Goal: Task Accomplishment & Management: Manage account settings

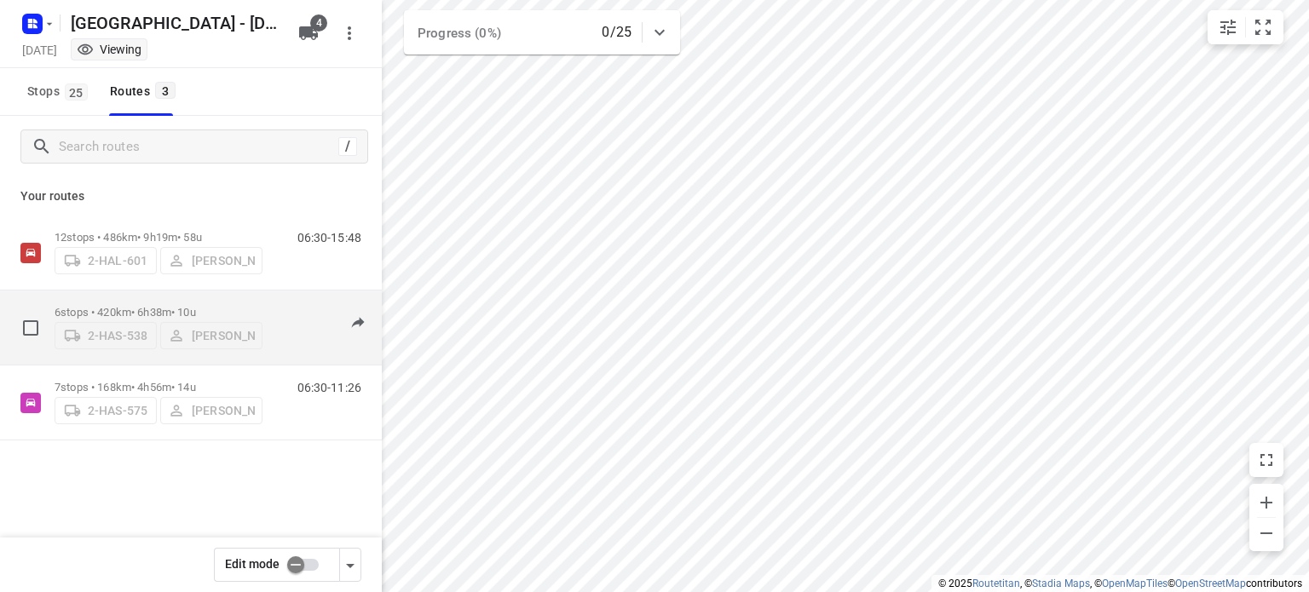
click at [140, 306] on p "6 stops • 420km • 6h38m • 10u" at bounding box center [159, 312] width 208 height 13
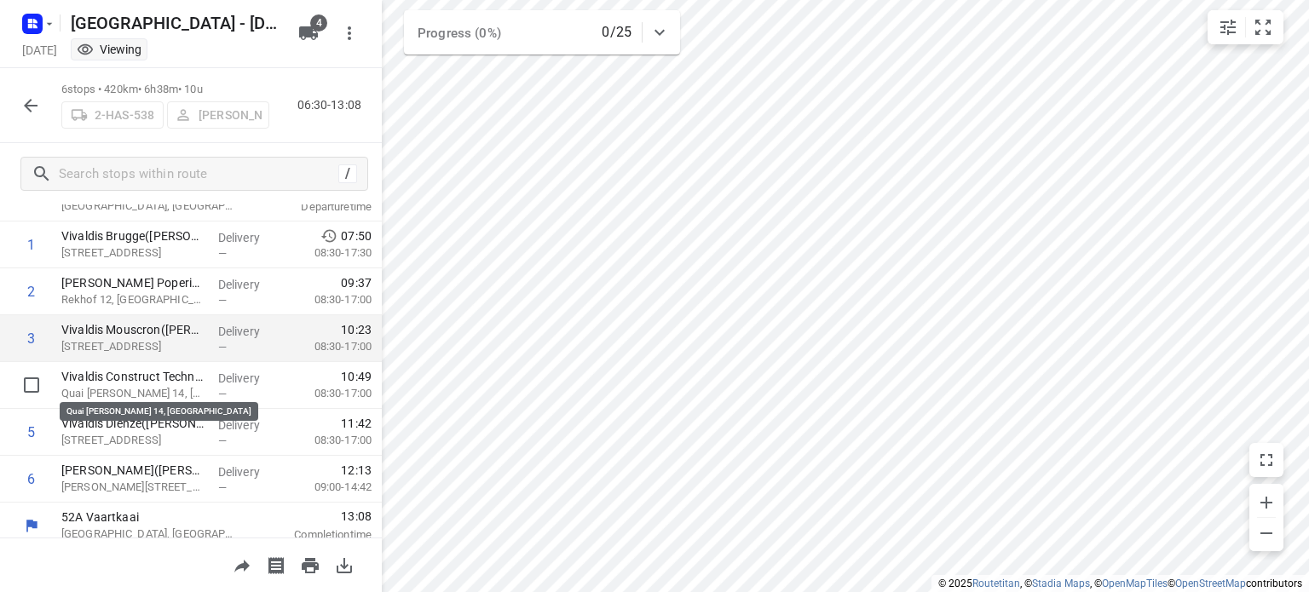
scroll to position [79, 0]
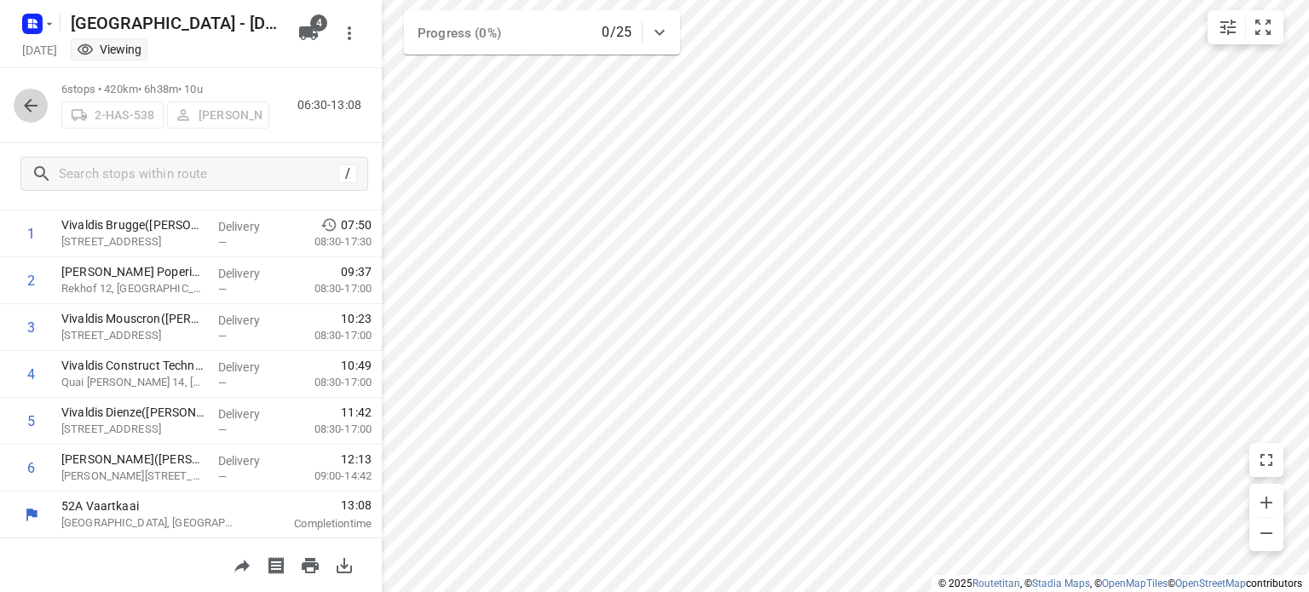
click at [31, 105] on icon "button" at bounding box center [31, 106] width 14 height 14
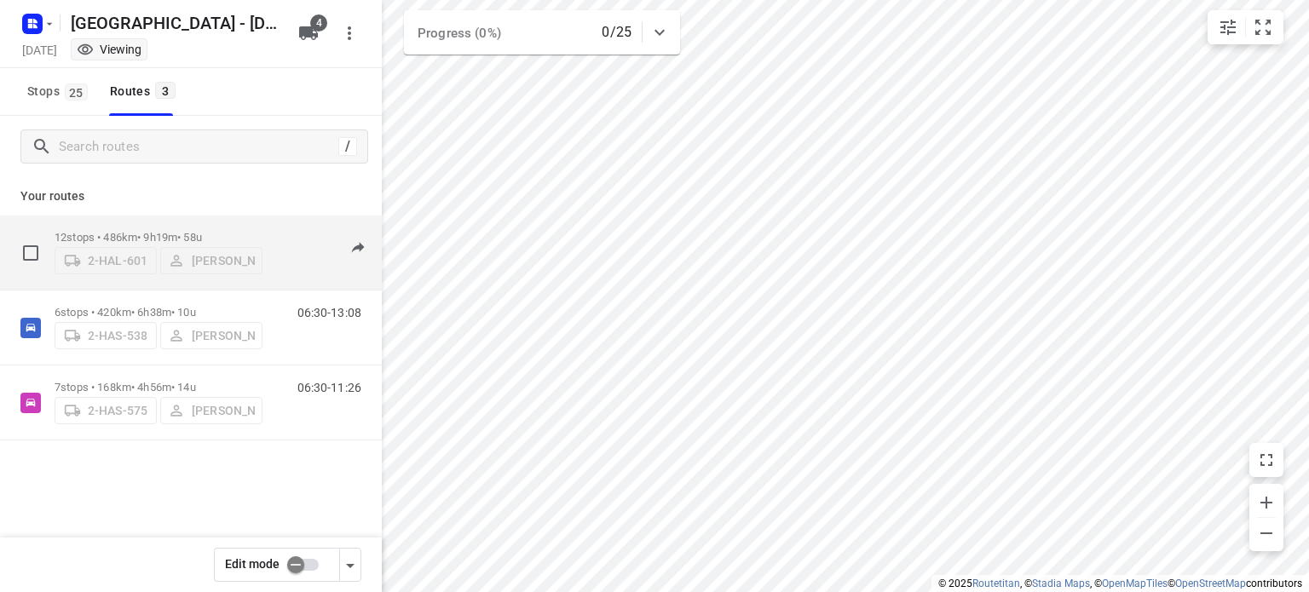
click at [149, 231] on p "12 stops • 486km • 9h19m • 58u" at bounding box center [159, 237] width 208 height 13
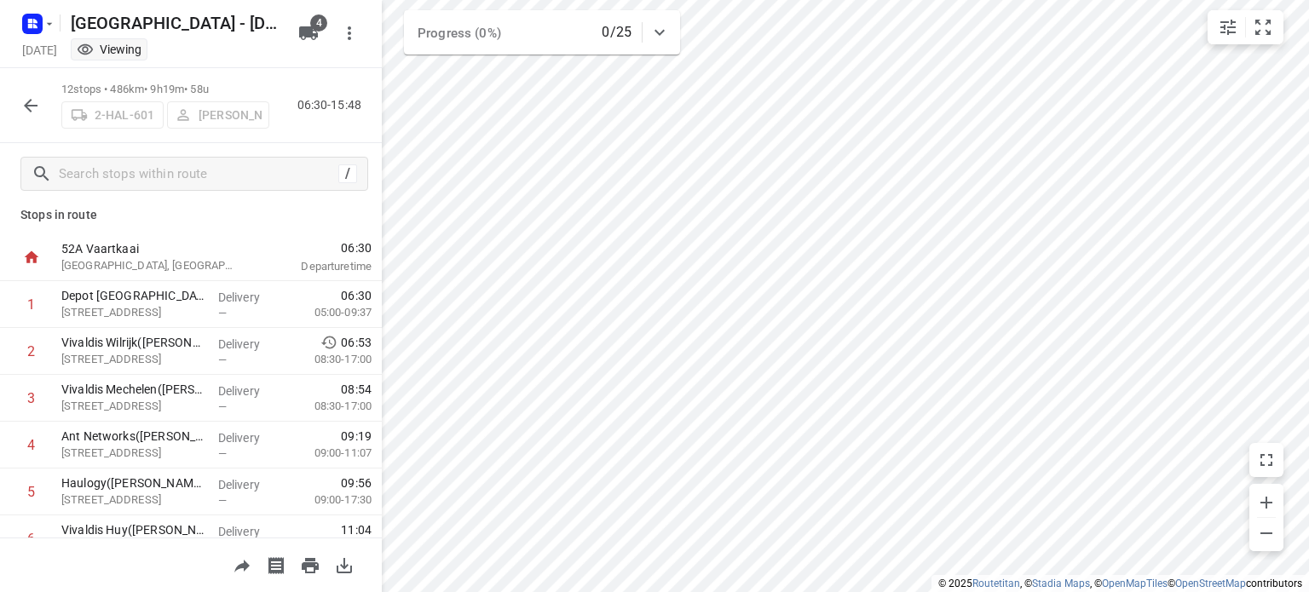
scroll to position [0, 0]
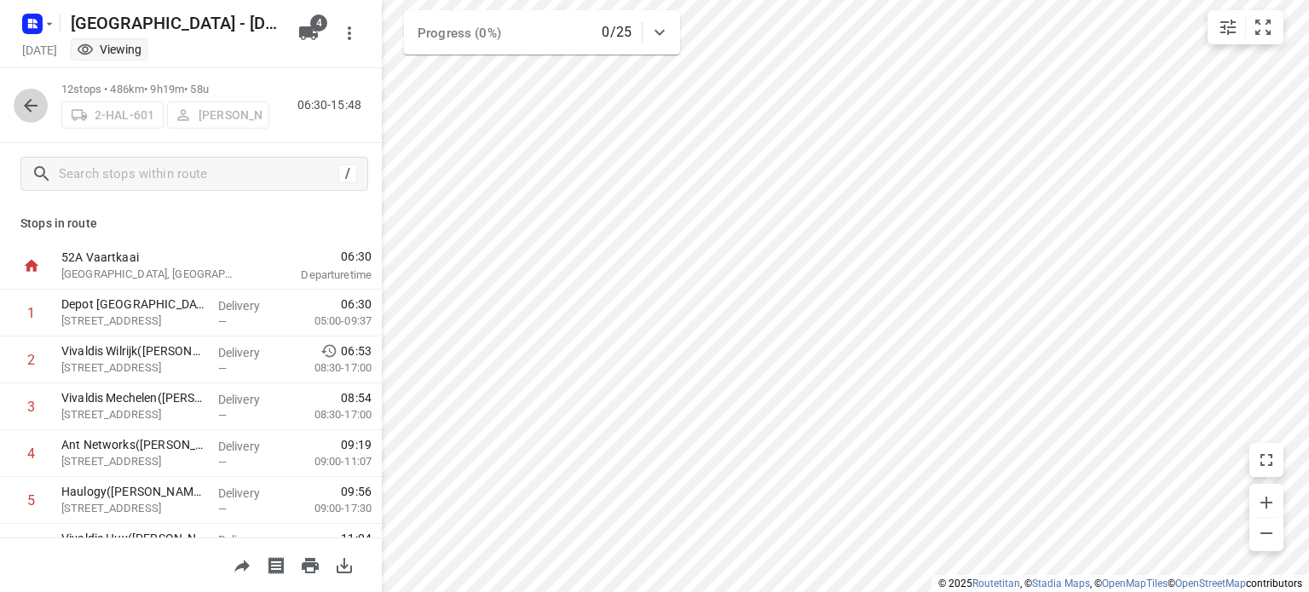
click at [38, 104] on icon "button" at bounding box center [30, 105] width 20 height 20
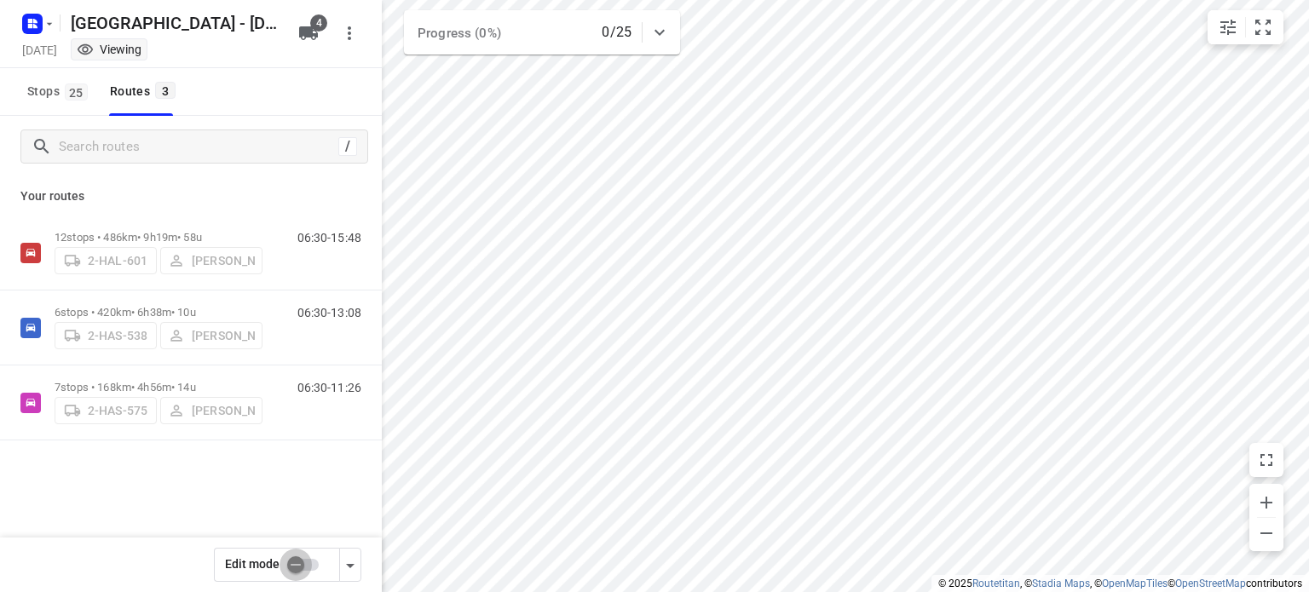
click at [290, 569] on input "checkbox" at bounding box center [295, 565] width 97 height 32
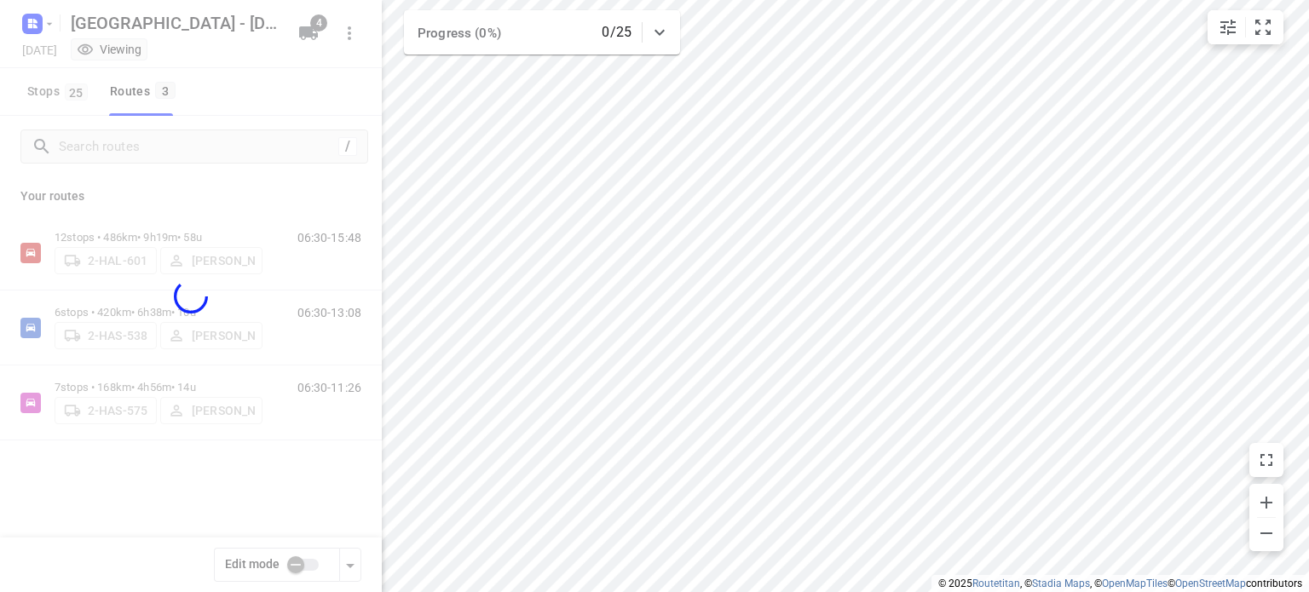
checkbox input "true"
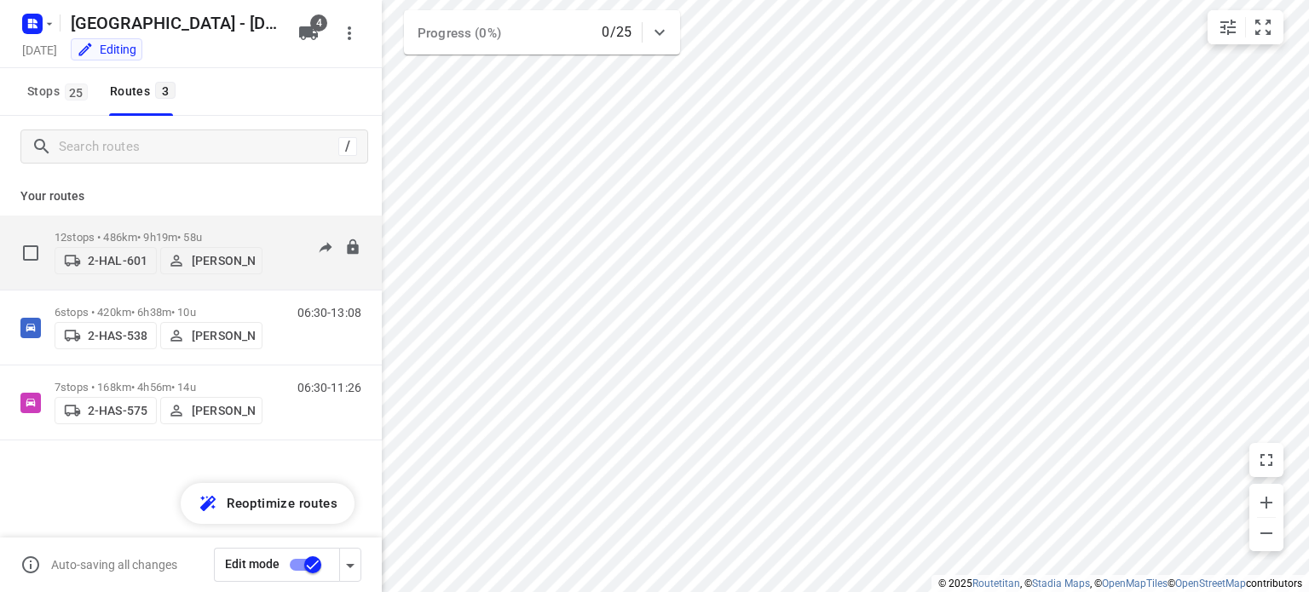
click at [147, 231] on p "12 stops • 486km • 9h19m • 58u" at bounding box center [159, 237] width 208 height 13
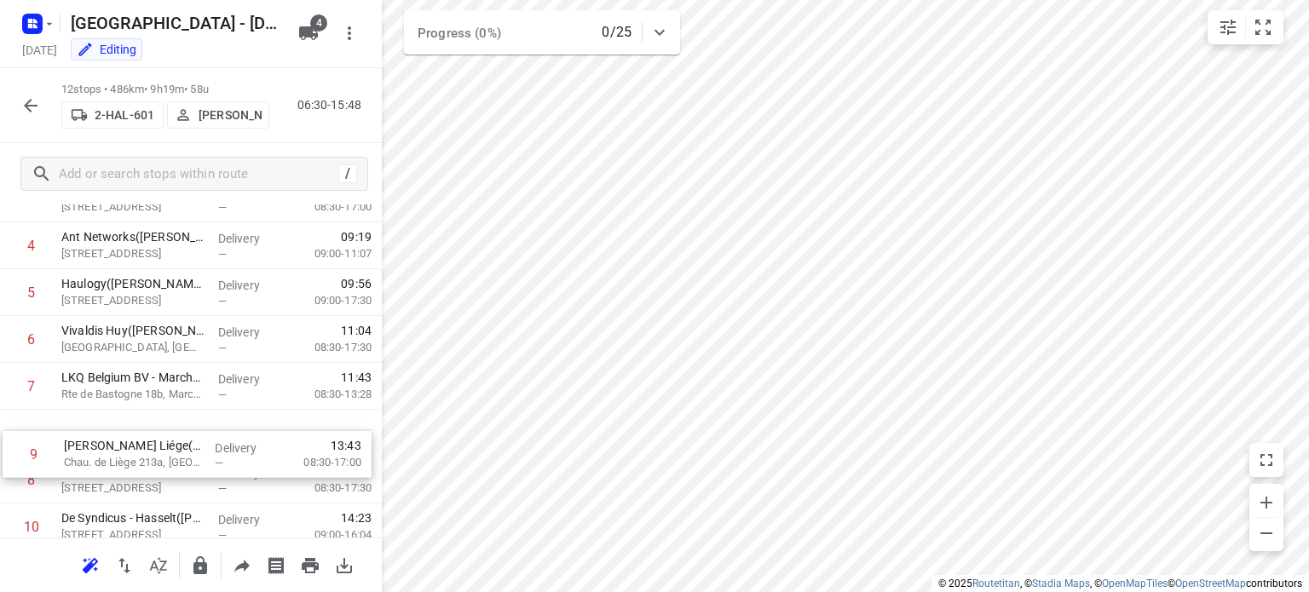
scroll to position [211, 0]
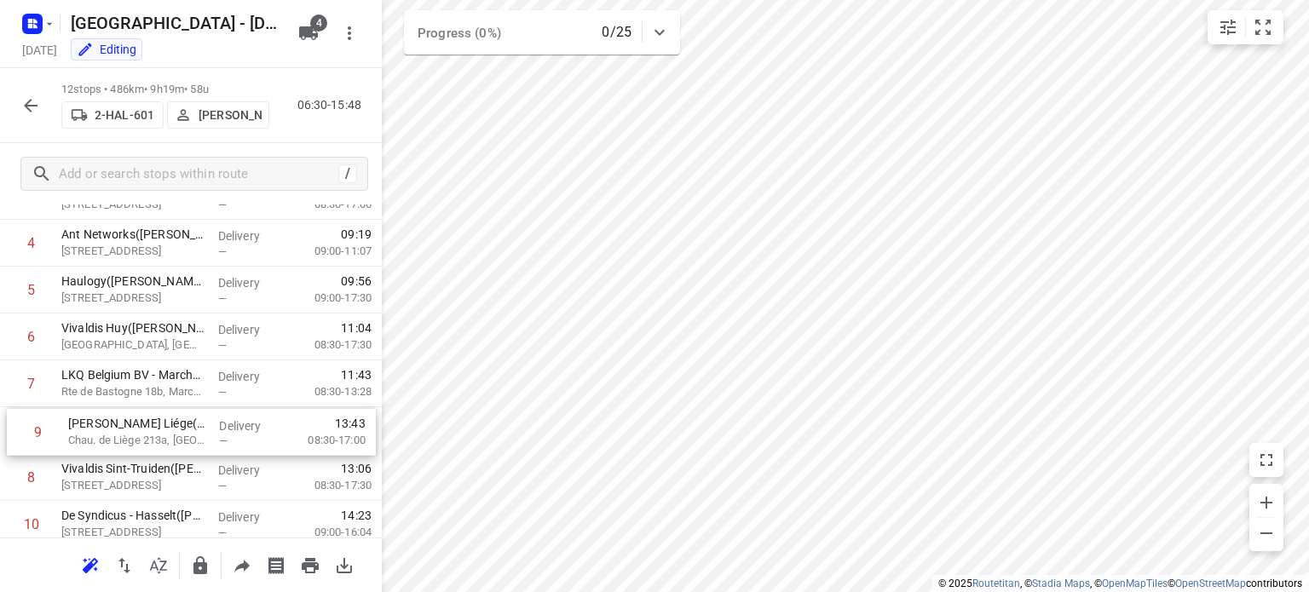
drag, startPoint x: 132, startPoint y: 481, endPoint x: 139, endPoint y: 426, distance: 55.0
click at [139, 426] on div "1 Depot [GEOGRAPHIC_DATA](Depot [GEOGRAPHIC_DATA]) [STREET_ADDRESS] Delivery — …" at bounding box center [191, 360] width 382 height 563
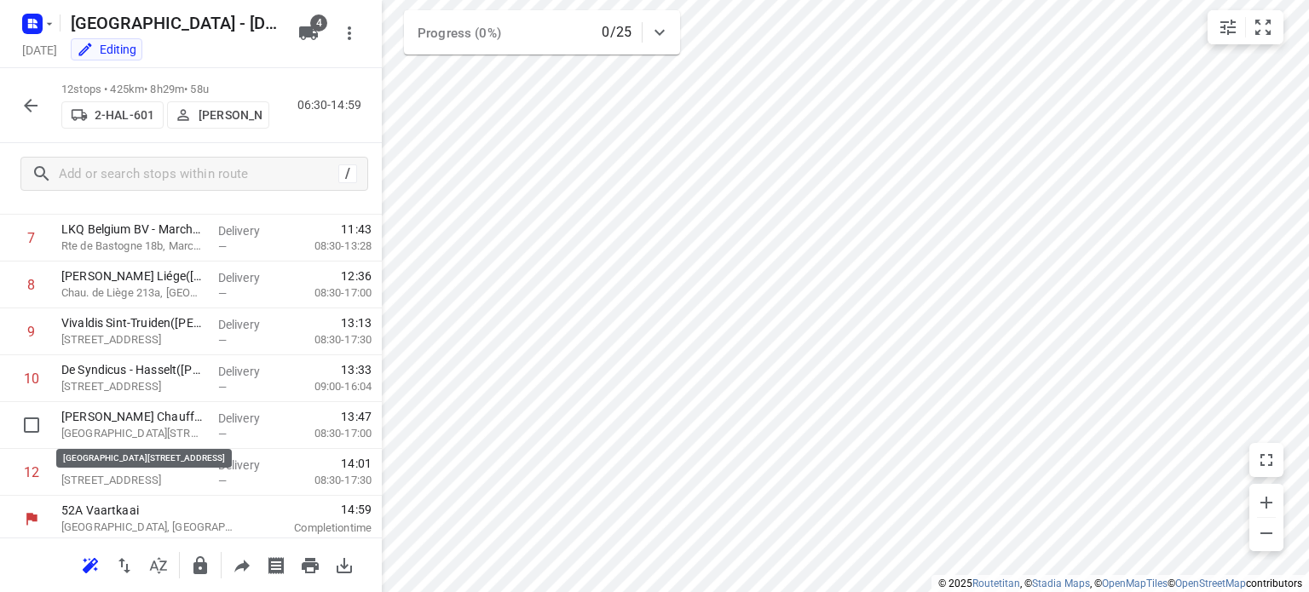
scroll to position [361, 0]
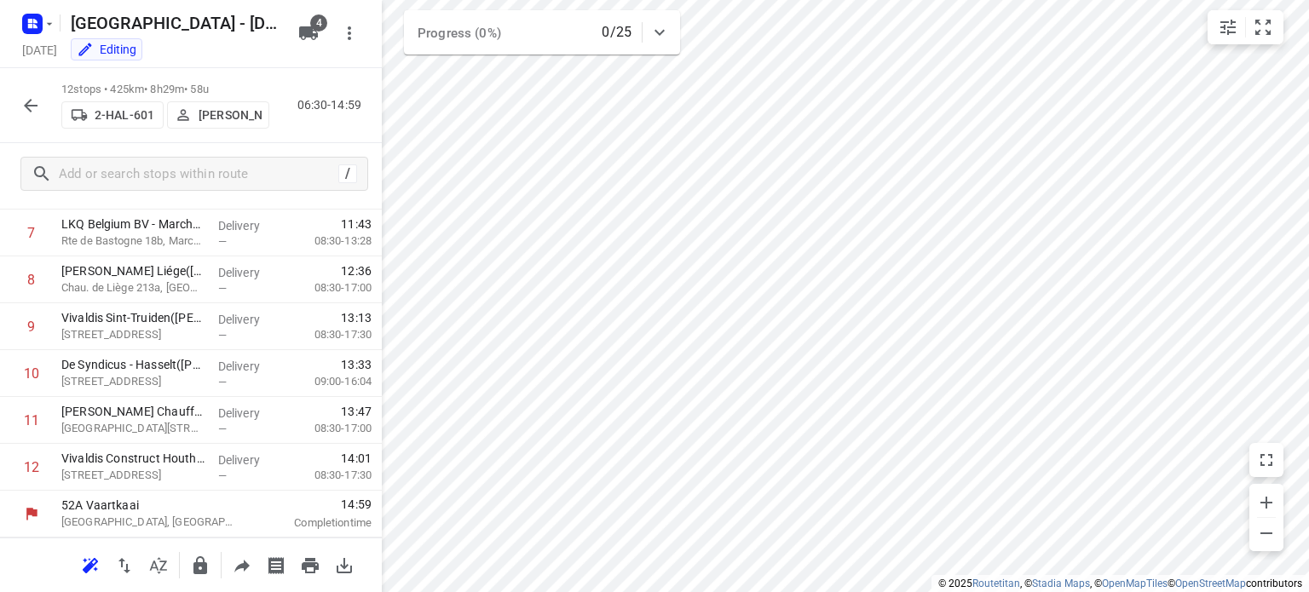
click at [25, 105] on icon "button" at bounding box center [31, 106] width 14 height 14
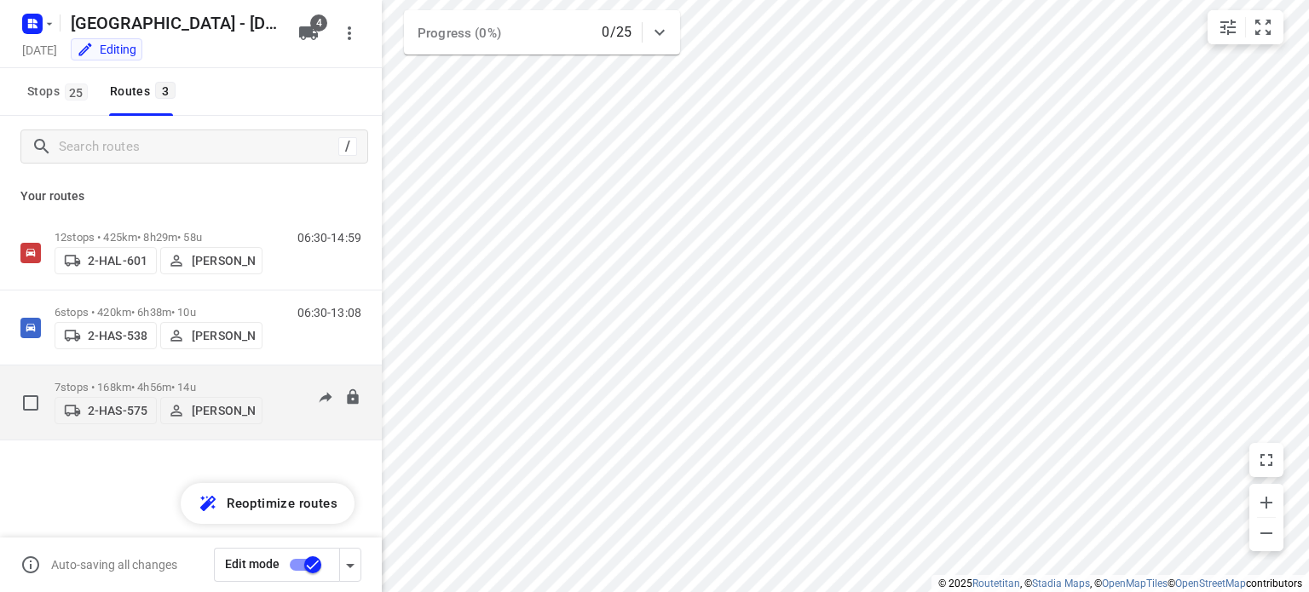
click at [128, 374] on div "7 stops • 168km • 4h56m • 14u 2-HAS-575 [PERSON_NAME]" at bounding box center [159, 403] width 208 height 61
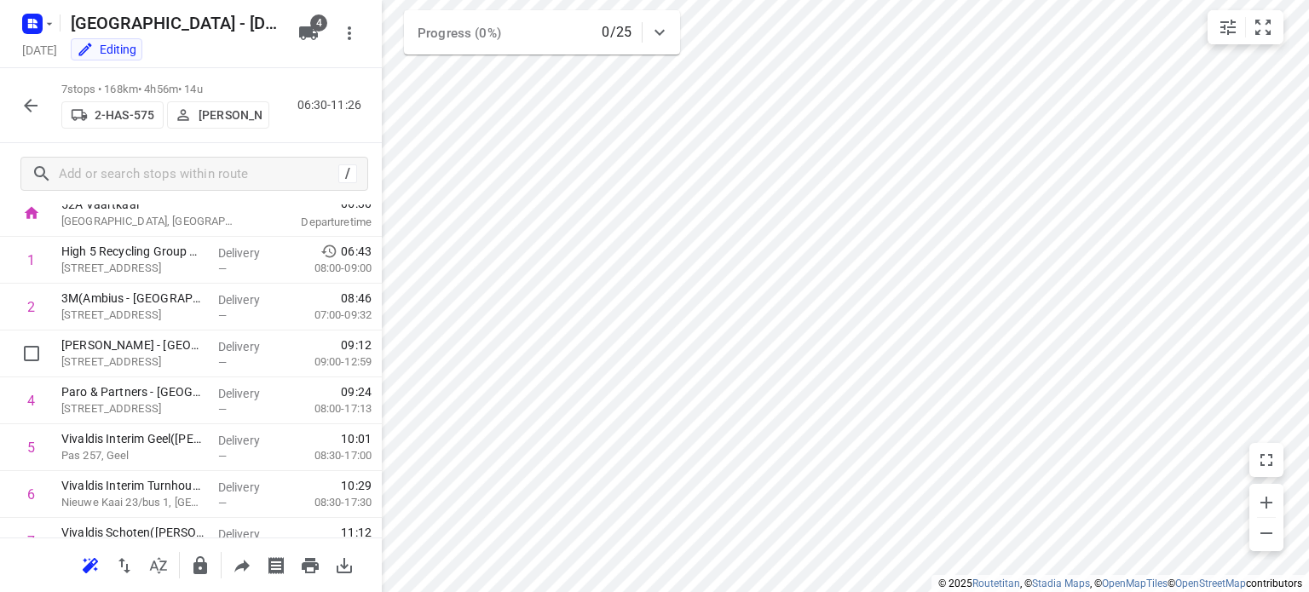
scroll to position [56, 0]
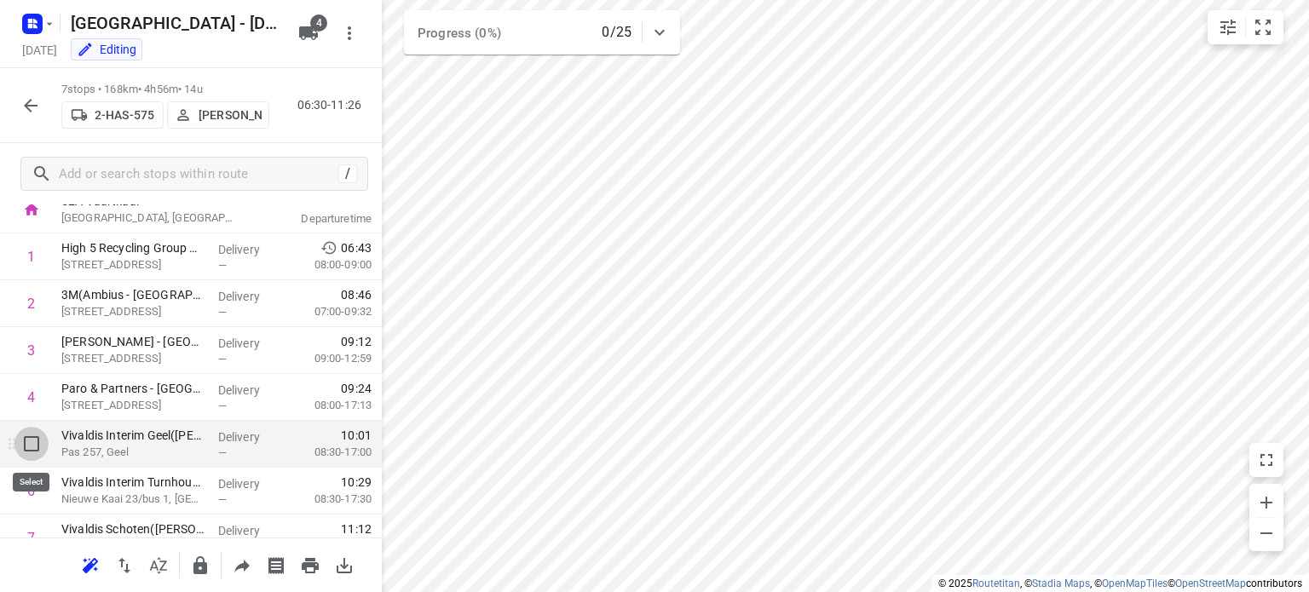
click at [30, 447] on input "checkbox" at bounding box center [31, 444] width 34 height 34
checkbox input "true"
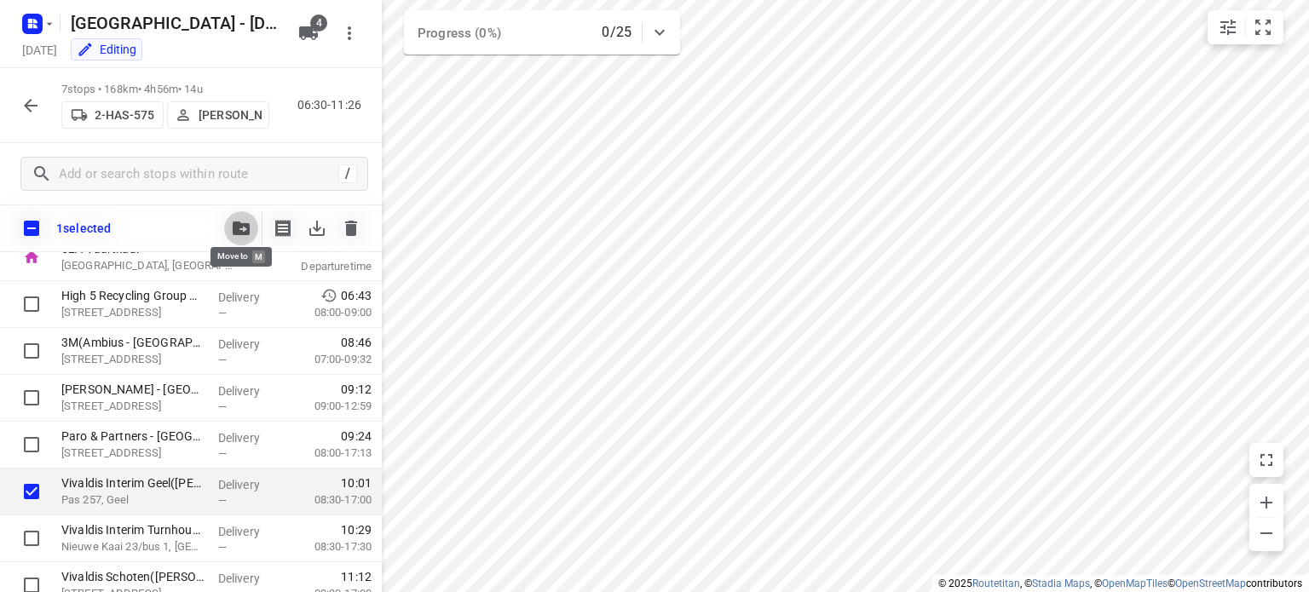
click at [239, 228] on icon "button" at bounding box center [241, 229] width 17 height 14
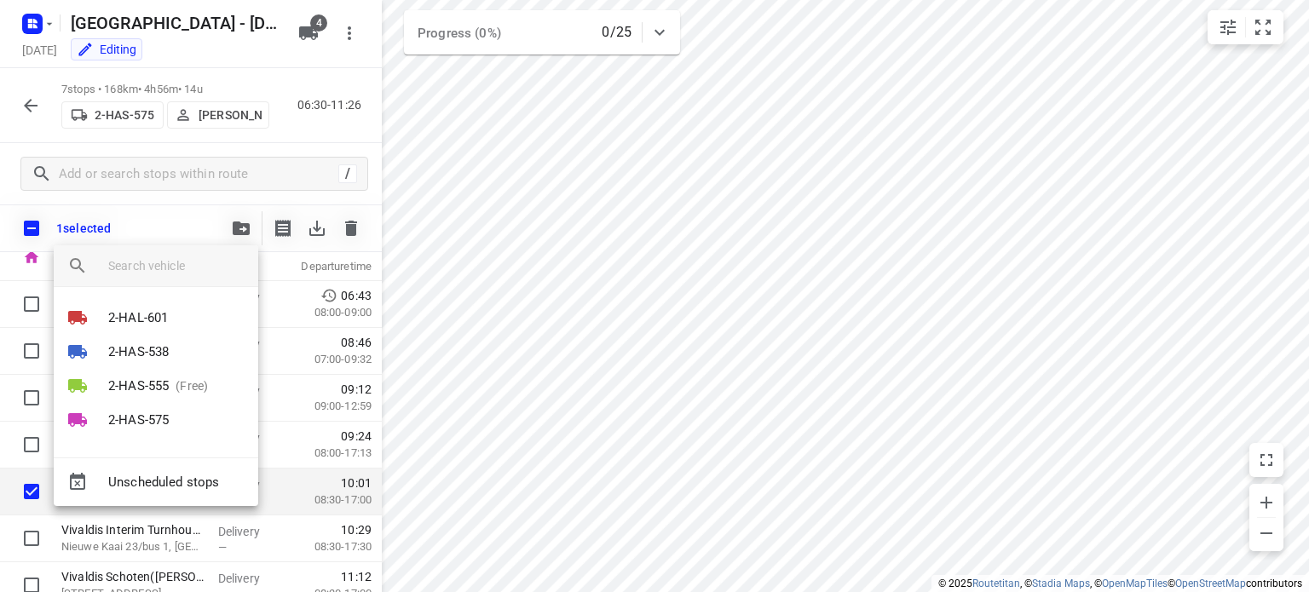
click at [27, 107] on div at bounding box center [654, 296] width 1309 height 592
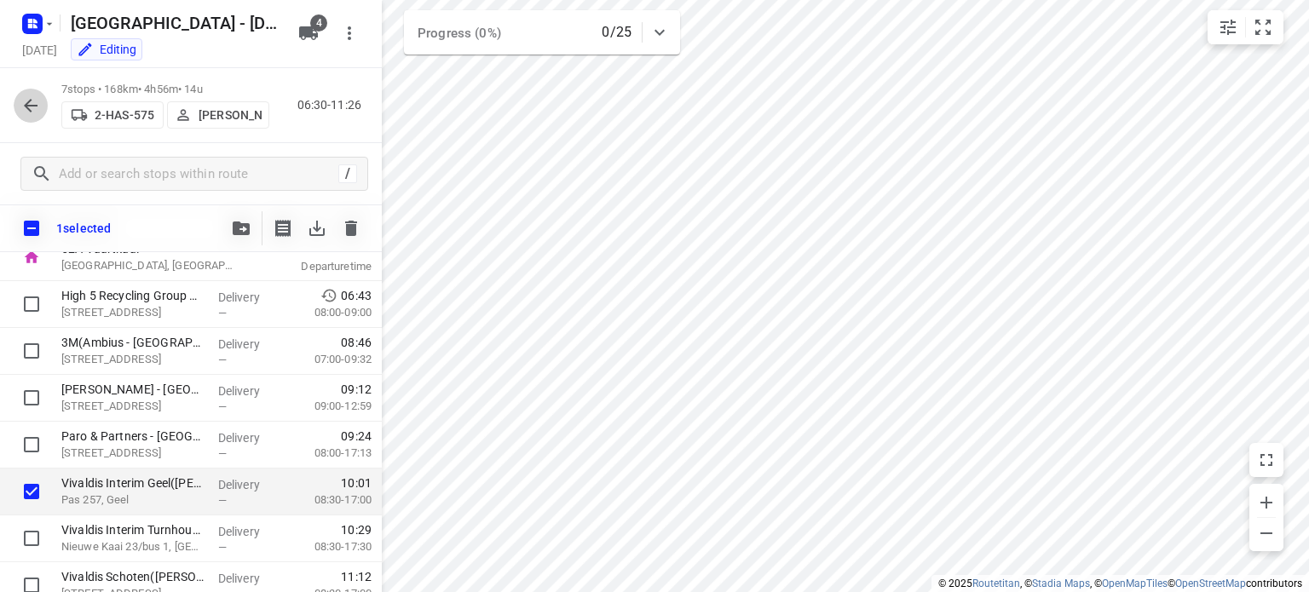
click at [27, 107] on icon "button" at bounding box center [30, 105] width 20 height 20
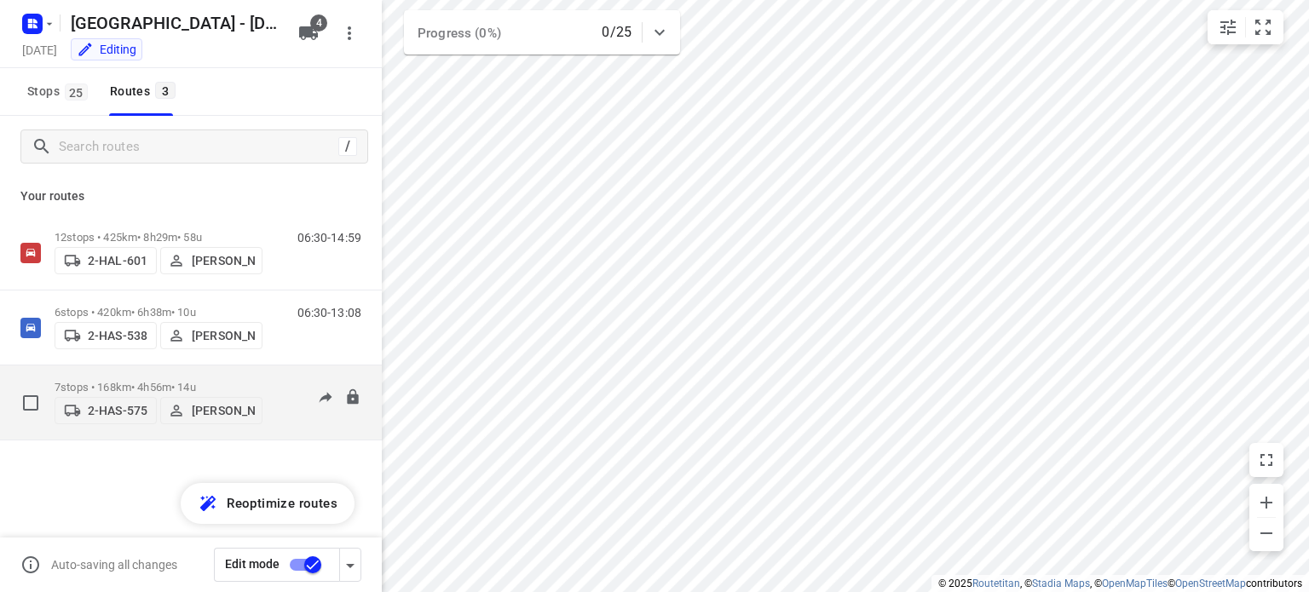
click at [164, 381] on p "7 stops • 168km • 4h56m • 14u" at bounding box center [159, 387] width 208 height 13
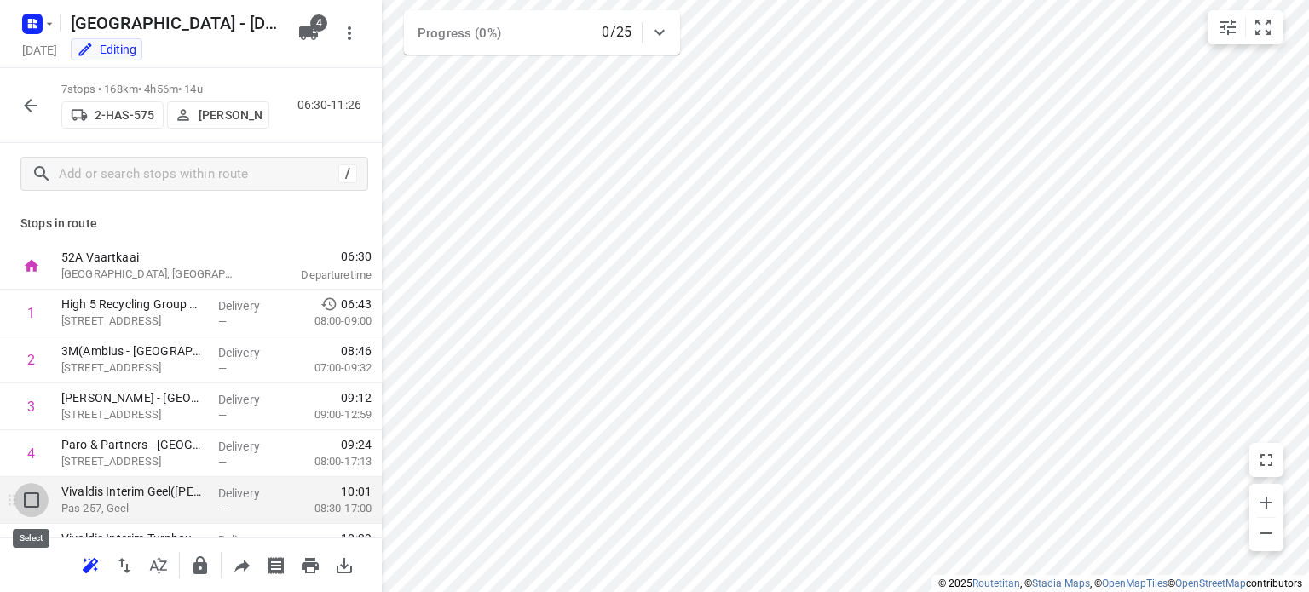
click at [29, 502] on input "checkbox" at bounding box center [31, 500] width 34 height 34
checkbox input "true"
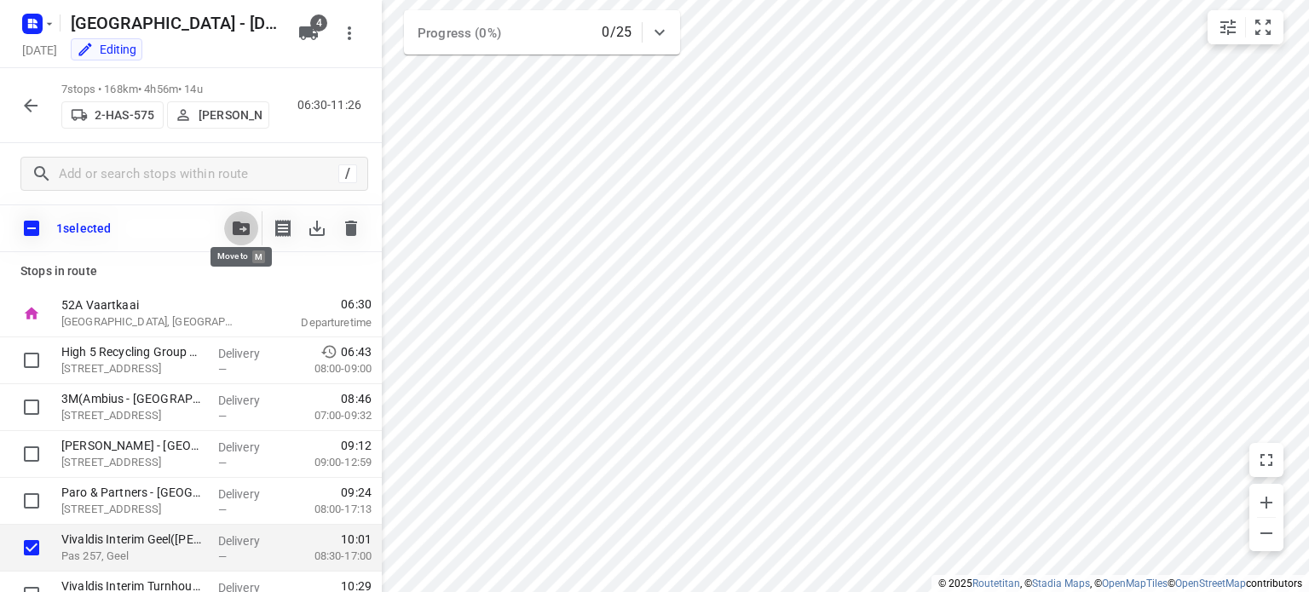
click at [240, 224] on icon "button" at bounding box center [241, 229] width 17 height 14
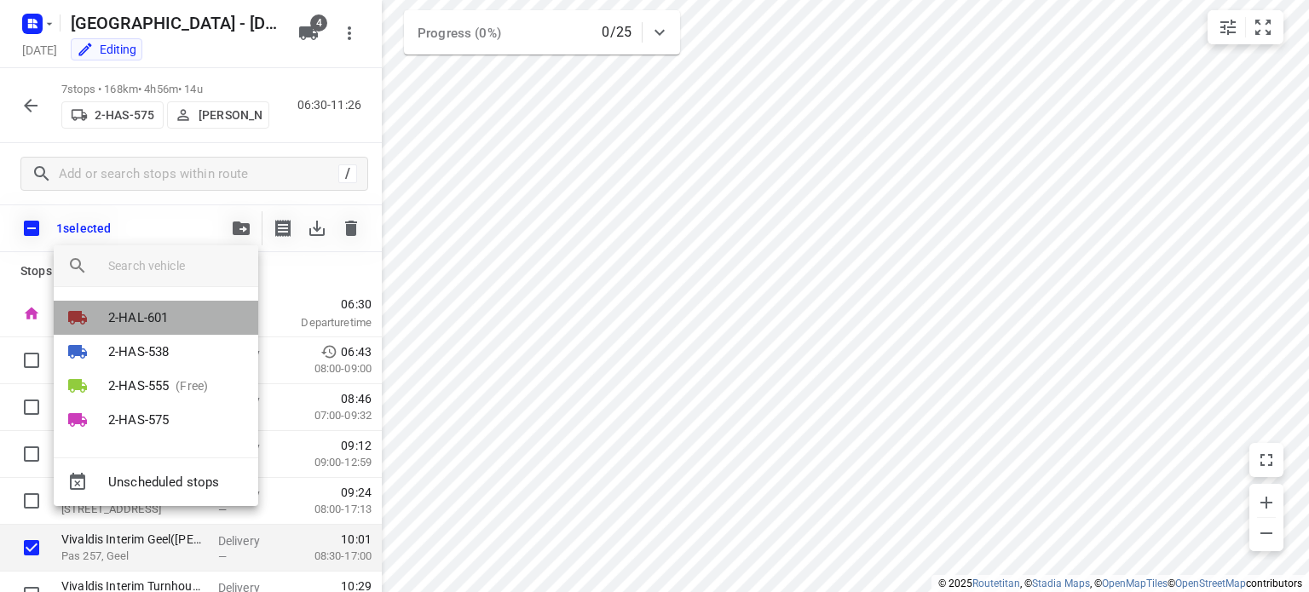
click at [147, 318] on p "2-HAL-601" at bounding box center [138, 319] width 60 height 20
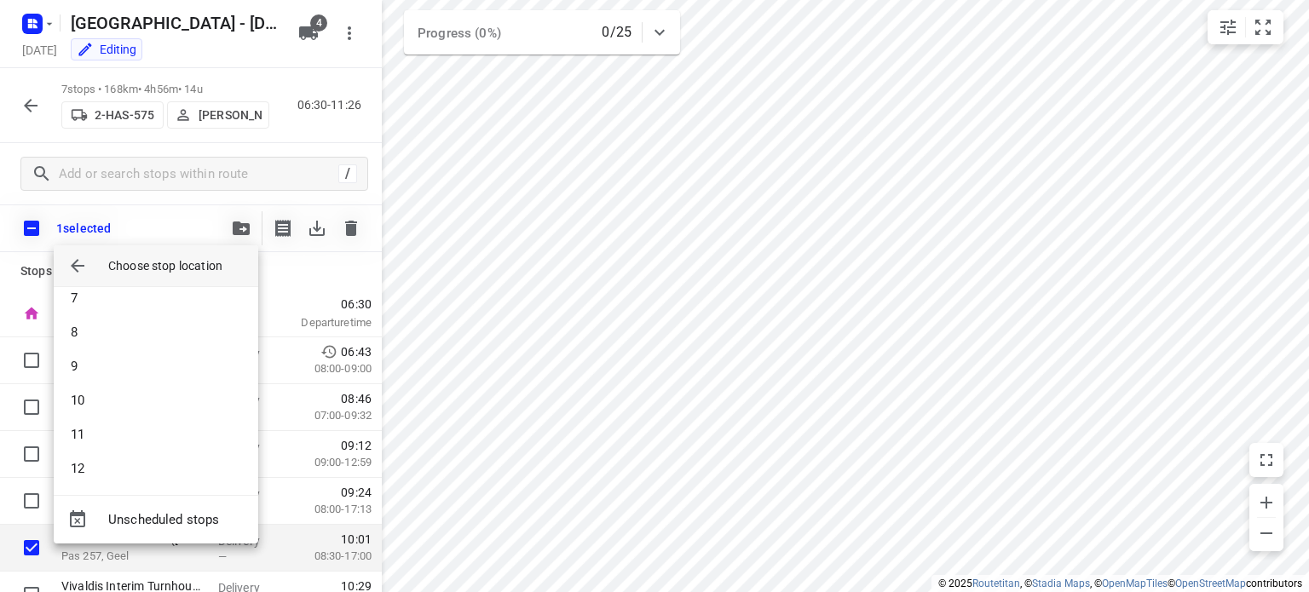
scroll to position [221, 0]
click at [106, 456] on li "12" at bounding box center [156, 465] width 205 height 34
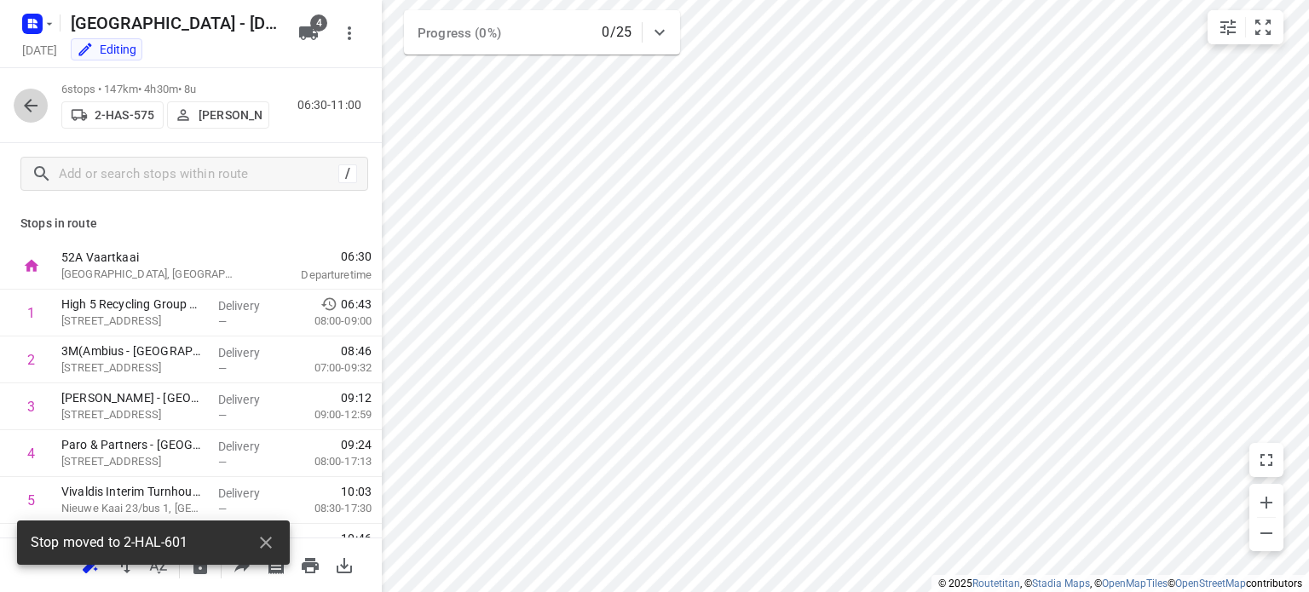
click at [29, 100] on icon "button" at bounding box center [31, 106] width 14 height 14
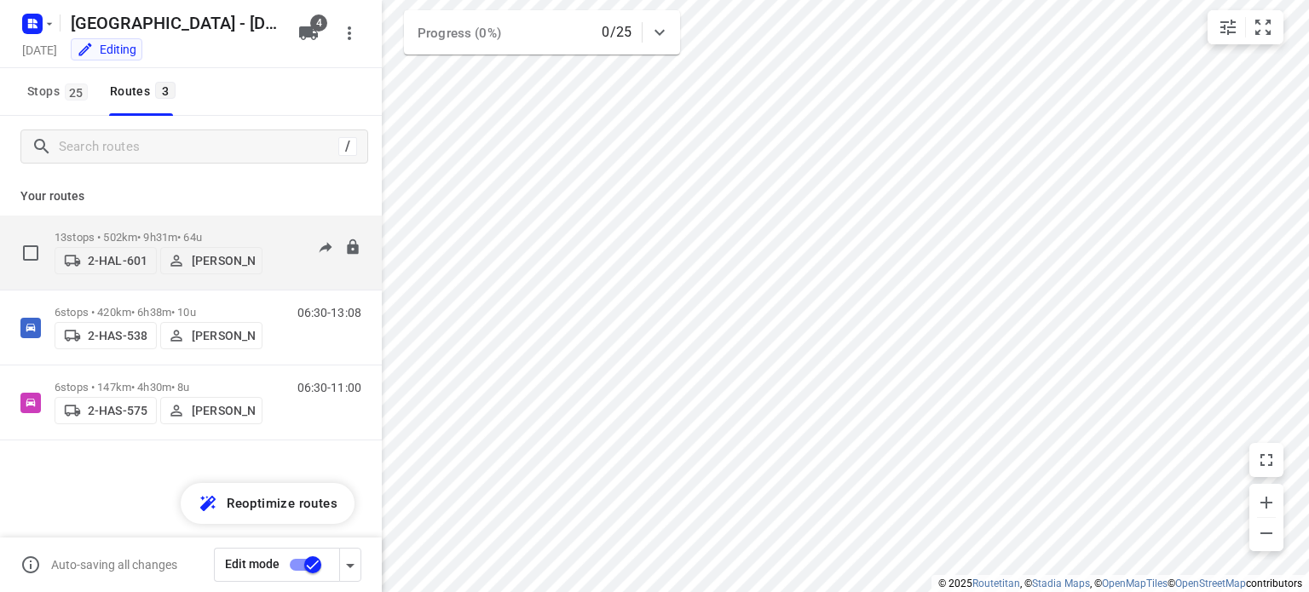
click at [169, 222] on div "13 stops • 502km • 9h31m • 64u 2-HAL-601 [PERSON_NAME]" at bounding box center [159, 252] width 208 height 61
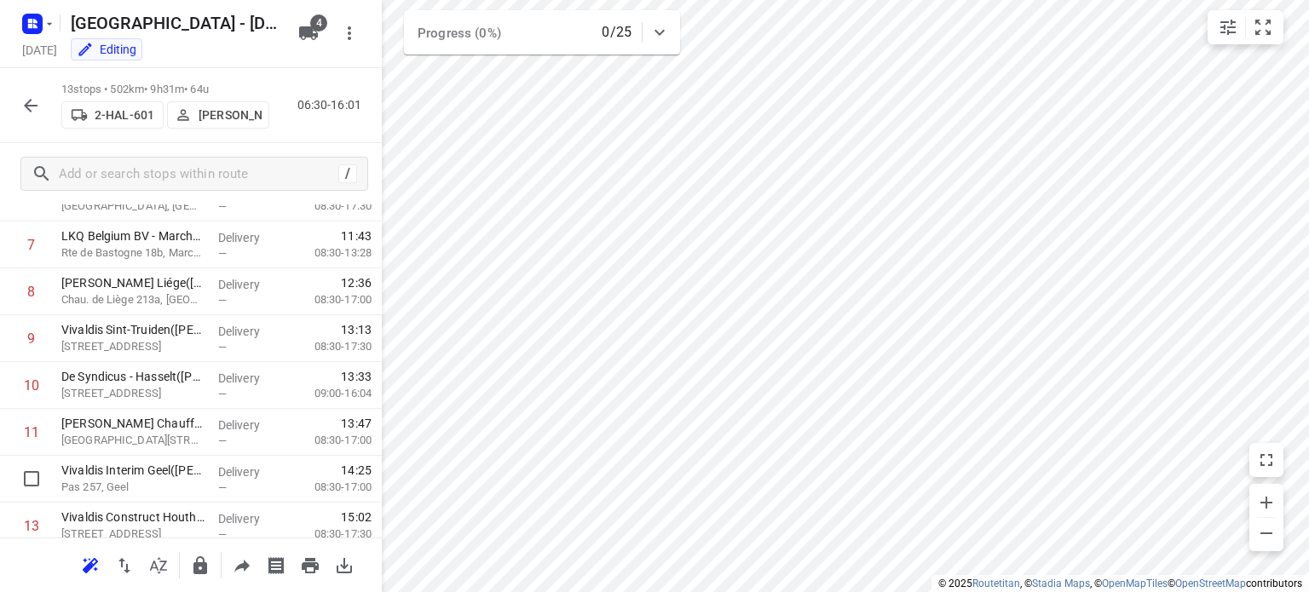
scroll to position [408, 0]
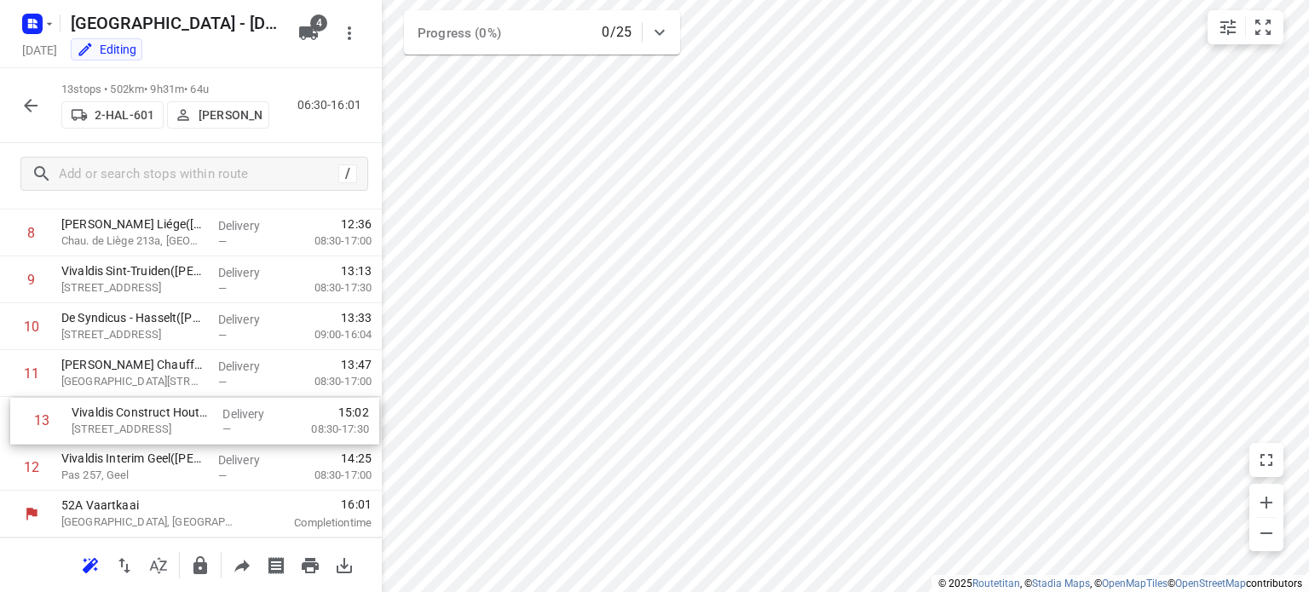
drag, startPoint x: 143, startPoint y: 469, endPoint x: 155, endPoint y: 404, distance: 65.9
click at [155, 404] on div "1 Depot [GEOGRAPHIC_DATA](Depot [GEOGRAPHIC_DATA]) [STREET_ADDRESS] Delivery — …" at bounding box center [191, 187] width 382 height 610
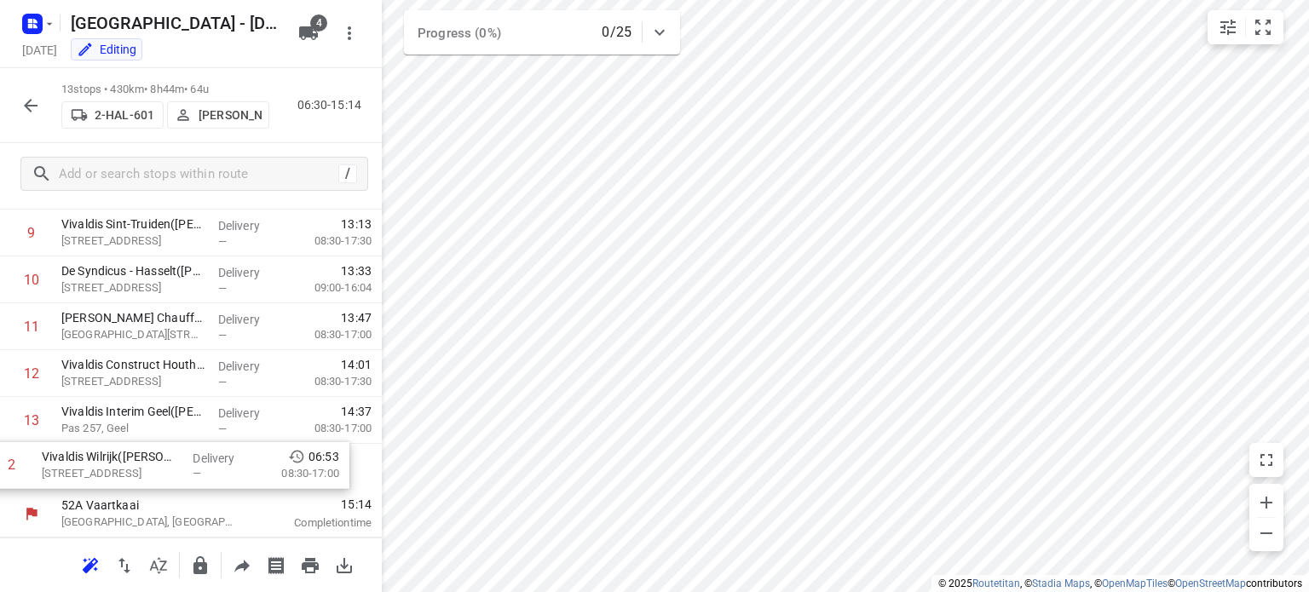
drag, startPoint x: 147, startPoint y: 321, endPoint x: 125, endPoint y: 473, distance: 154.1
click at [125, 473] on div "1 Depot [GEOGRAPHIC_DATA](Depot [GEOGRAPHIC_DATA]) [STREET_ADDRESS] Delivery — …" at bounding box center [191, 187] width 382 height 610
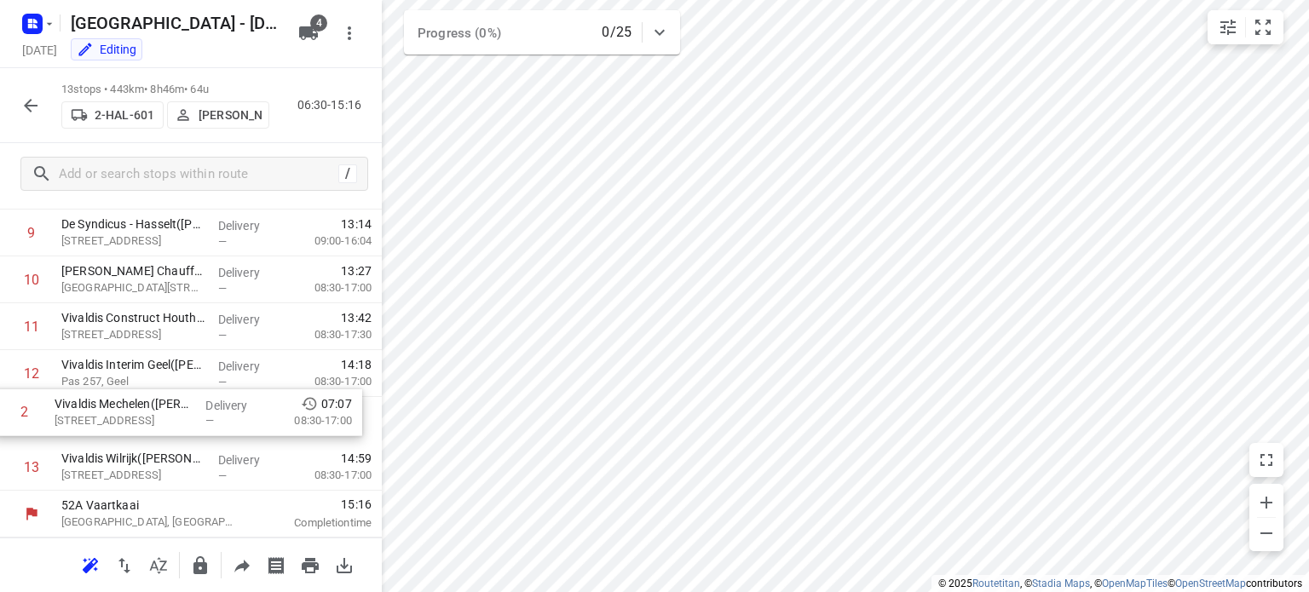
drag, startPoint x: 150, startPoint y: 313, endPoint x: 143, endPoint y: 416, distance: 103.4
click at [143, 416] on div "1 Depot [GEOGRAPHIC_DATA](Depot [GEOGRAPHIC_DATA]) [STREET_ADDRESS] Delivery — …" at bounding box center [191, 187] width 382 height 610
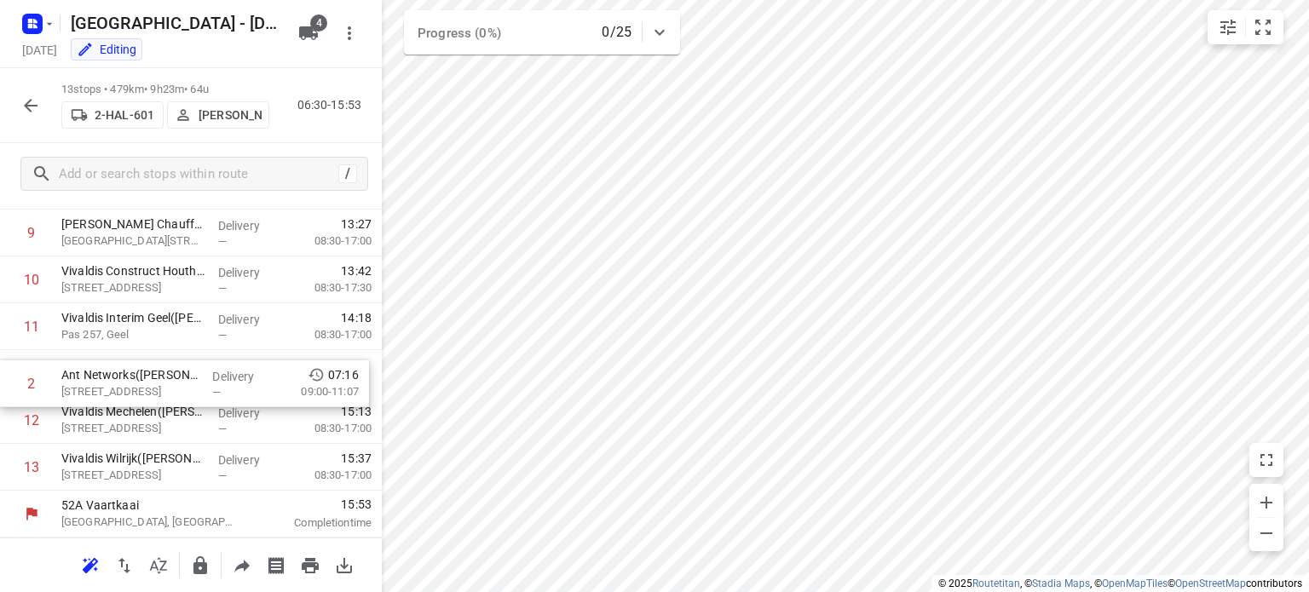
drag, startPoint x: 153, startPoint y: 361, endPoint x: 150, endPoint y: 391, distance: 30.9
click at [150, 391] on div "1 Depot [GEOGRAPHIC_DATA](Depot [GEOGRAPHIC_DATA]) [STREET_ADDRESS] Delivery — …" at bounding box center [191, 187] width 382 height 610
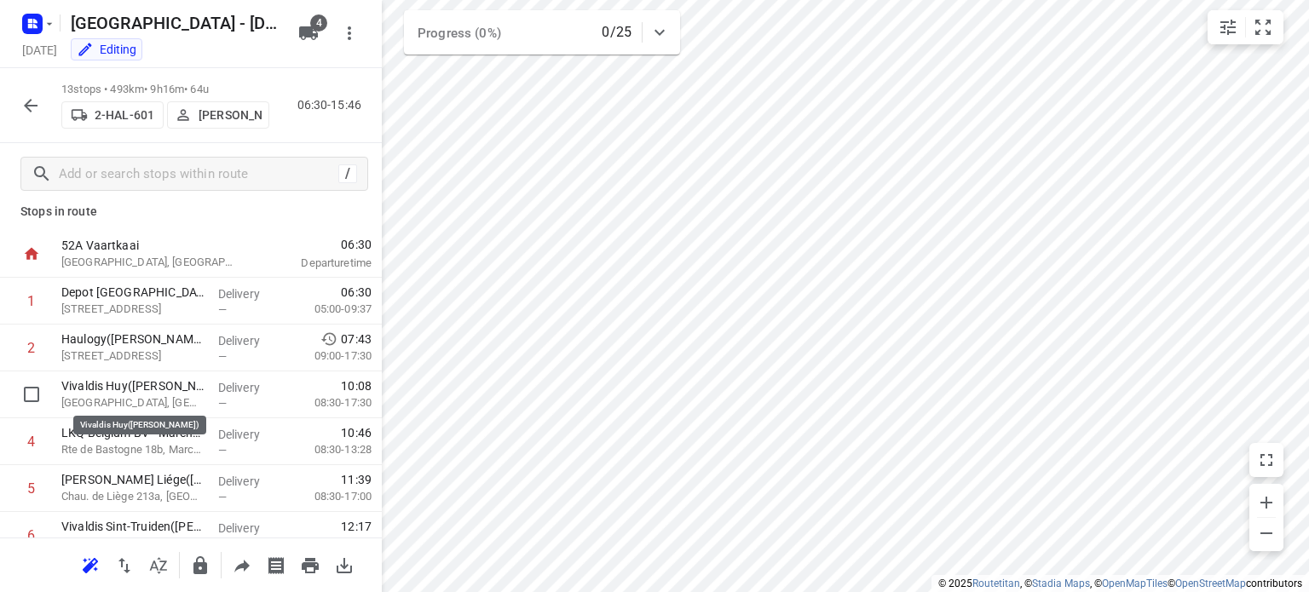
scroll to position [0, 0]
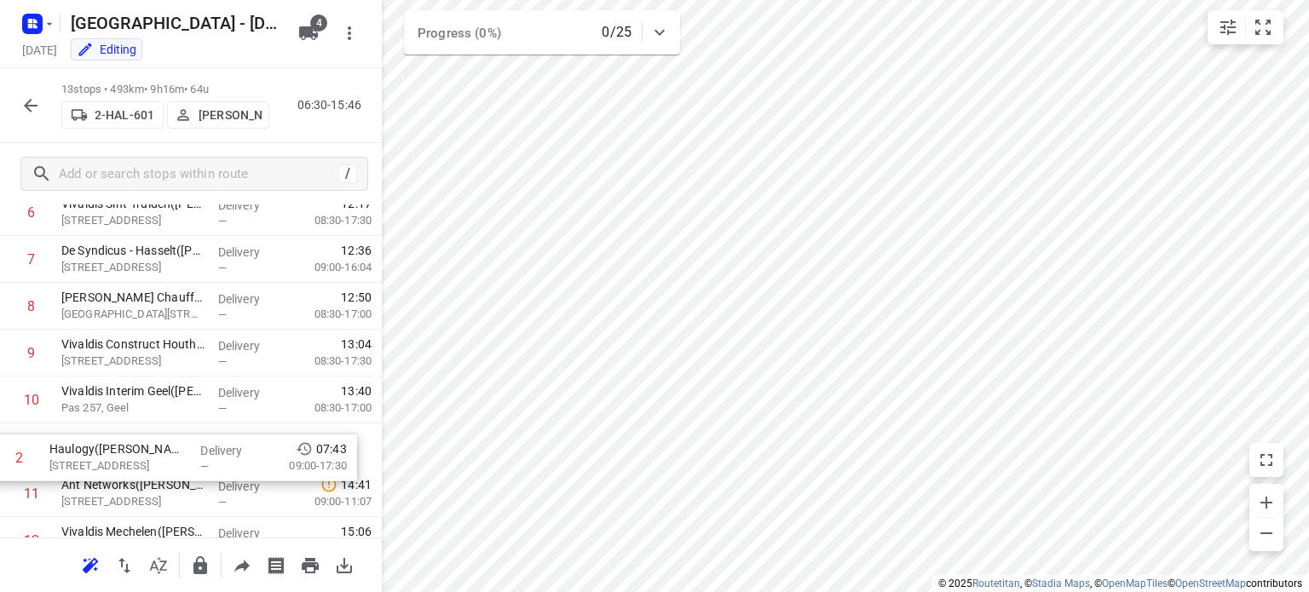
drag, startPoint x: 143, startPoint y: 371, endPoint x: 130, endPoint y: 479, distance: 109.1
click at [130, 479] on div "1 Depot [GEOGRAPHIC_DATA](Depot [GEOGRAPHIC_DATA]) [STREET_ADDRESS] Delivery — …" at bounding box center [191, 307] width 382 height 610
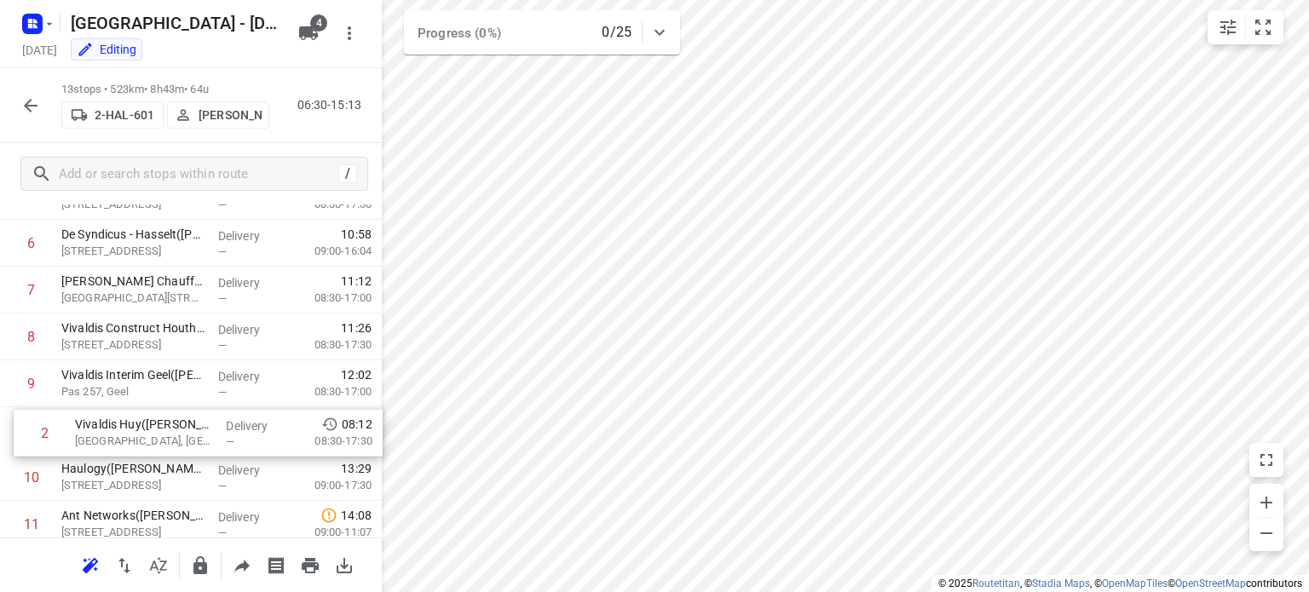
scroll to position [259, 0]
drag, startPoint x: 161, startPoint y: 373, endPoint x: 179, endPoint y: 454, distance: 82.9
click at [179, 454] on div "1 Depot [GEOGRAPHIC_DATA](Depot [GEOGRAPHIC_DATA]) [STREET_ADDRESS] Delivery — …" at bounding box center [191, 336] width 382 height 610
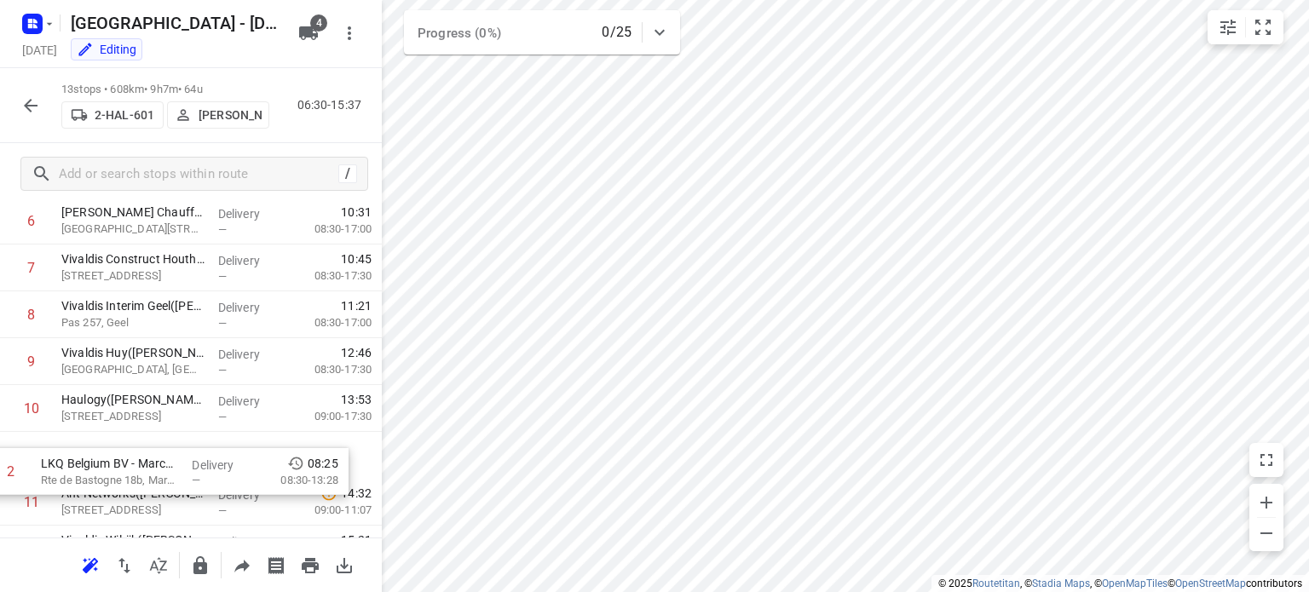
scroll to position [282, 0]
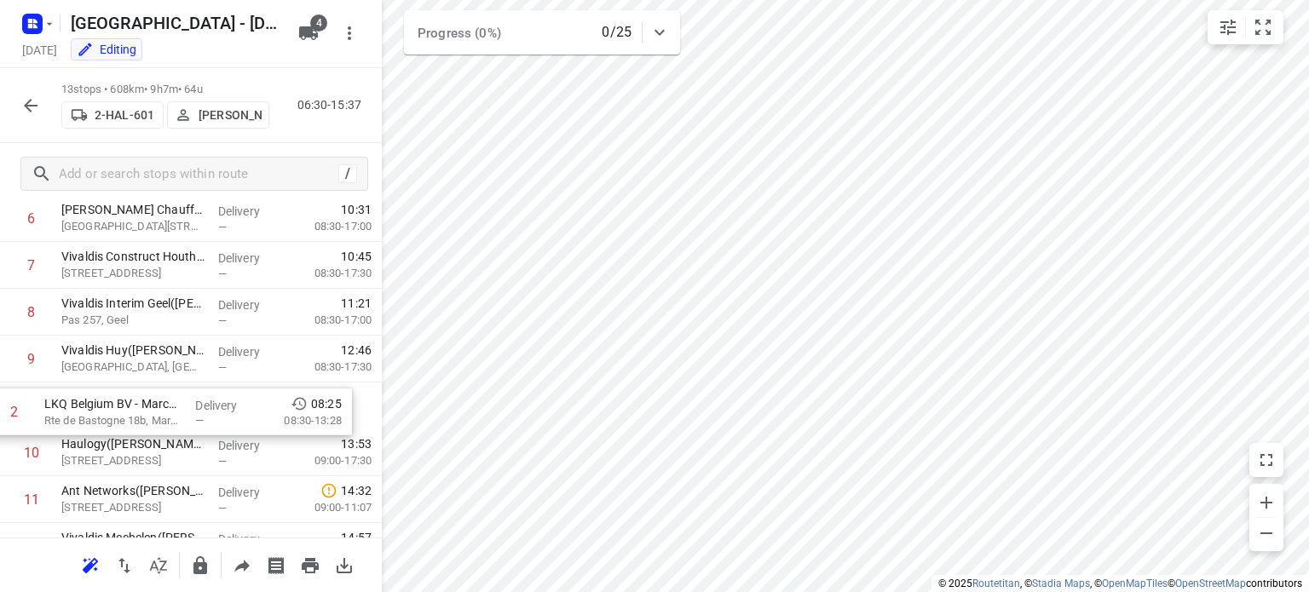
drag, startPoint x: 188, startPoint y: 318, endPoint x: 170, endPoint y: 421, distance: 104.5
click at [170, 421] on div "1 Depot [GEOGRAPHIC_DATA](Depot [GEOGRAPHIC_DATA]) [STREET_ADDRESS] Delivery — …" at bounding box center [191, 313] width 382 height 610
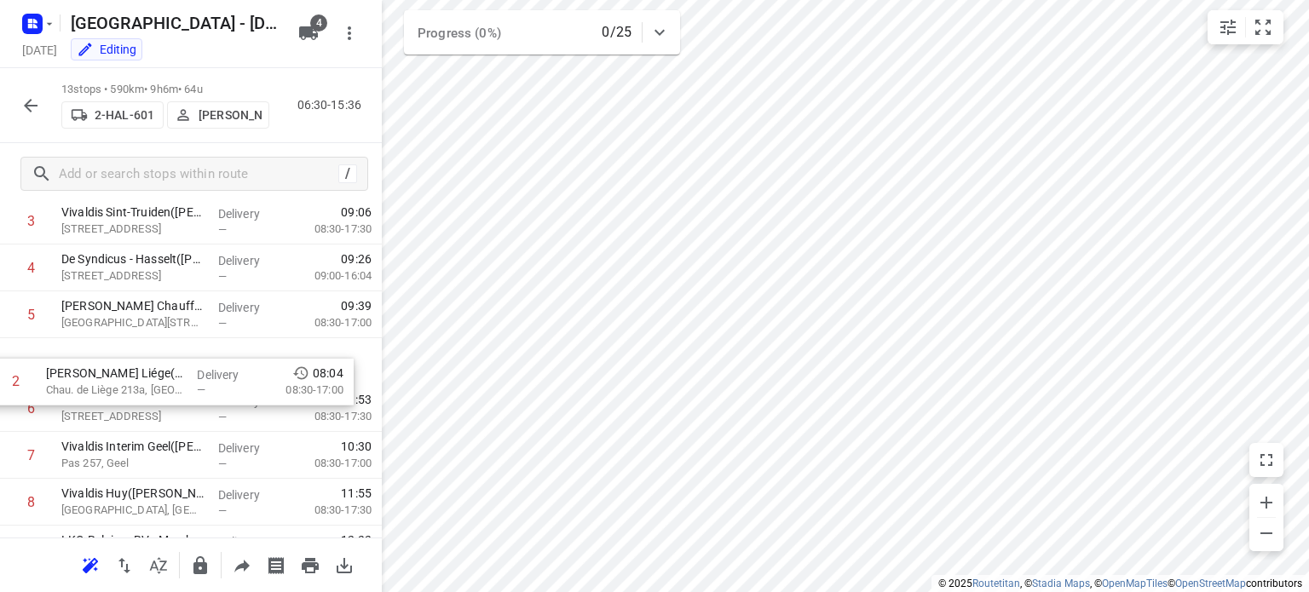
scroll to position [138, 0]
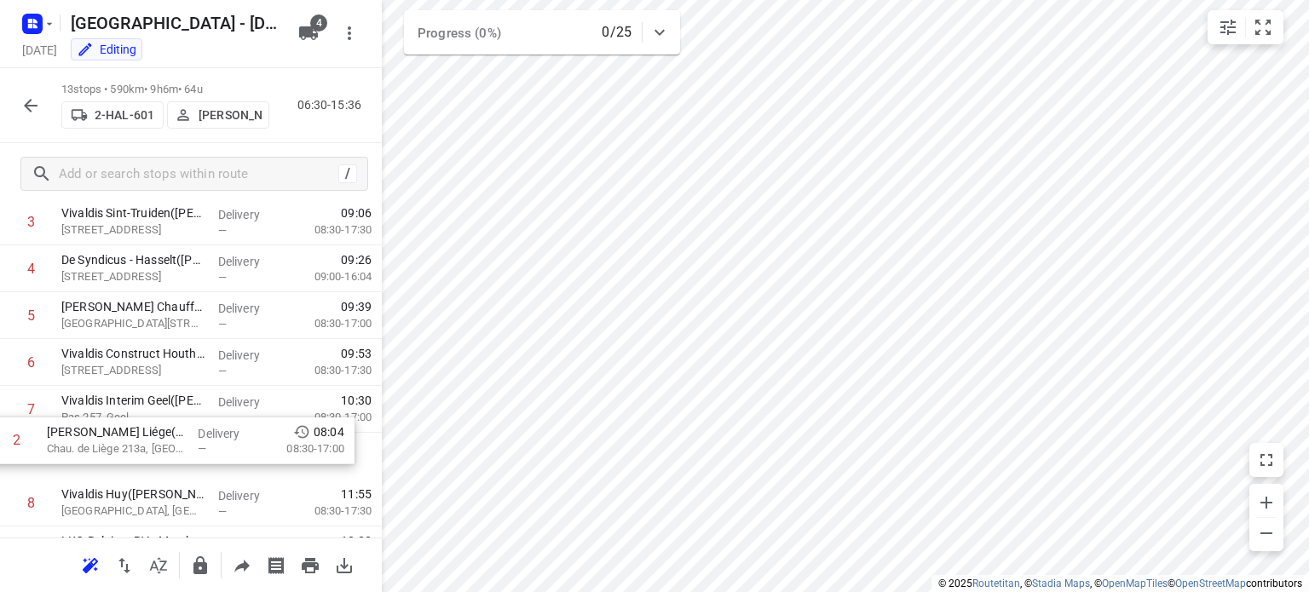
drag, startPoint x: 188, startPoint y: 228, endPoint x: 169, endPoint y: 465, distance: 237.7
click at [169, 465] on div "1 Depot [GEOGRAPHIC_DATA](Depot [GEOGRAPHIC_DATA]) [STREET_ADDRESS] Delivery — …" at bounding box center [191, 457] width 382 height 610
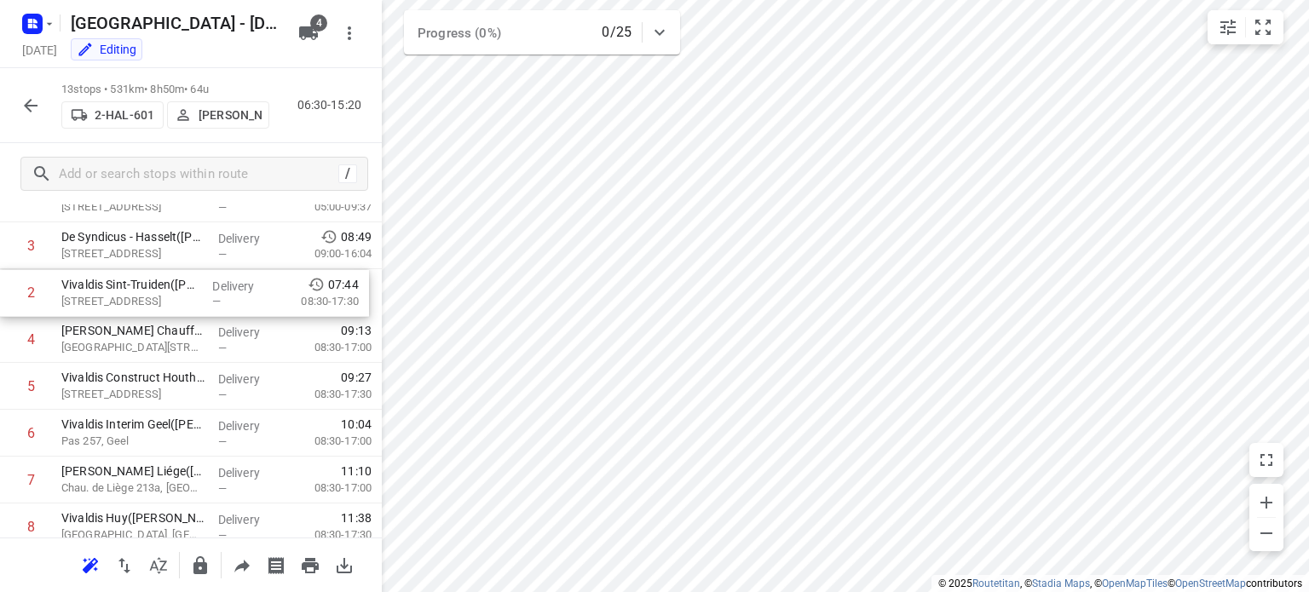
scroll to position [113, 0]
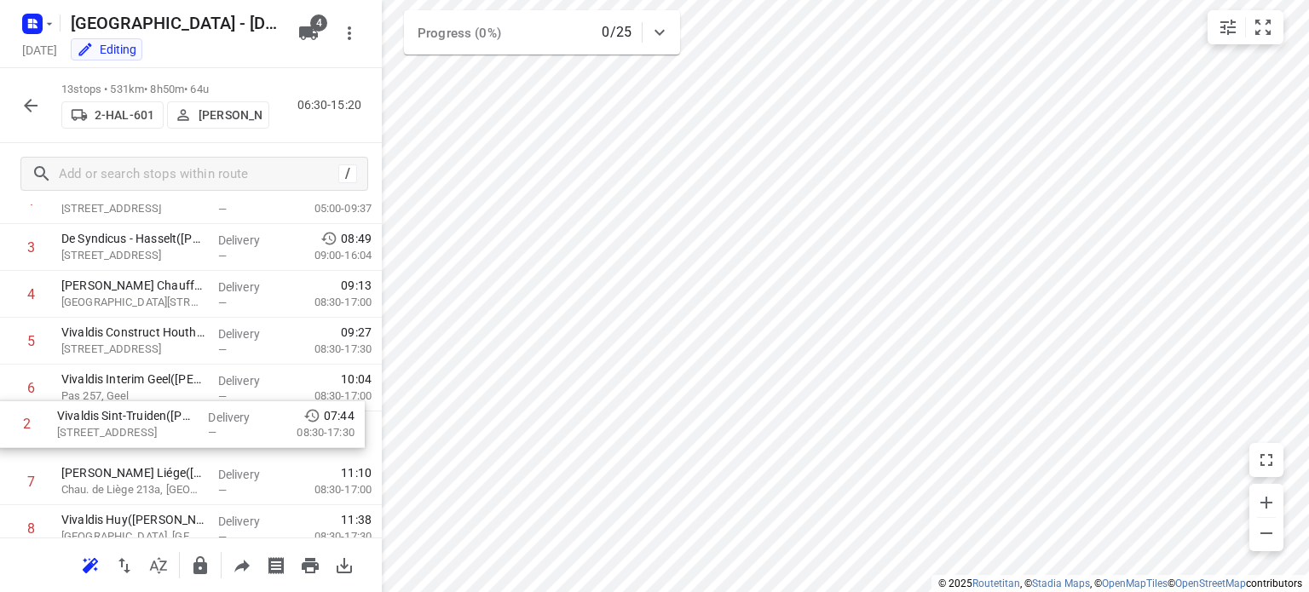
drag, startPoint x: 170, startPoint y: 246, endPoint x: 166, endPoint y: 441, distance: 195.3
click at [166, 441] on div "1 Depot [GEOGRAPHIC_DATA](Depot [GEOGRAPHIC_DATA]) [STREET_ADDRESS] Delivery — …" at bounding box center [191, 482] width 382 height 610
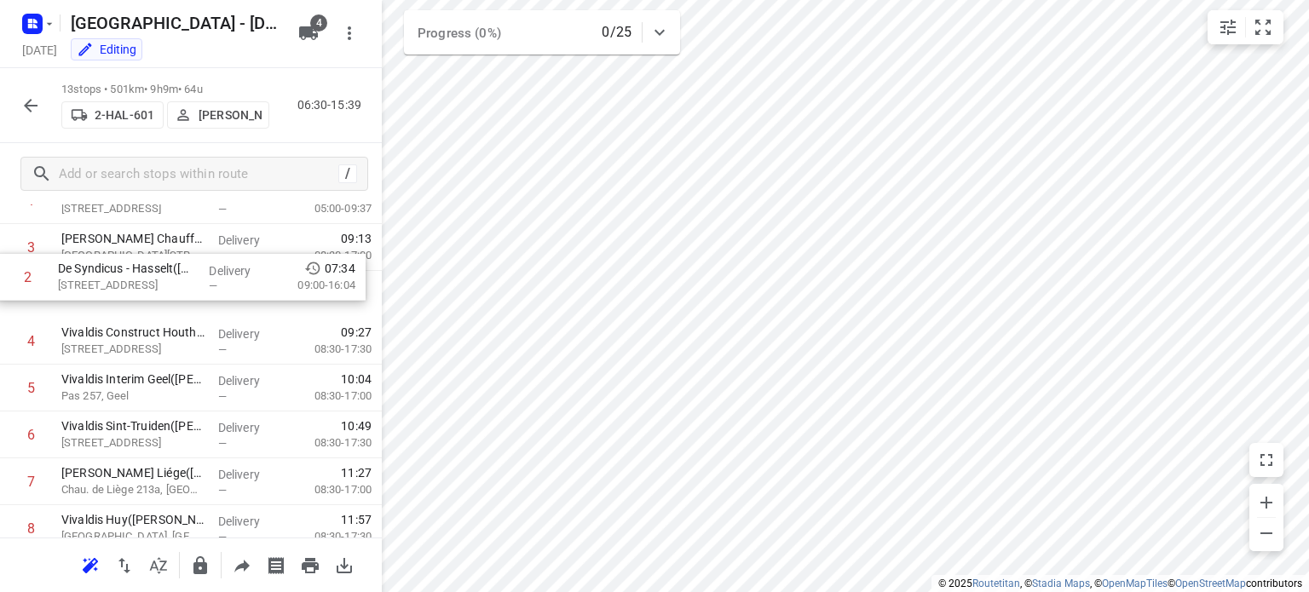
scroll to position [108, 0]
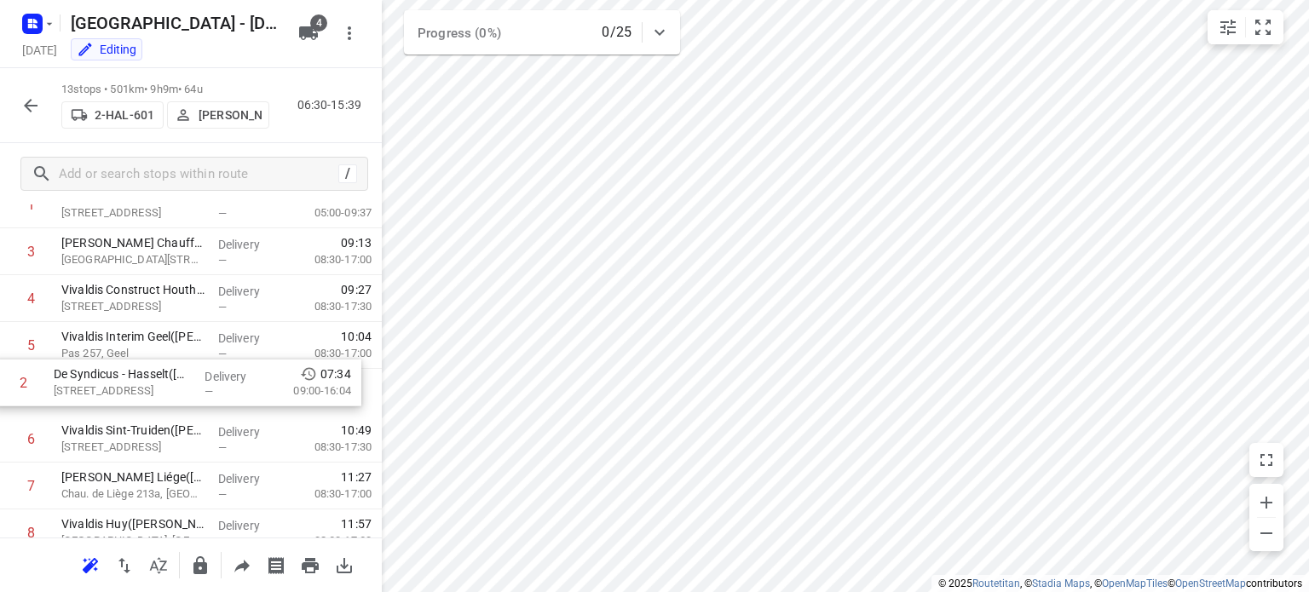
drag, startPoint x: 176, startPoint y: 251, endPoint x: 167, endPoint y: 393, distance: 142.6
click at [167, 393] on div "1 Depot [GEOGRAPHIC_DATA](Depot [GEOGRAPHIC_DATA]) [STREET_ADDRESS] Delivery — …" at bounding box center [191, 487] width 382 height 610
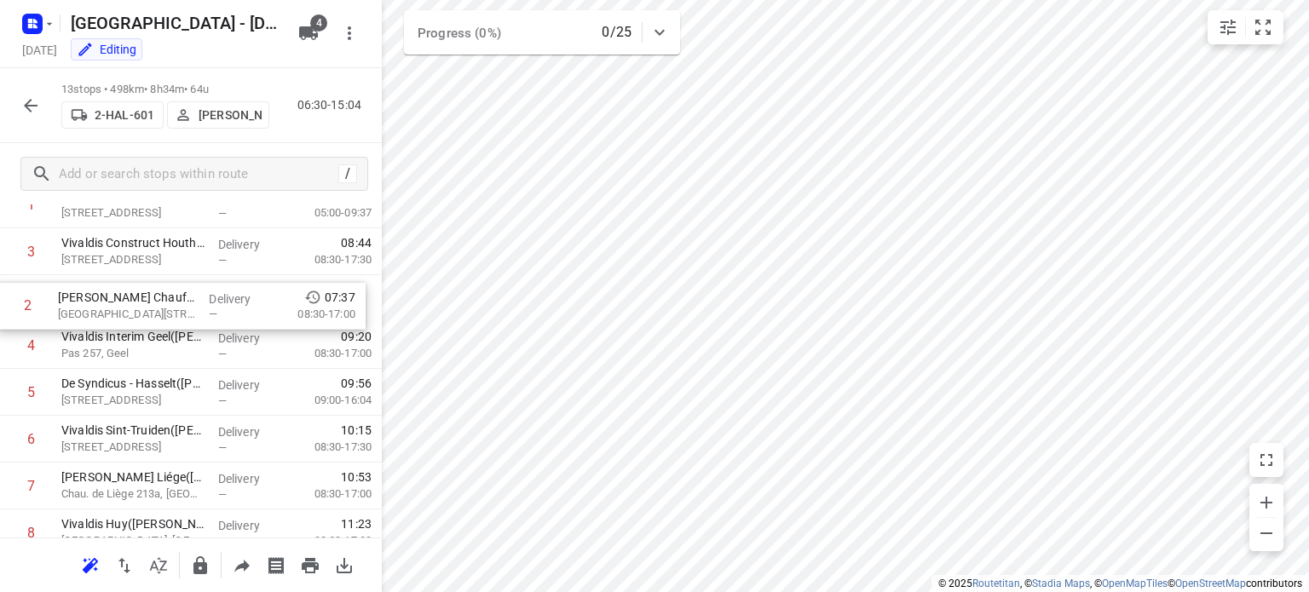
scroll to position [107, 0]
drag, startPoint x: 177, startPoint y: 258, endPoint x: 171, endPoint y: 321, distance: 63.4
click at [171, 321] on div "1 Depot [GEOGRAPHIC_DATA](Depot [GEOGRAPHIC_DATA]) [STREET_ADDRESS] Delivery — …" at bounding box center [191, 488] width 382 height 610
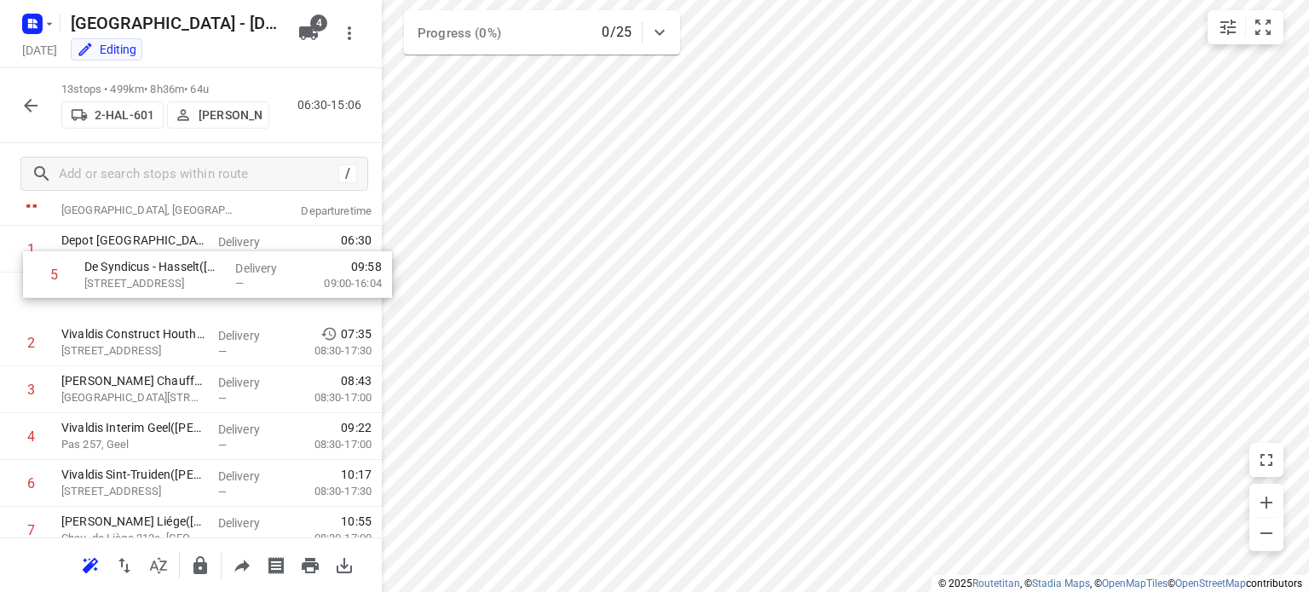
scroll to position [61, 0]
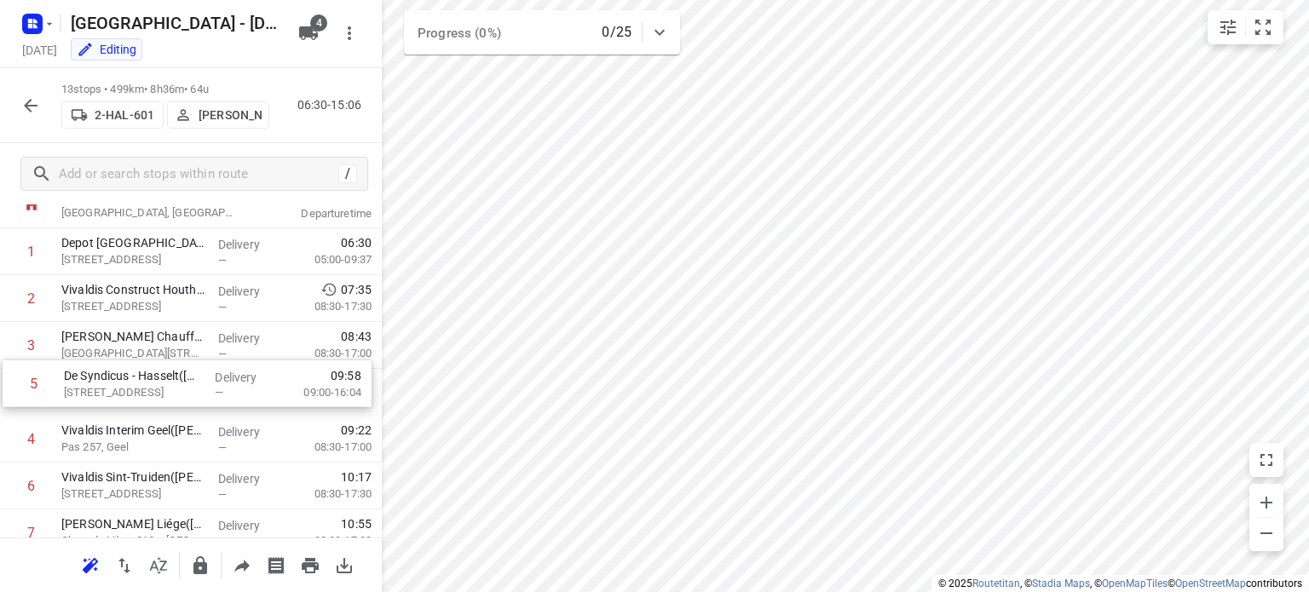
drag, startPoint x: 153, startPoint y: 391, endPoint x: 154, endPoint y: 378, distance: 13.7
click at [154, 378] on div "1 Depot [GEOGRAPHIC_DATA](Depot [GEOGRAPHIC_DATA]) [STREET_ADDRESS] Delivery — …" at bounding box center [191, 533] width 382 height 610
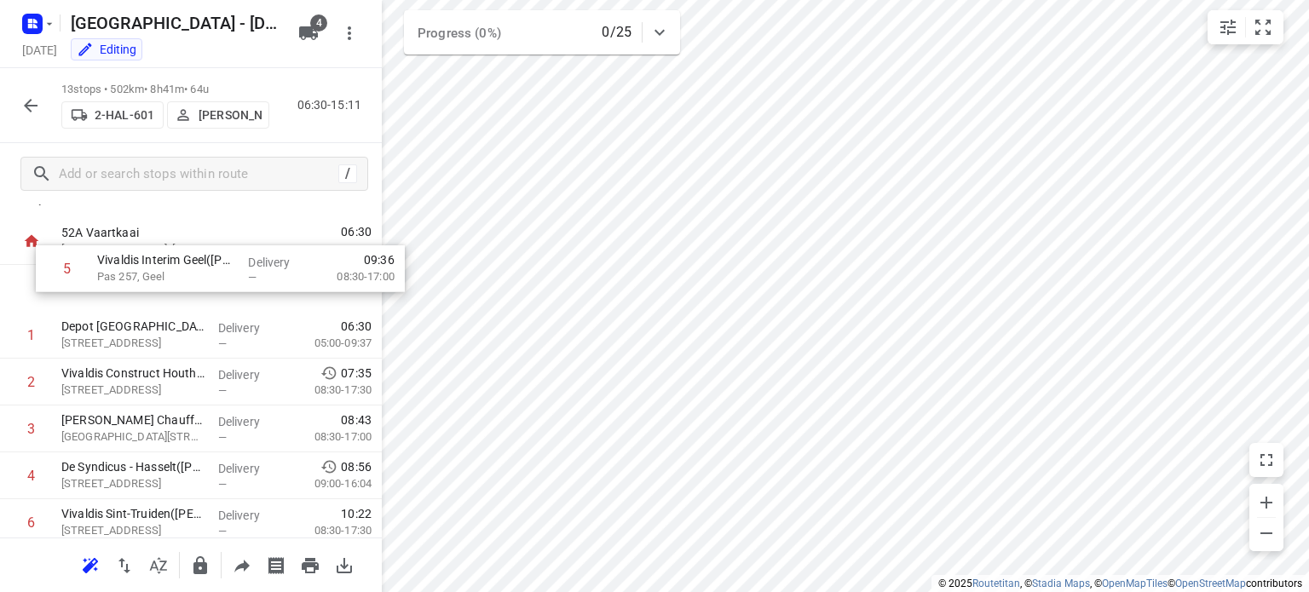
scroll to position [20, 0]
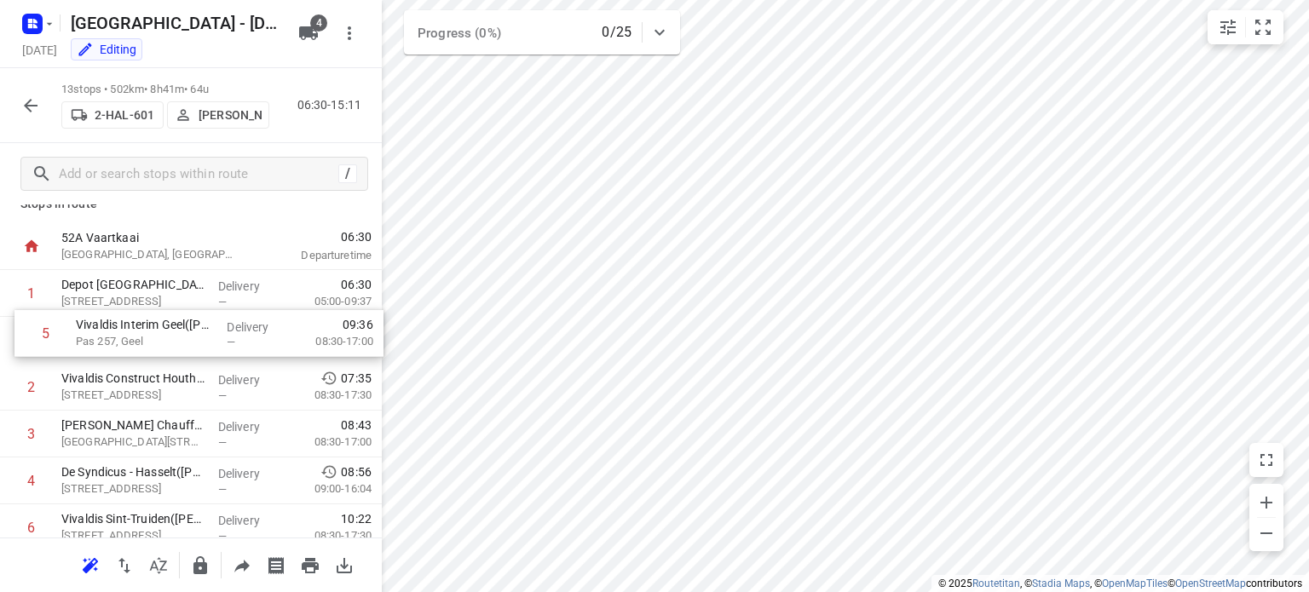
drag, startPoint x: 142, startPoint y: 440, endPoint x: 157, endPoint y: 330, distance: 110.9
click at [157, 330] on div "1 Depot [GEOGRAPHIC_DATA](Depot [GEOGRAPHIC_DATA]) [STREET_ADDRESS] Delivery — …" at bounding box center [191, 575] width 382 height 610
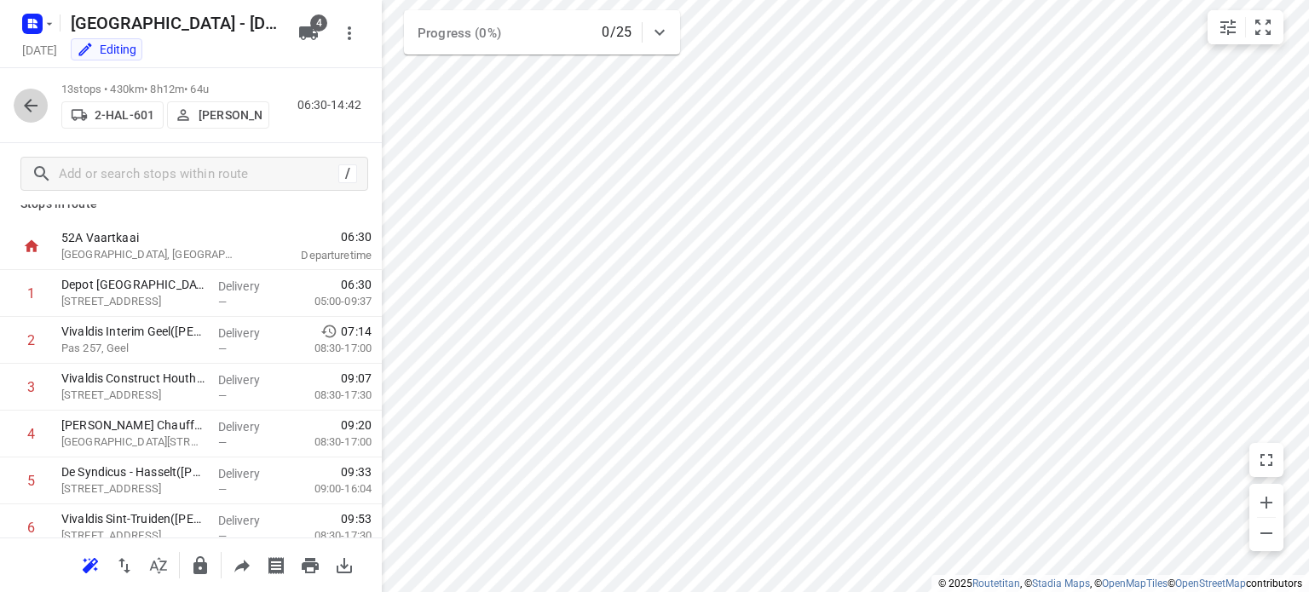
click at [29, 104] on icon "button" at bounding box center [30, 105] width 20 height 20
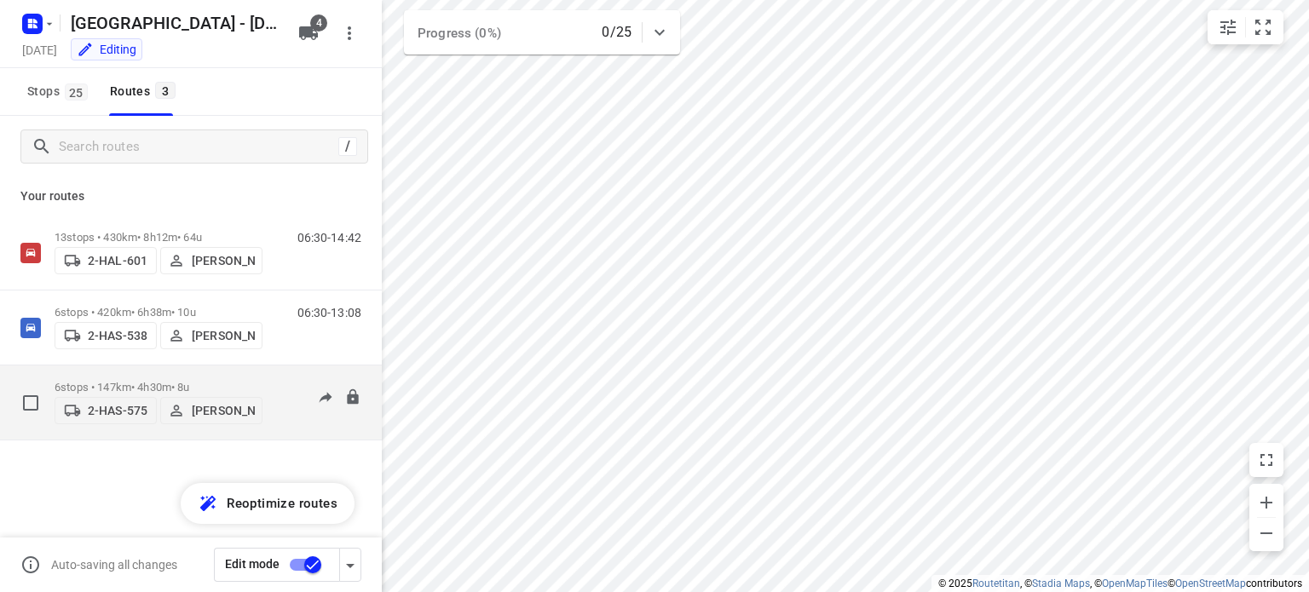
click at [136, 373] on div "6 stops • 147km • 4h30m • 8u 2-HAS-575 [PERSON_NAME]" at bounding box center [159, 403] width 208 height 61
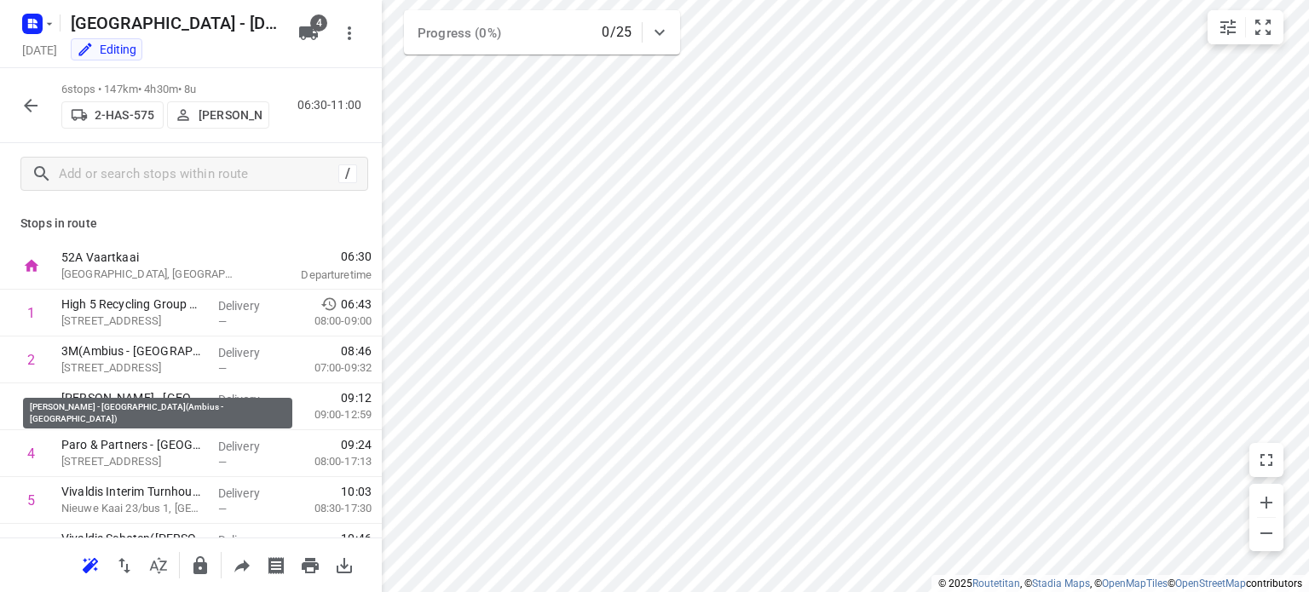
scroll to position [23, 0]
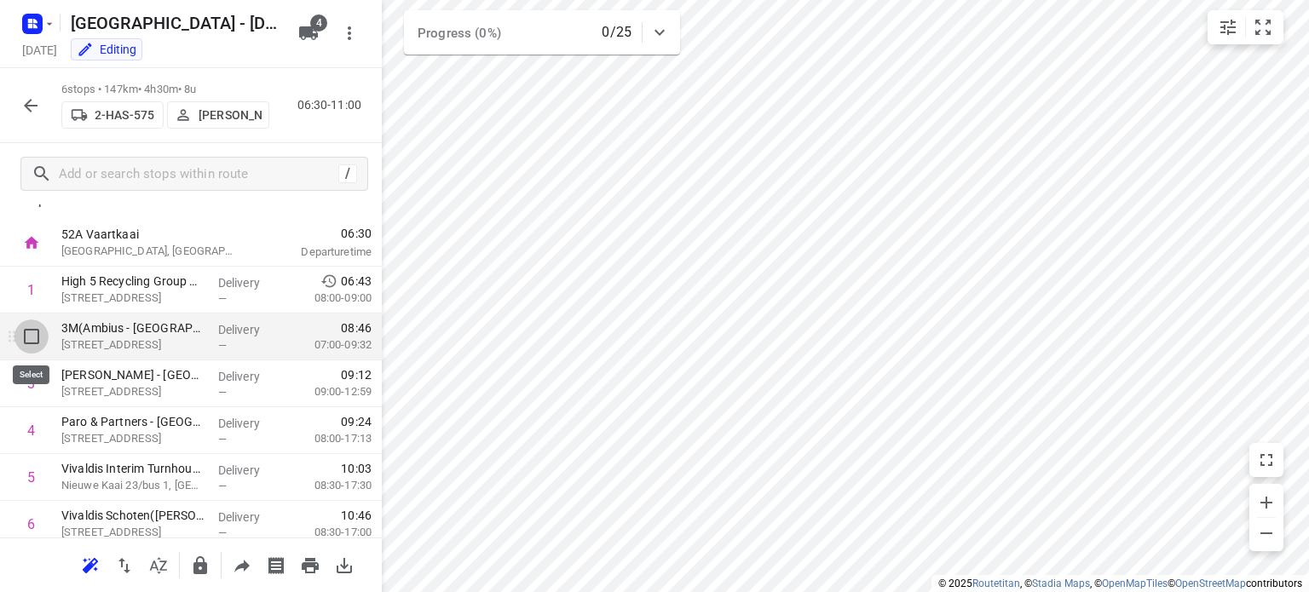
click at [31, 339] on input "checkbox" at bounding box center [31, 337] width 34 height 34
checkbox input "true"
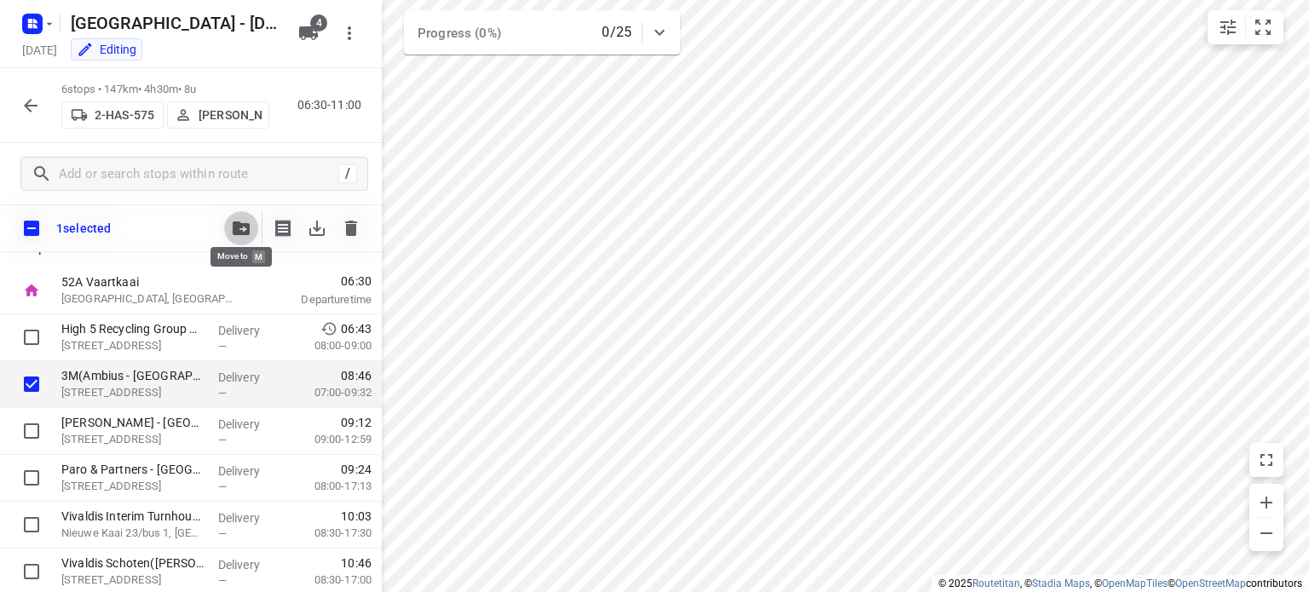
click at [237, 228] on icon "button" at bounding box center [241, 229] width 17 height 14
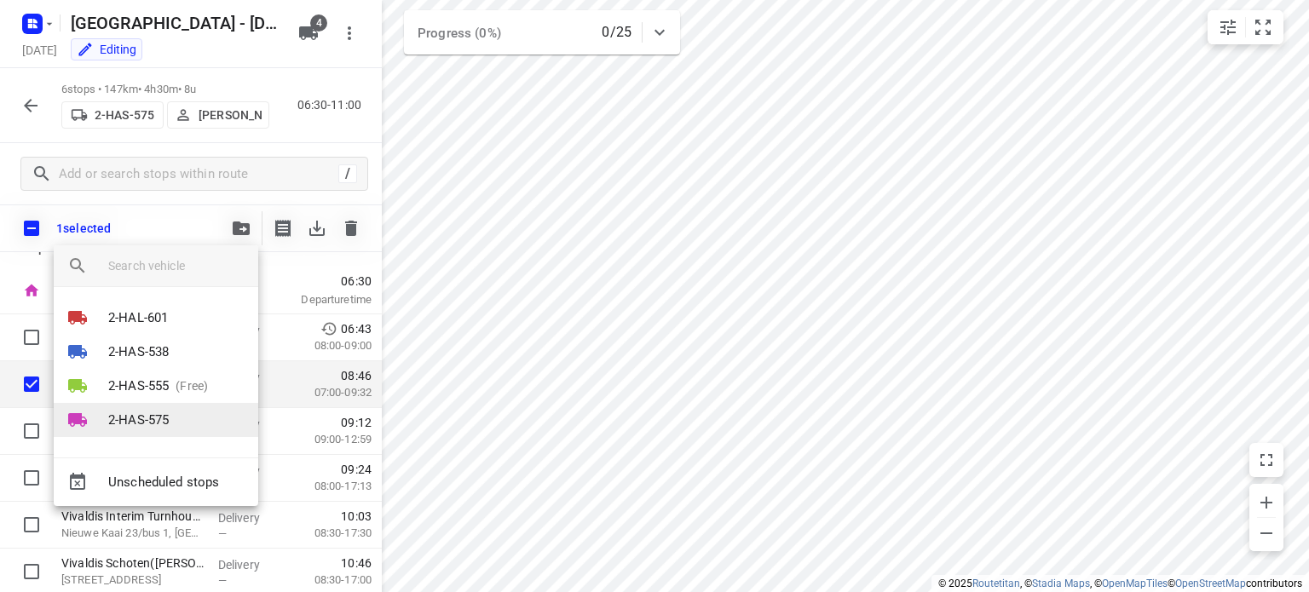
click at [159, 419] on p "2-HAS-575" at bounding box center [138, 421] width 61 height 20
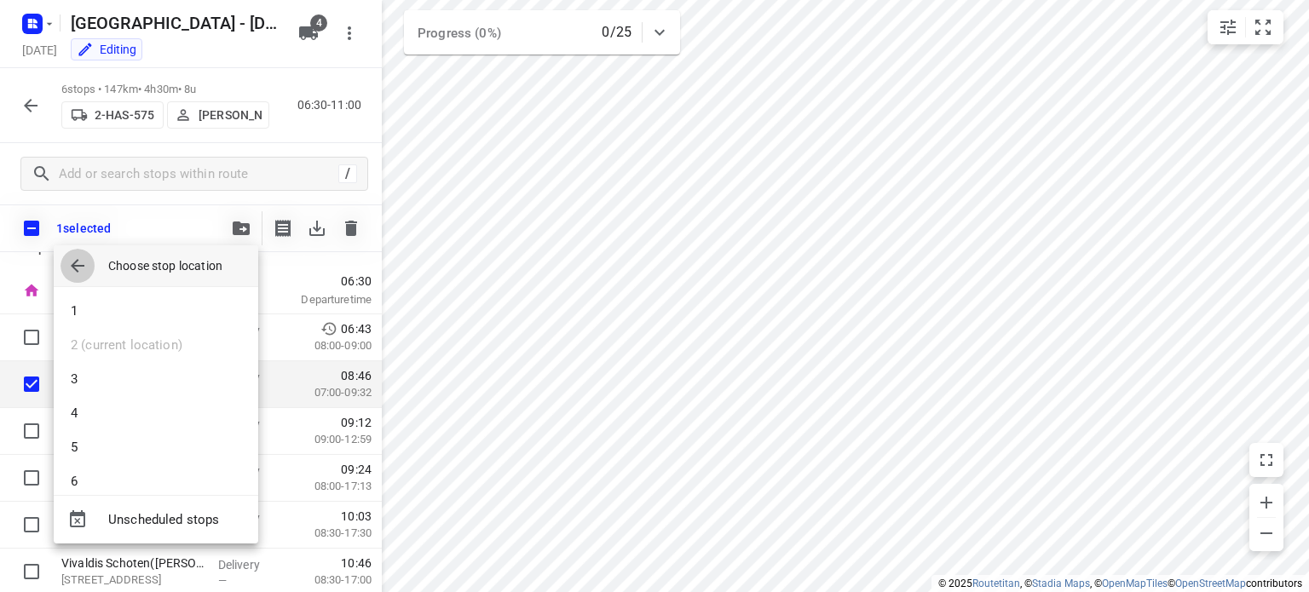
click at [76, 267] on icon "button" at bounding box center [77, 266] width 20 height 20
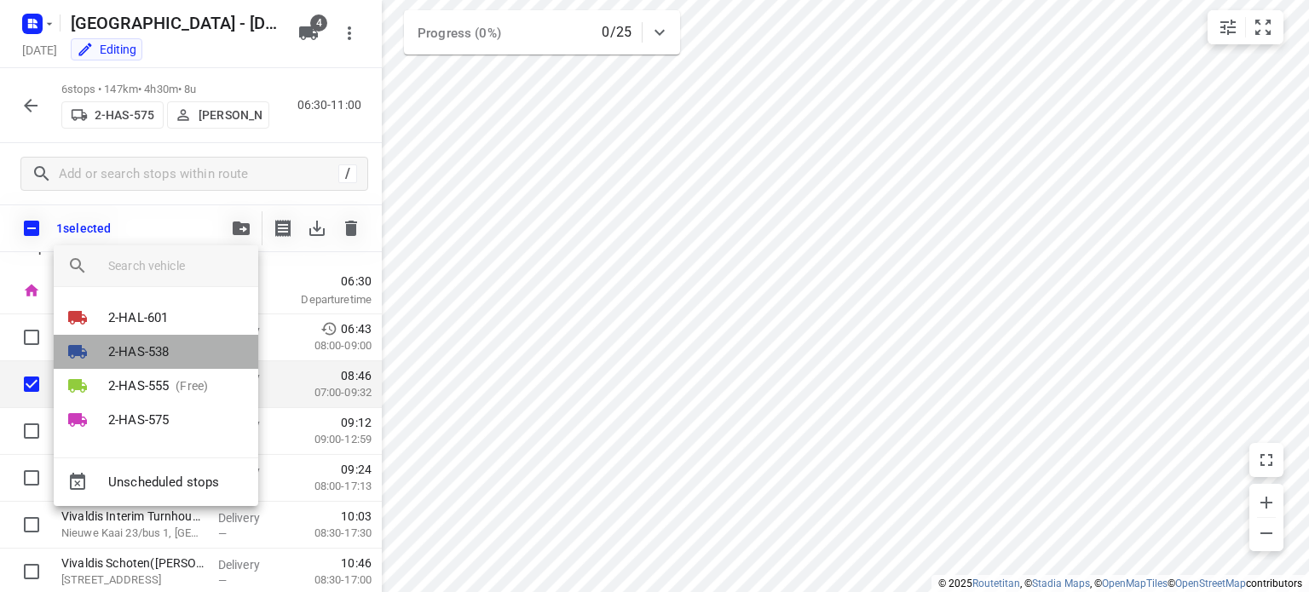
click at [136, 350] on p "2-HAS-538" at bounding box center [138, 353] width 61 height 20
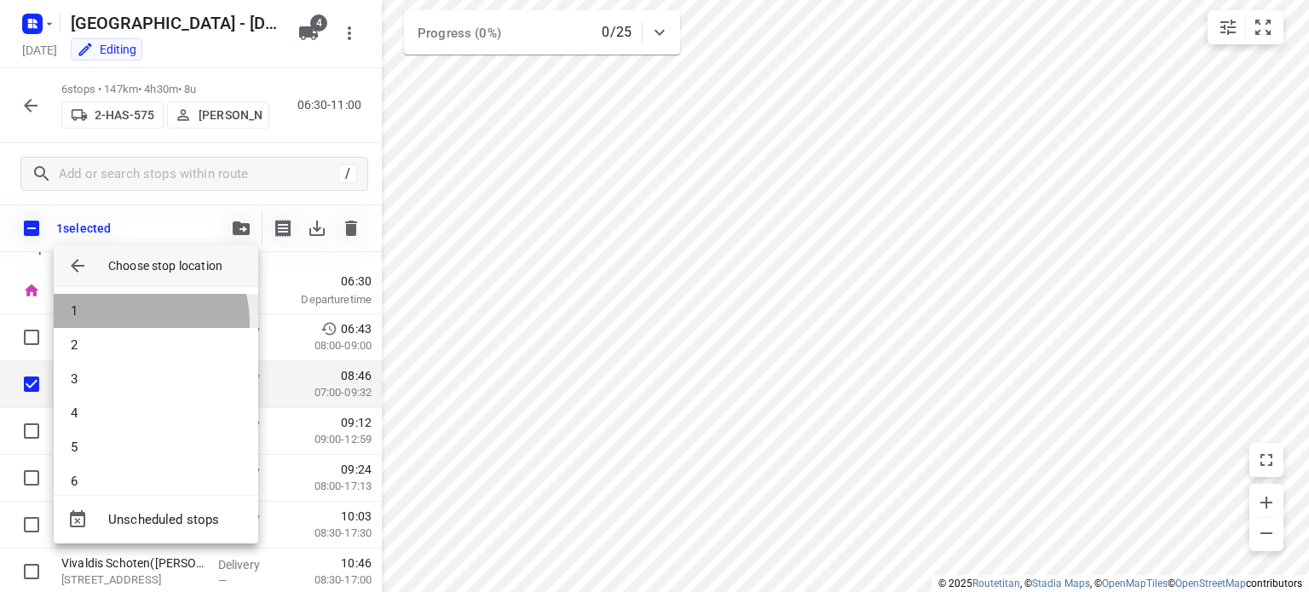
click at [133, 322] on li "1" at bounding box center [156, 311] width 205 height 34
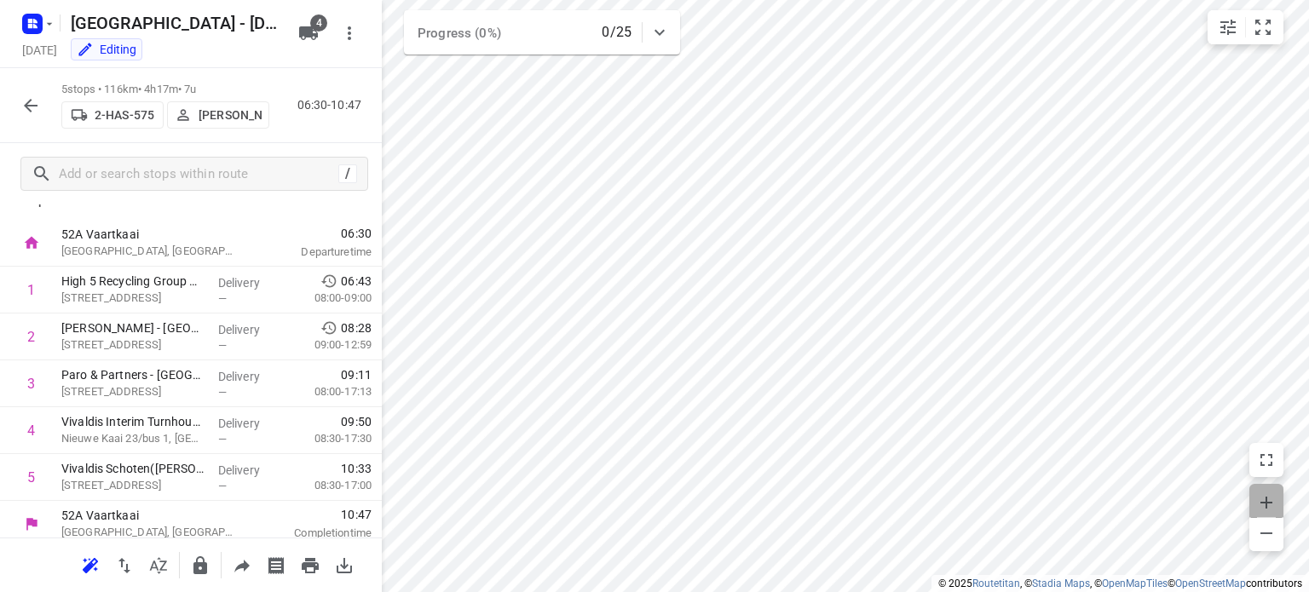
click at [1268, 489] on span "button" at bounding box center [1267, 501] width 34 height 24
click at [1271, 494] on icon "button" at bounding box center [1267, 503] width 20 height 20
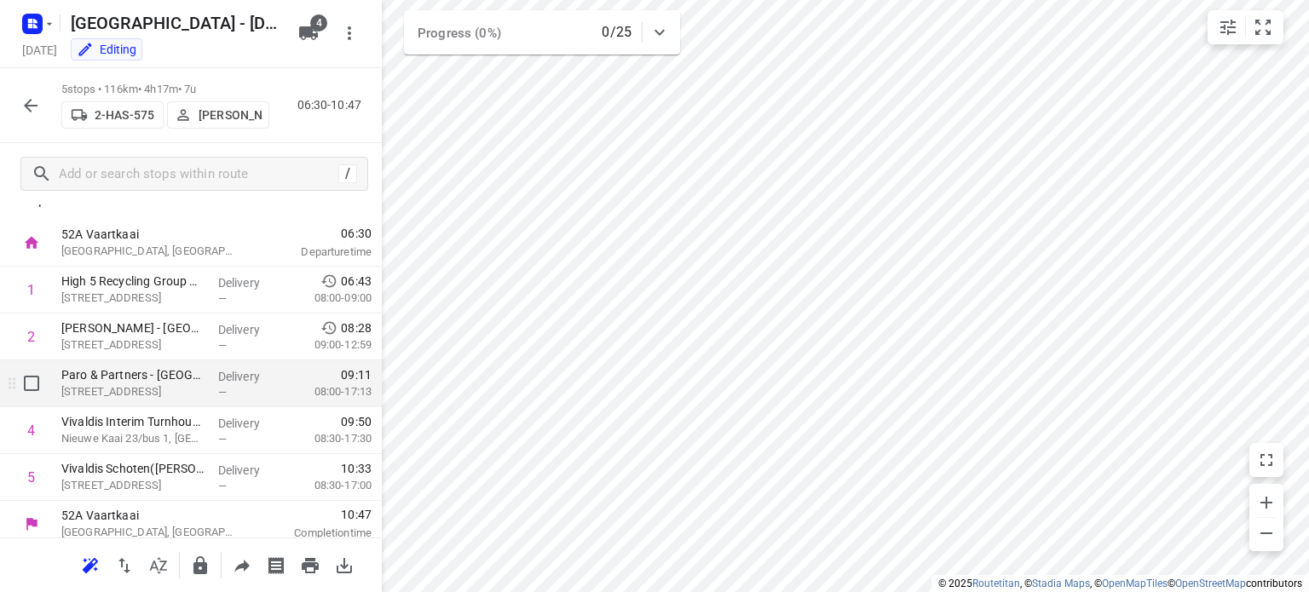
click at [101, 385] on p "[STREET_ADDRESS]" at bounding box center [132, 392] width 143 height 17
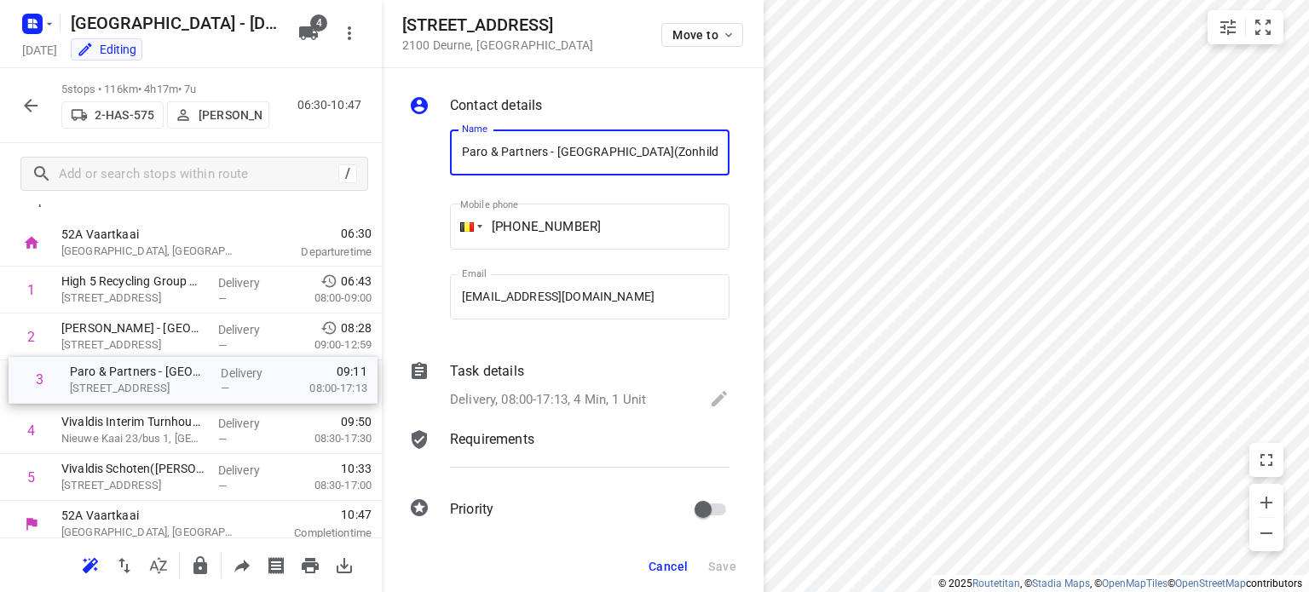
drag, startPoint x: 101, startPoint y: 385, endPoint x: 123, endPoint y: 377, distance: 23.0
click at [123, 377] on div "1 High 5 Recycling Group NV([PERSON_NAME]) [STREET_ADDRESS] Delivery — 06:43 08…" at bounding box center [191, 384] width 382 height 234
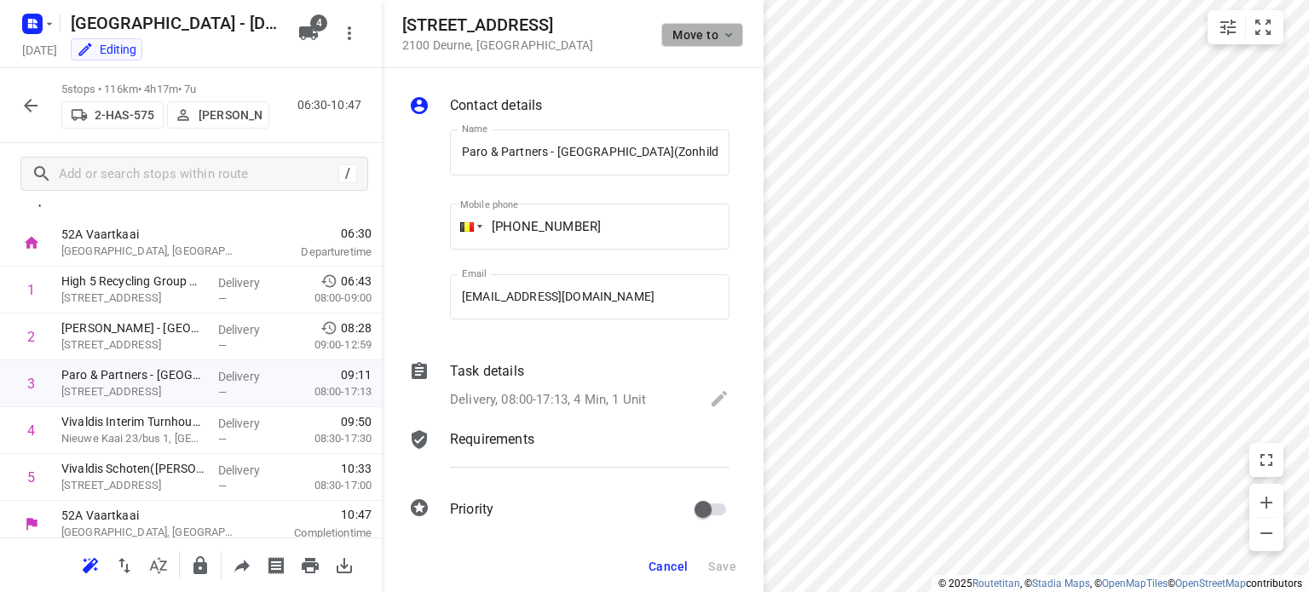
click at [737, 29] on button "Move to" at bounding box center [703, 35] width 82 height 24
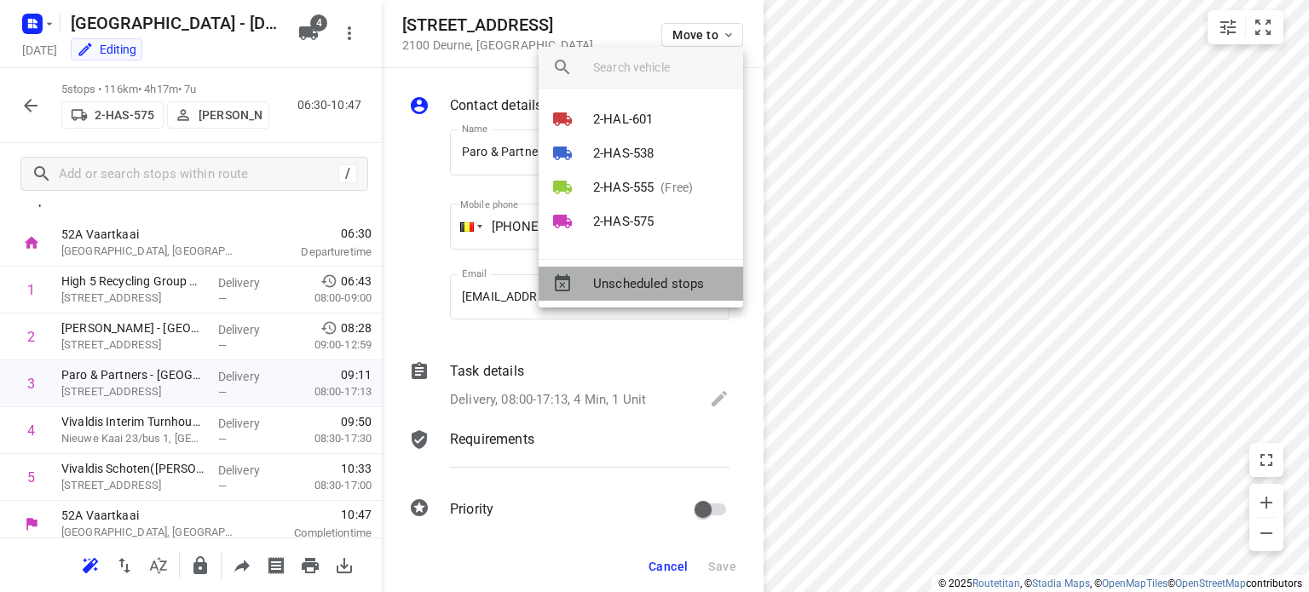
click at [623, 282] on span "Unscheduled stops" at bounding box center [661, 284] width 136 height 20
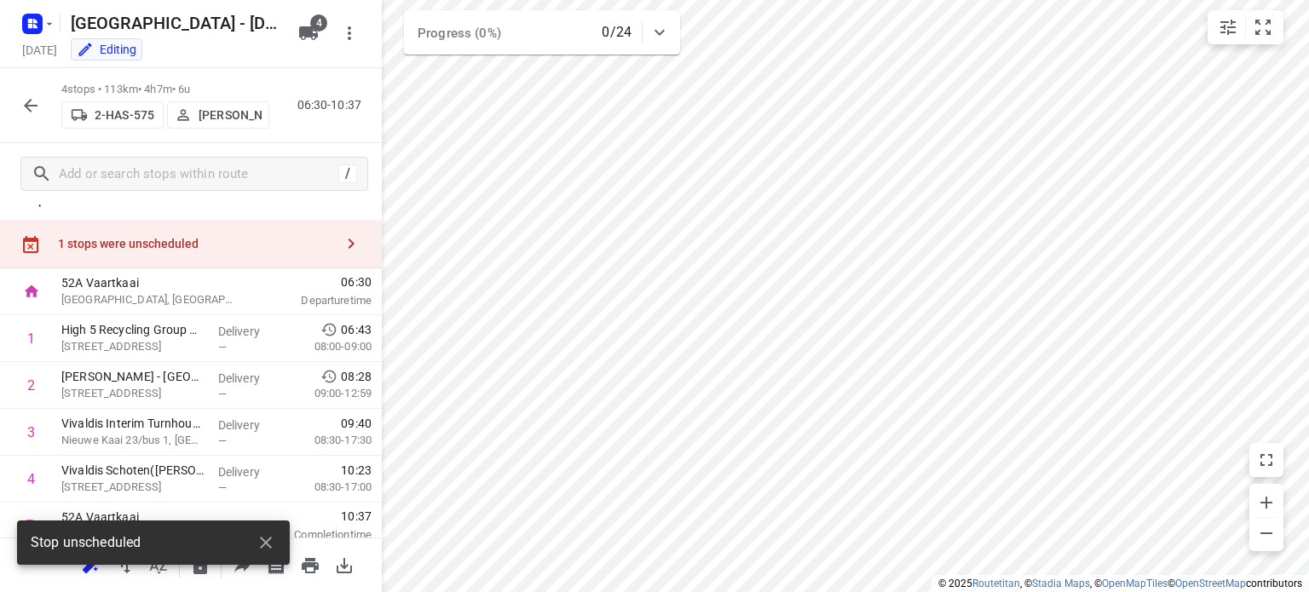
scroll to position [34, 0]
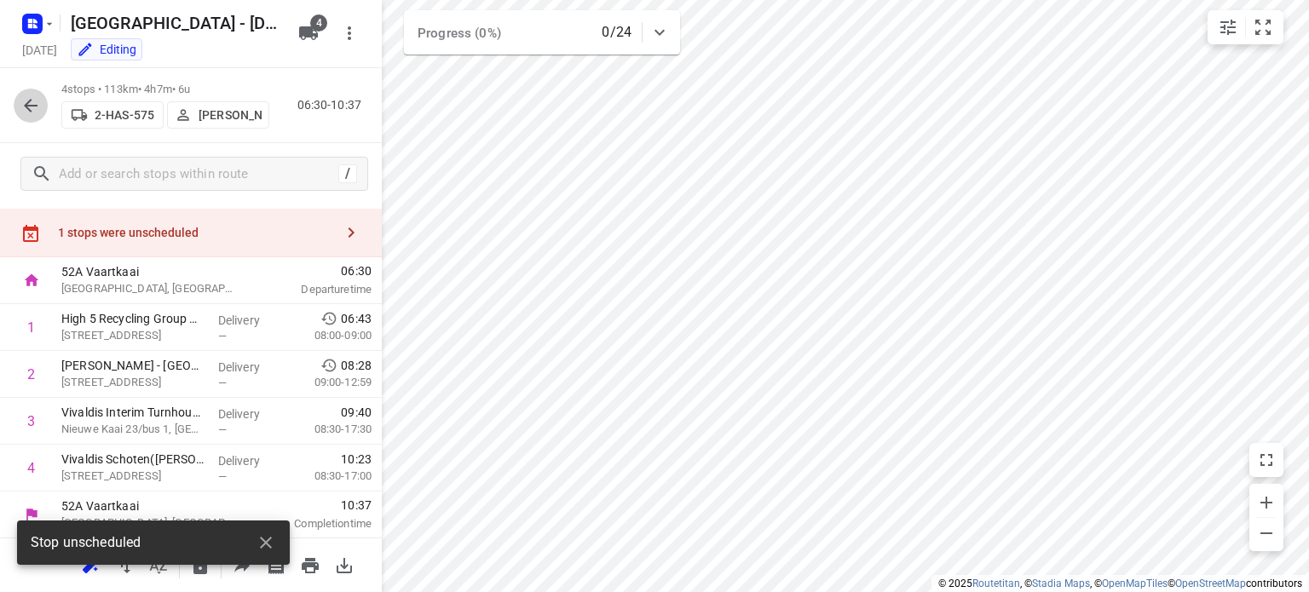
click at [30, 108] on icon "button" at bounding box center [30, 105] width 20 height 20
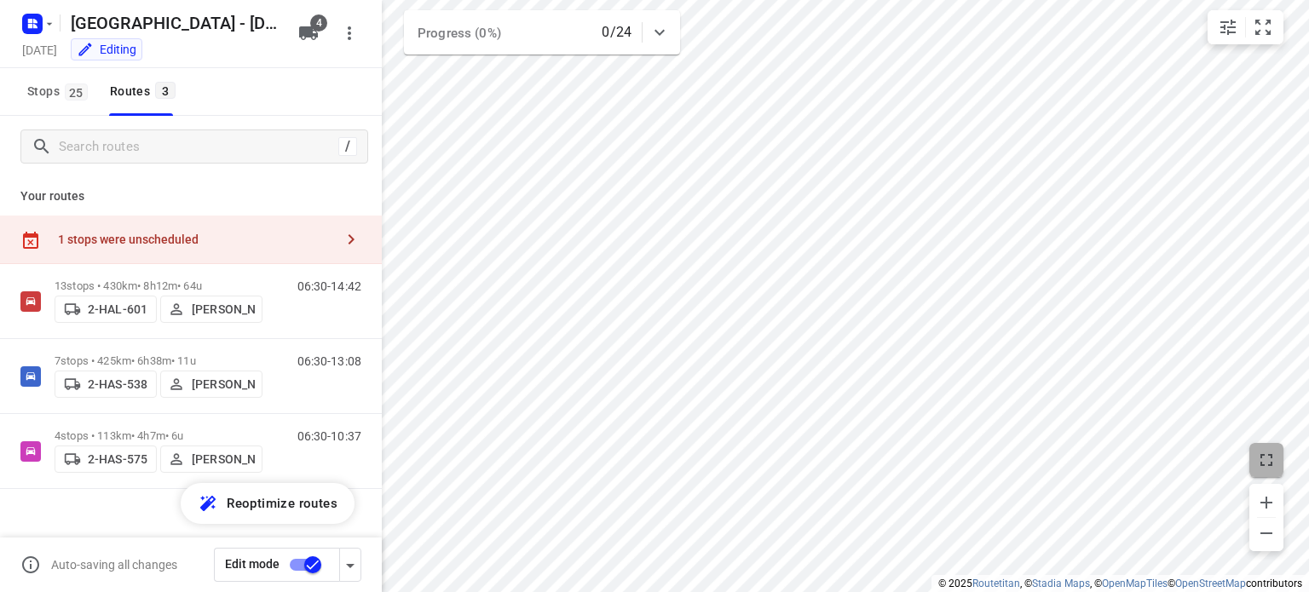
click at [1274, 473] on button "button" at bounding box center [1267, 460] width 34 height 34
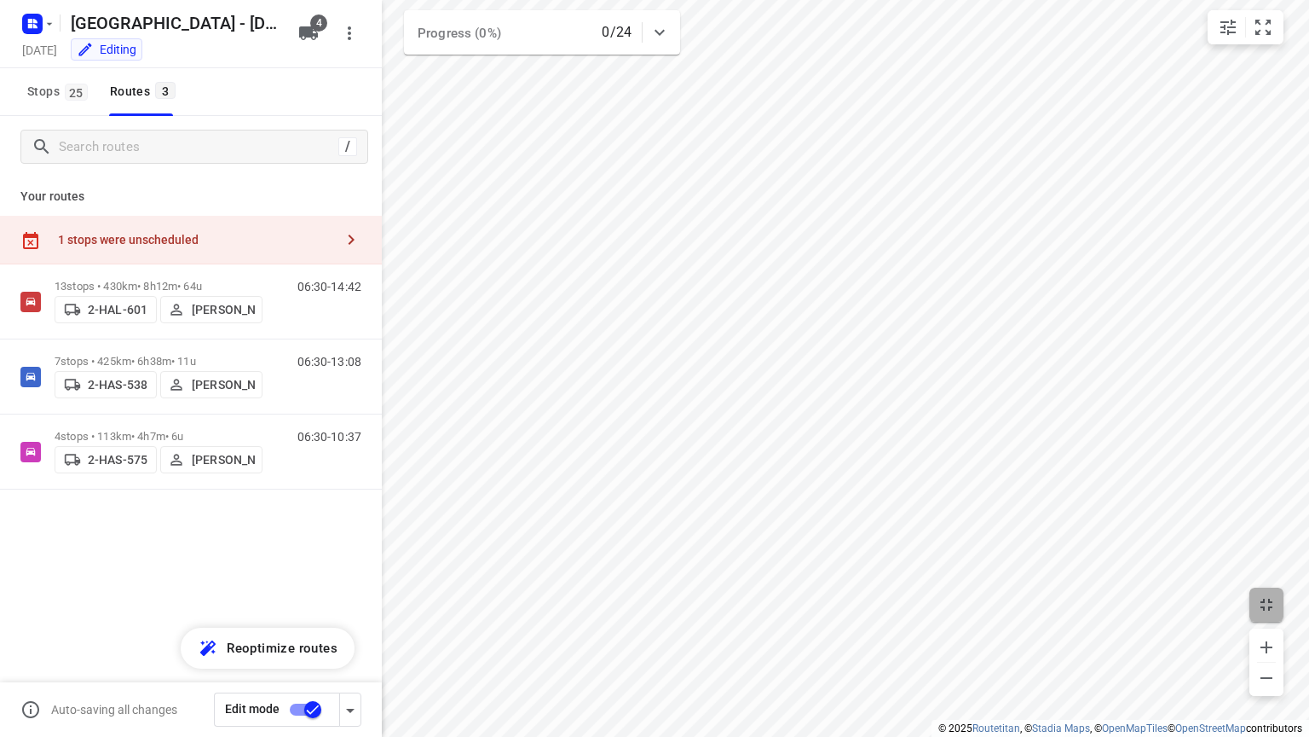
click at [1263, 592] on icon "button" at bounding box center [1267, 604] width 12 height 12
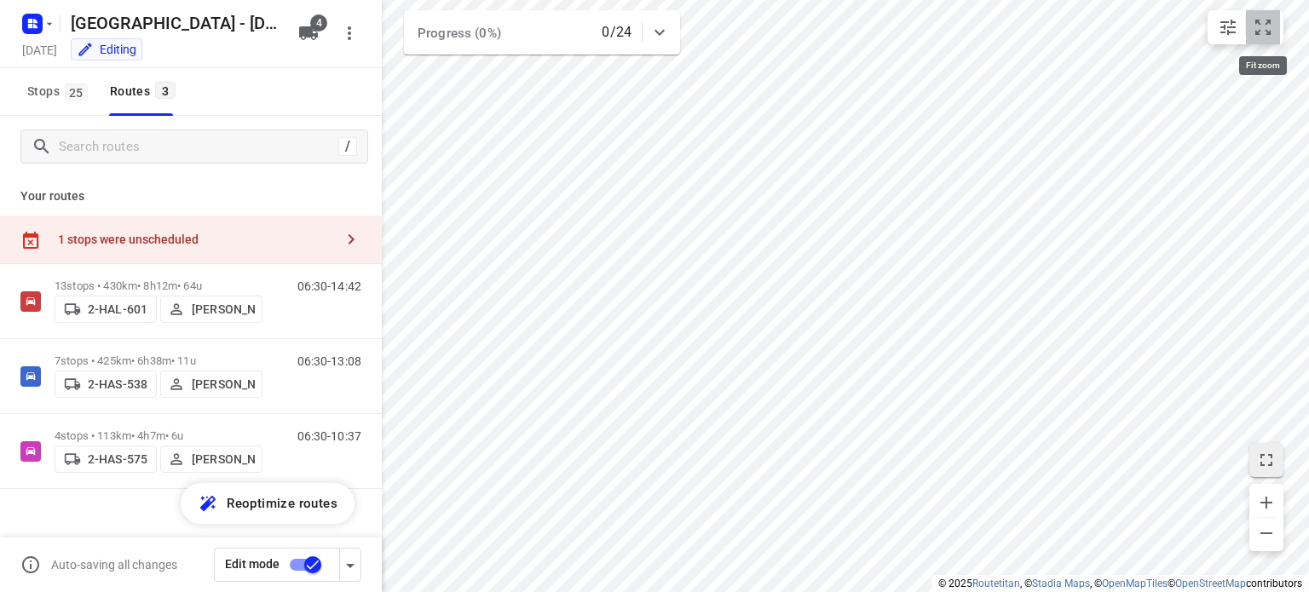
click at [1262, 25] on icon "small contained button group" at bounding box center [1263, 27] width 20 height 20
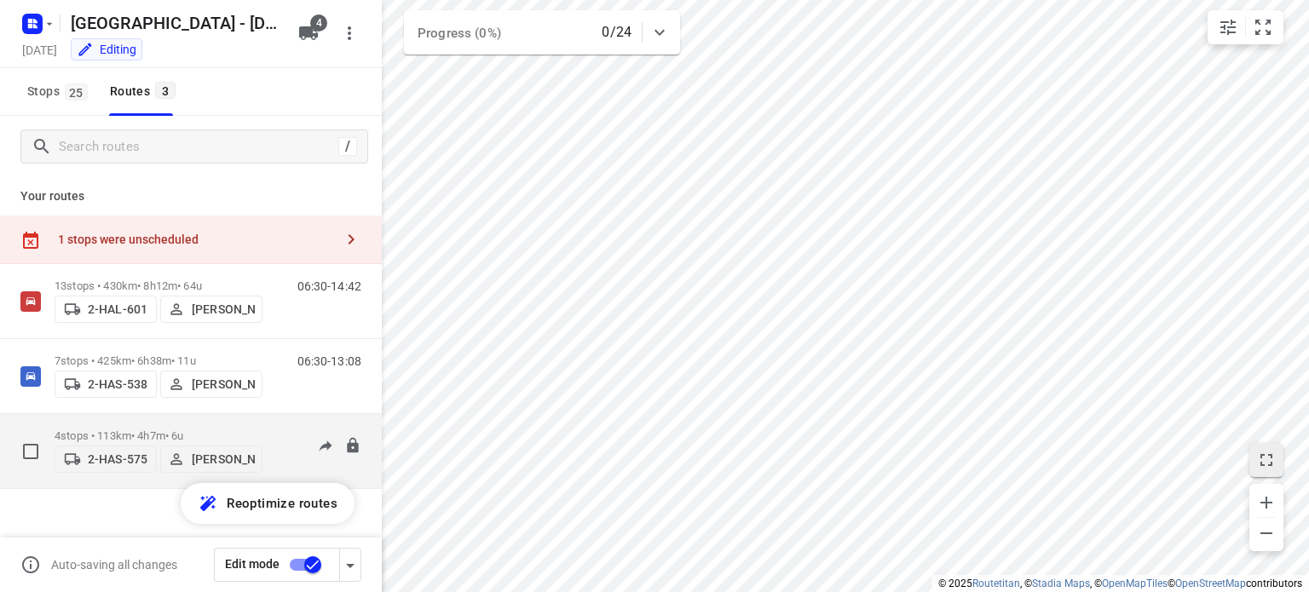
click at [123, 430] on p "4 stops • 113km • 4h7m • 6u" at bounding box center [159, 436] width 208 height 13
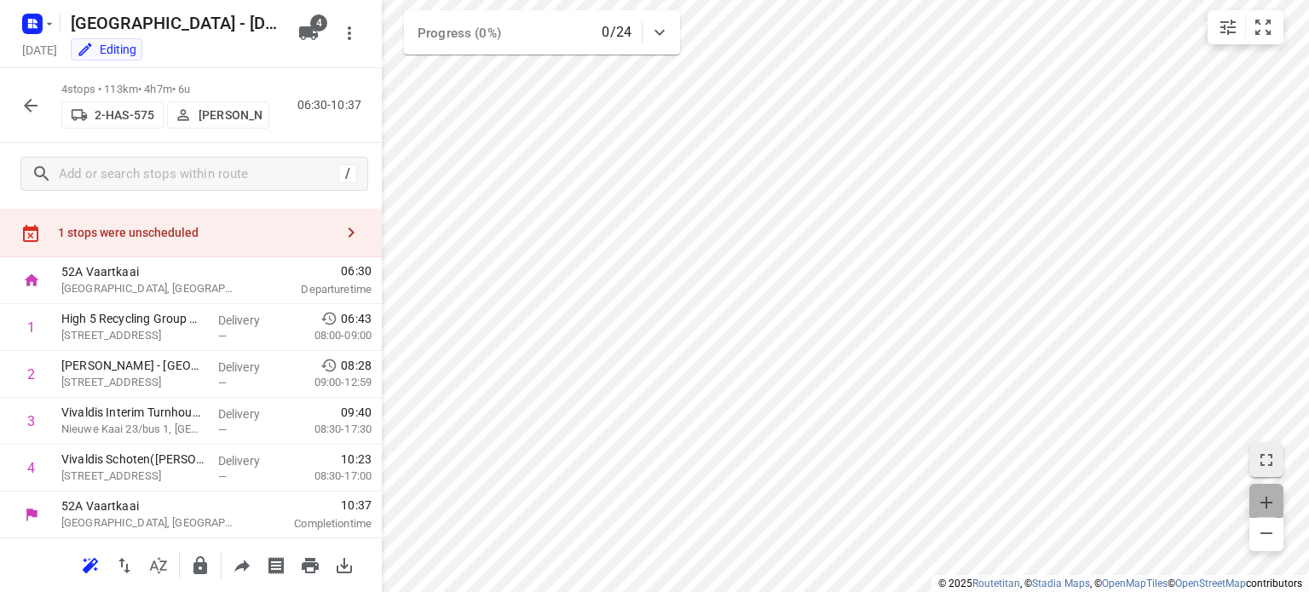
click at [1262, 495] on icon "button" at bounding box center [1267, 503] width 20 height 20
click at [1264, 497] on icon "button" at bounding box center [1267, 503] width 20 height 20
drag, startPoint x: 144, startPoint y: 461, endPoint x: 147, endPoint y: 407, distance: 54.6
click at [147, 407] on div "1 High 5 Recycling Group NV([PERSON_NAME]) [STREET_ADDRESS] Delivery — 06:43 08…" at bounding box center [191, 398] width 382 height 188
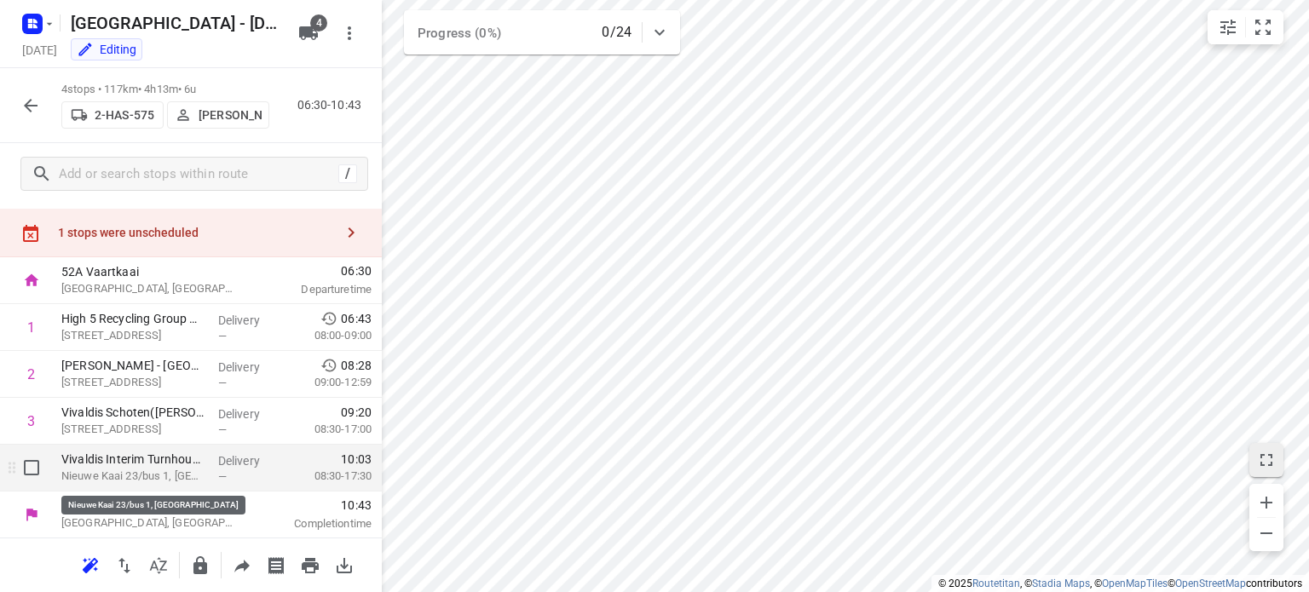
click at [182, 483] on p "Nieuwe Kaai 23/bus 1, [GEOGRAPHIC_DATA]" at bounding box center [132, 476] width 143 height 17
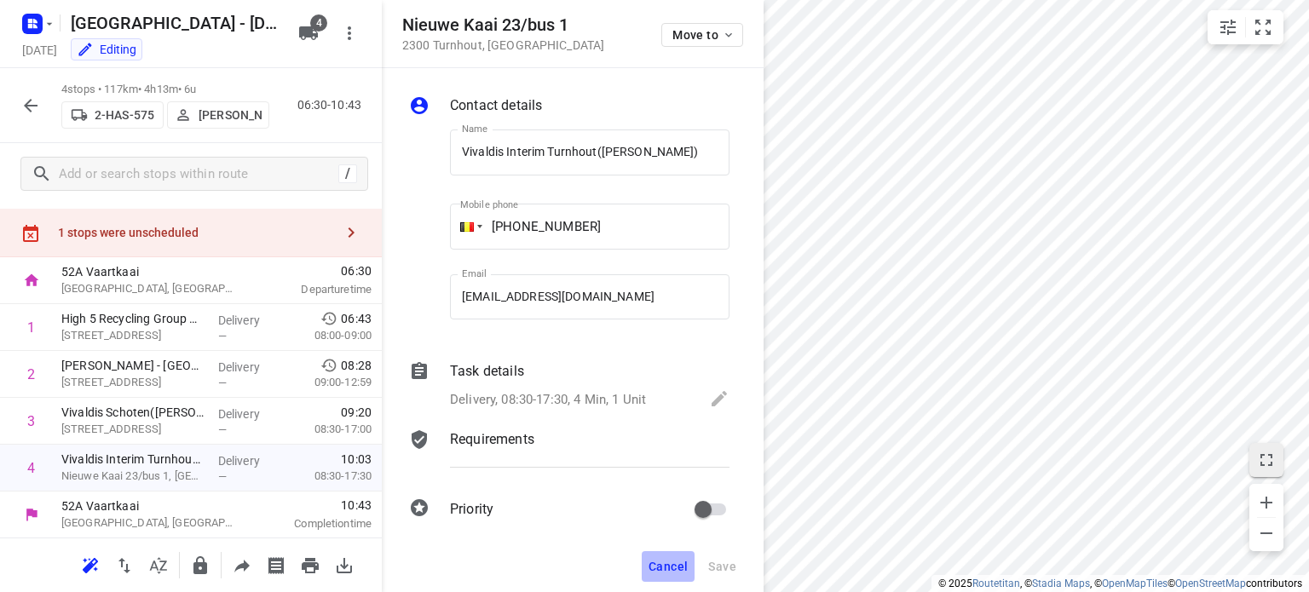
click at [662, 569] on span "Cancel" at bounding box center [668, 567] width 39 height 14
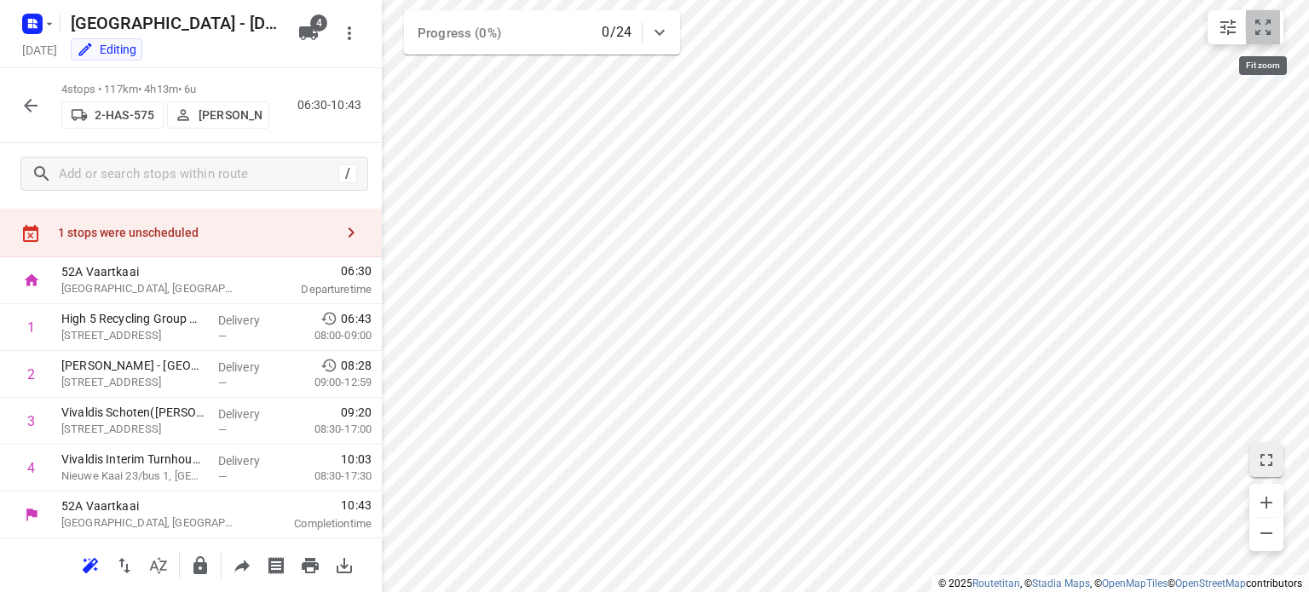
click at [1268, 29] on icon "small contained button group" at bounding box center [1263, 27] width 20 height 20
click at [32, 108] on icon "button" at bounding box center [30, 105] width 20 height 20
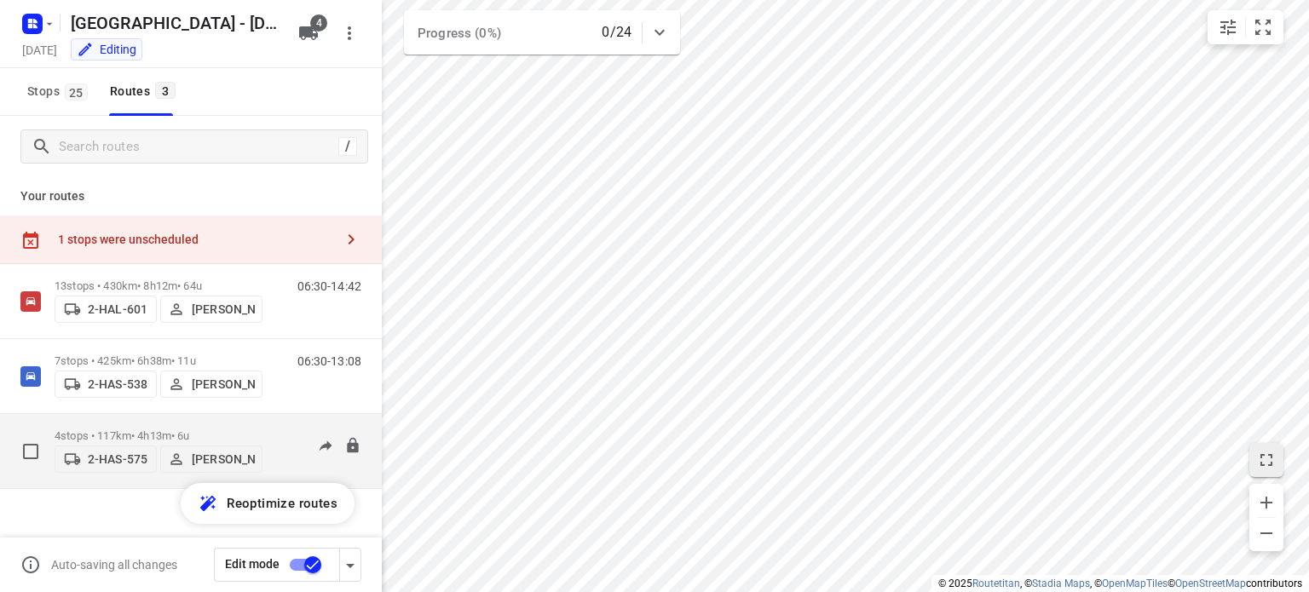
click at [126, 422] on div "4 stops • 117km • 4h13m • 6u 2-HAS-575 [PERSON_NAME]" at bounding box center [159, 451] width 208 height 61
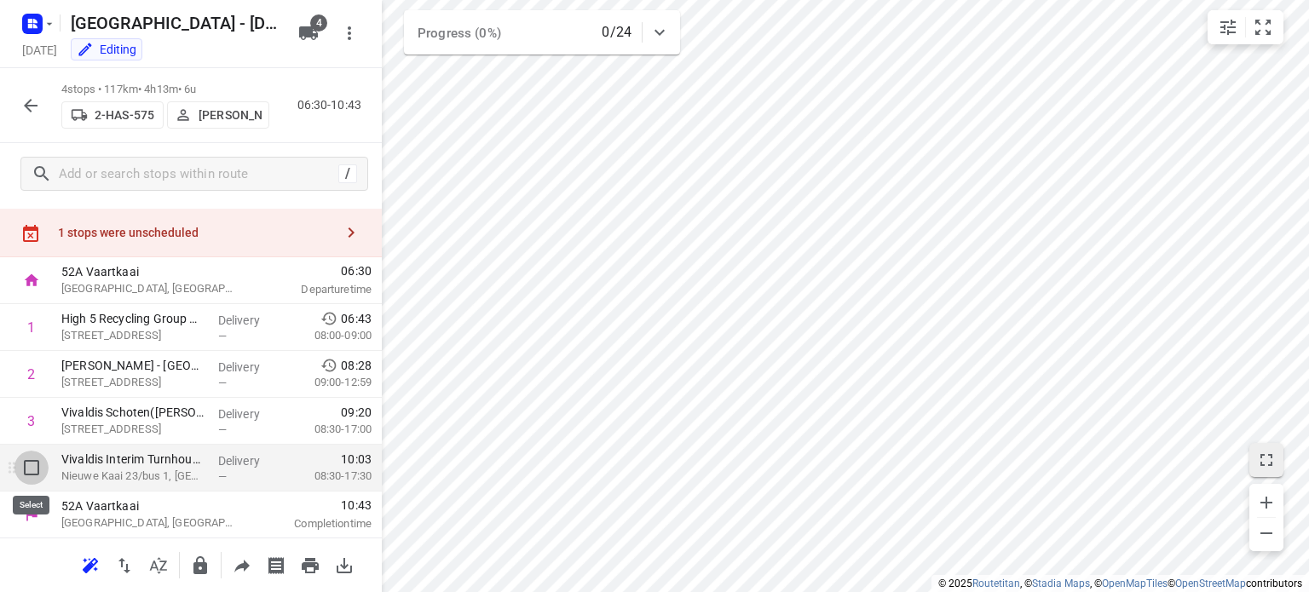
click at [29, 471] on input "checkbox" at bounding box center [31, 468] width 34 height 34
checkbox input "true"
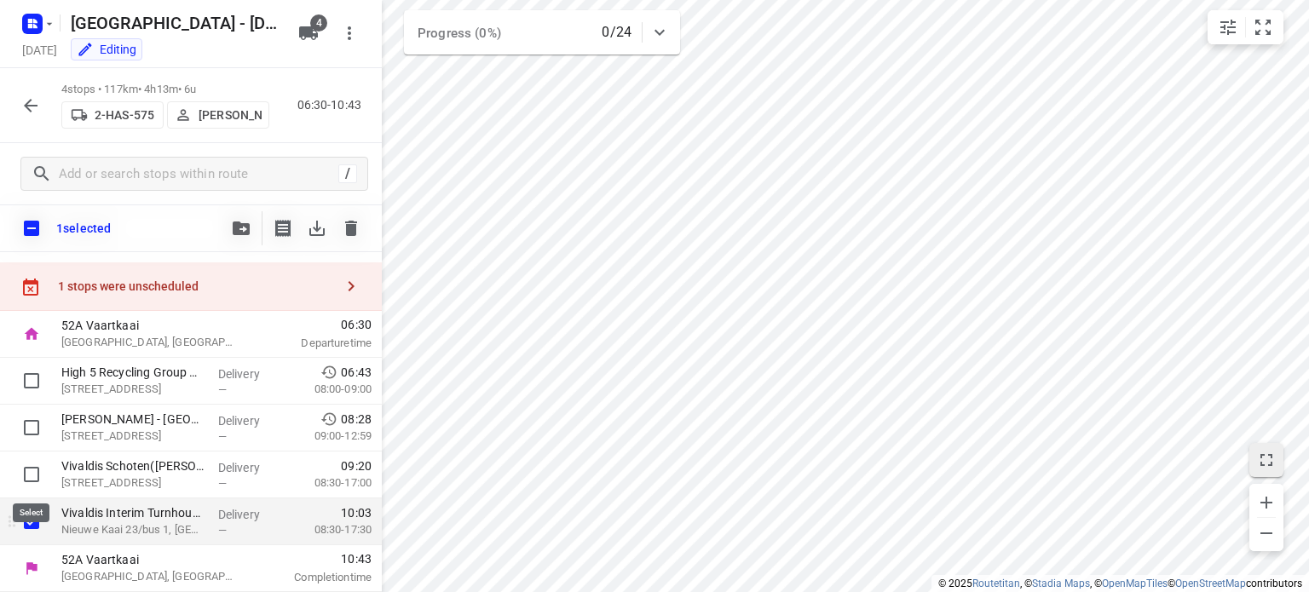
scroll to position [27, 0]
click at [235, 229] on icon "button" at bounding box center [241, 229] width 17 height 14
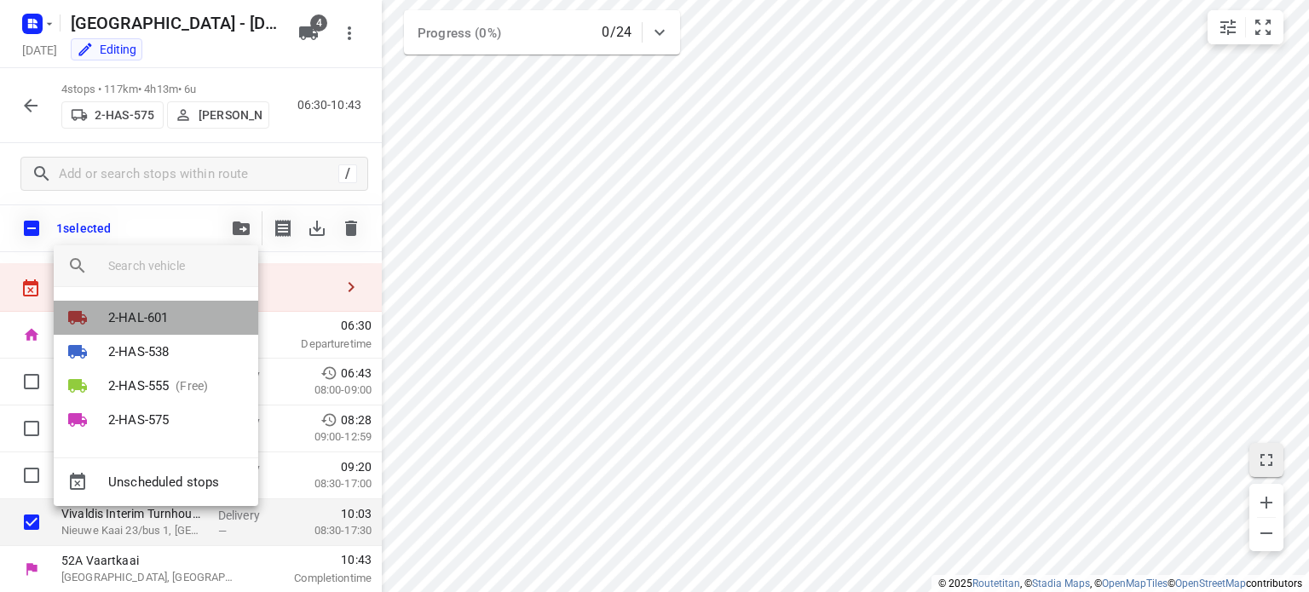
click at [147, 315] on p "2-HAL-601" at bounding box center [138, 319] width 60 height 20
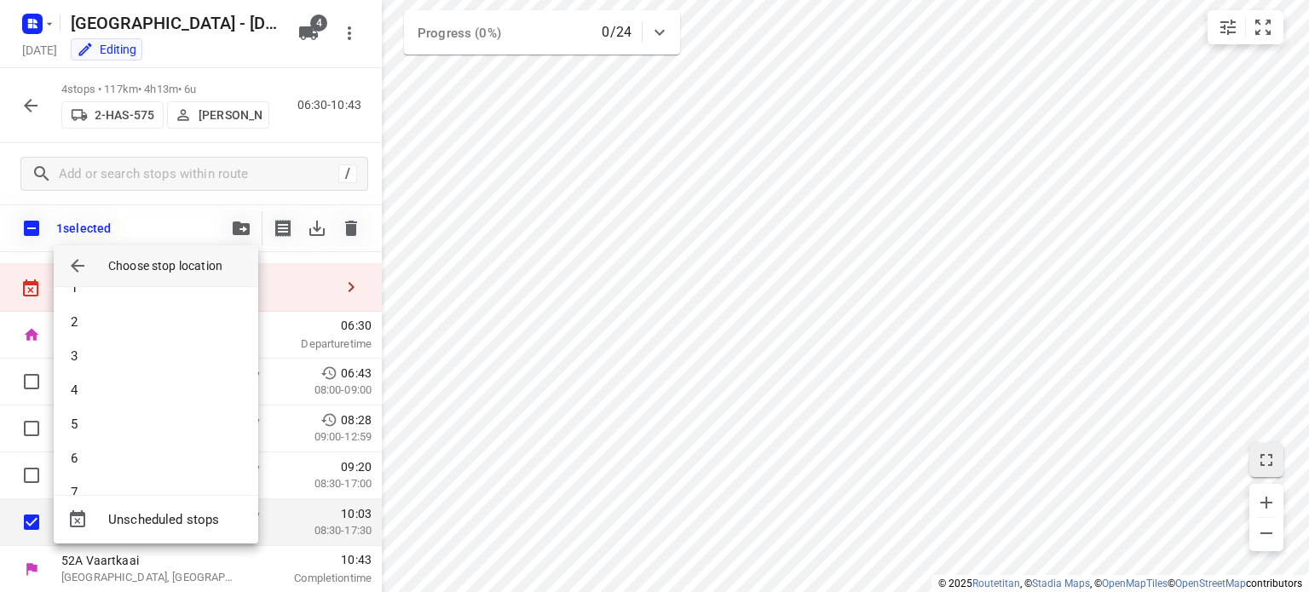
scroll to position [0, 0]
click at [107, 315] on li "1" at bounding box center [156, 311] width 205 height 34
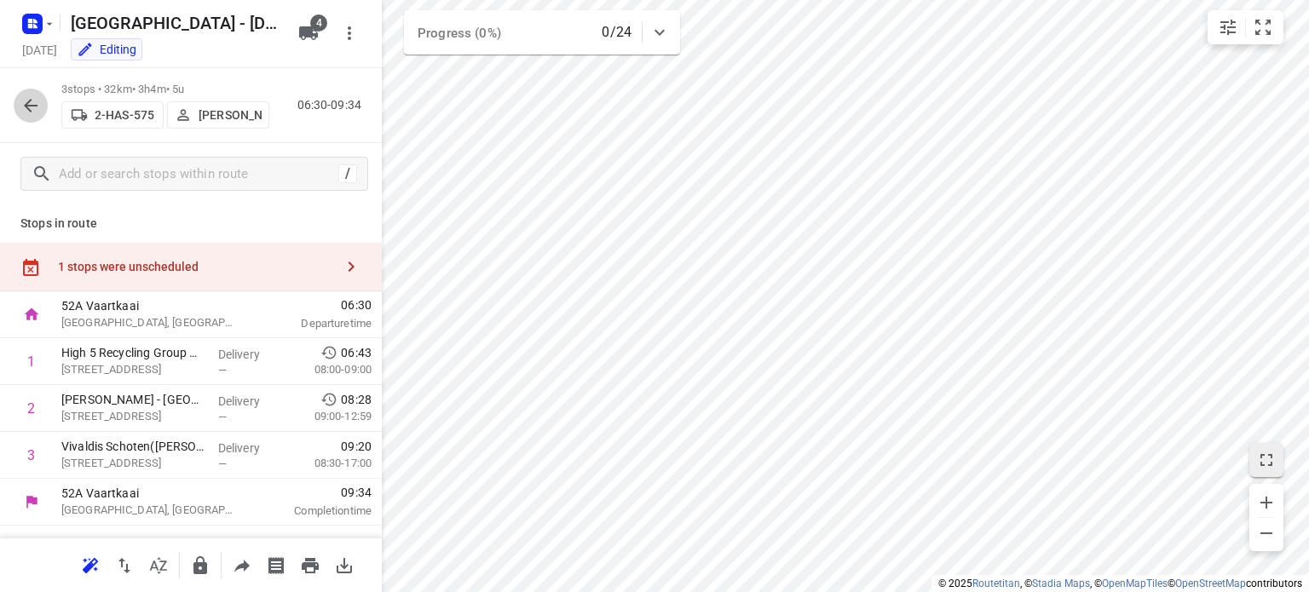
click at [26, 95] on icon "button" at bounding box center [30, 105] width 20 height 20
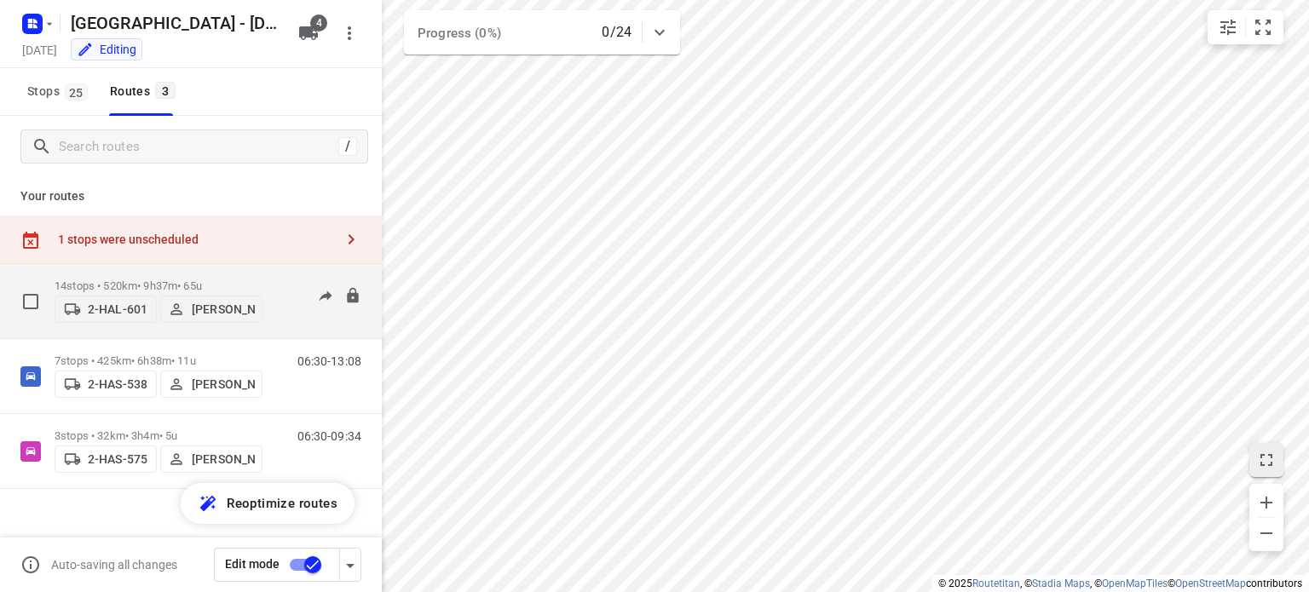
click at [143, 280] on p "14 stops • 520km • 9h37m • 65u" at bounding box center [159, 286] width 208 height 13
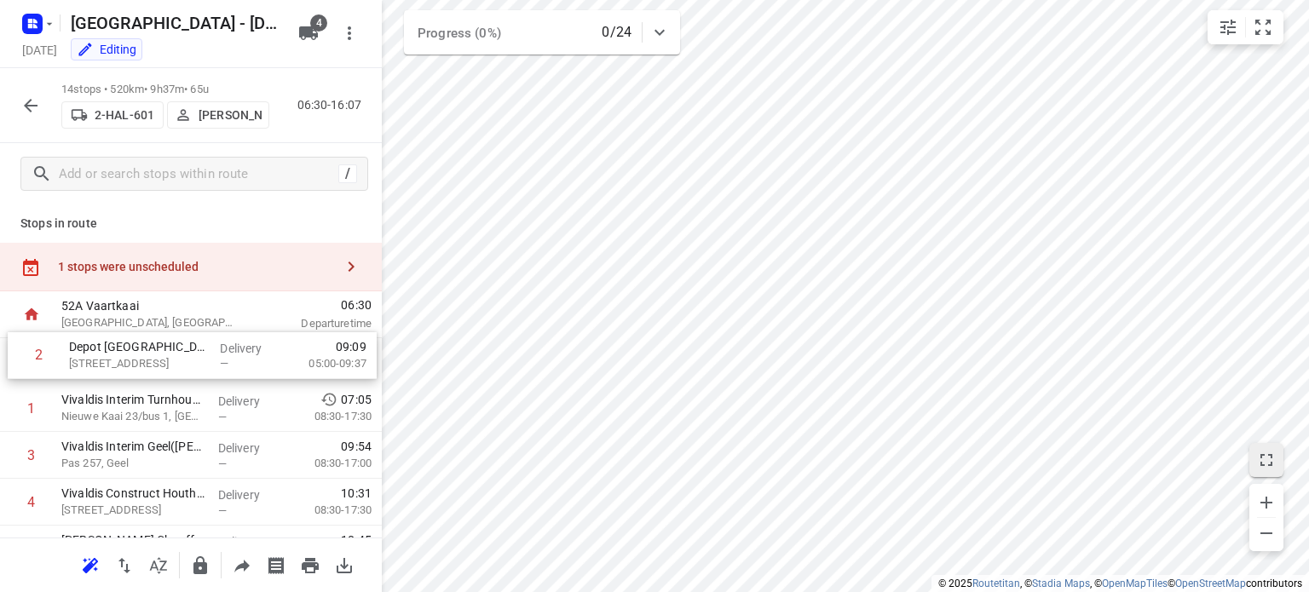
drag, startPoint x: 129, startPoint y: 419, endPoint x: 136, endPoint y: 356, distance: 63.5
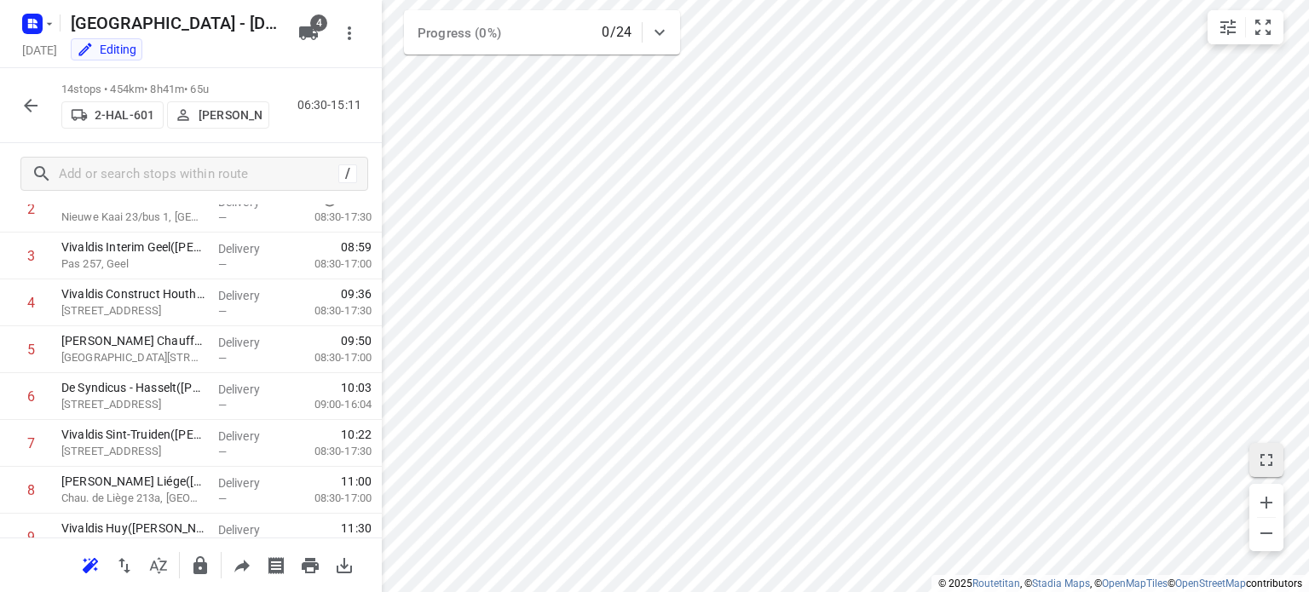
scroll to position [503, 0]
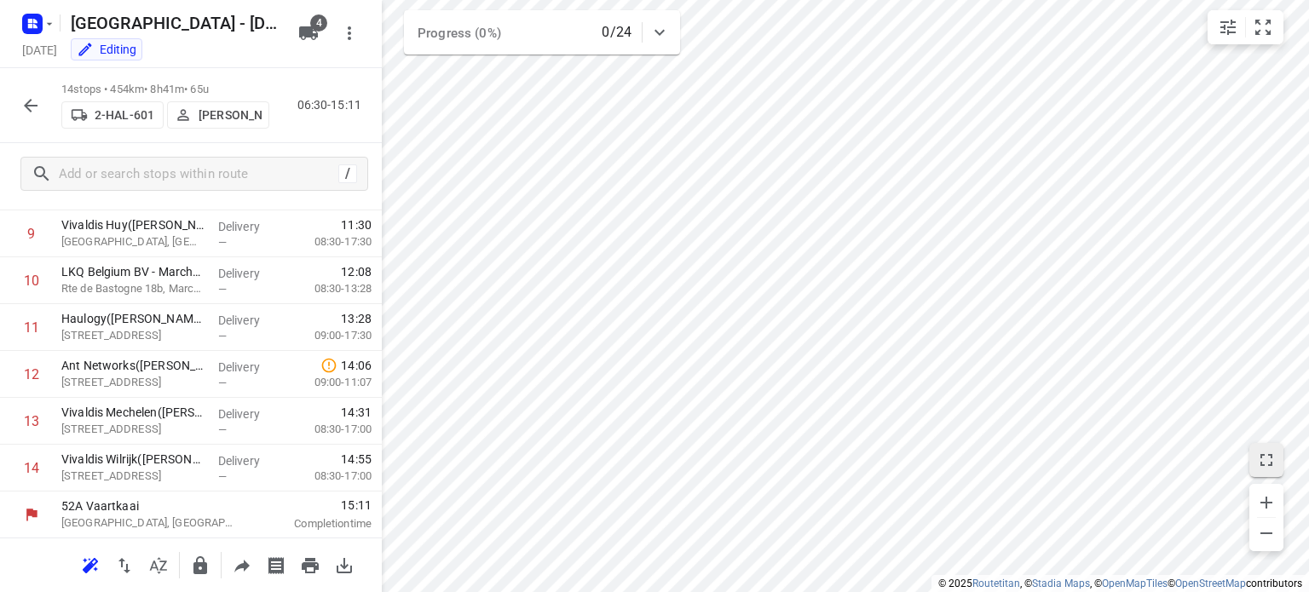
click at [38, 108] on icon "button" at bounding box center [30, 105] width 20 height 20
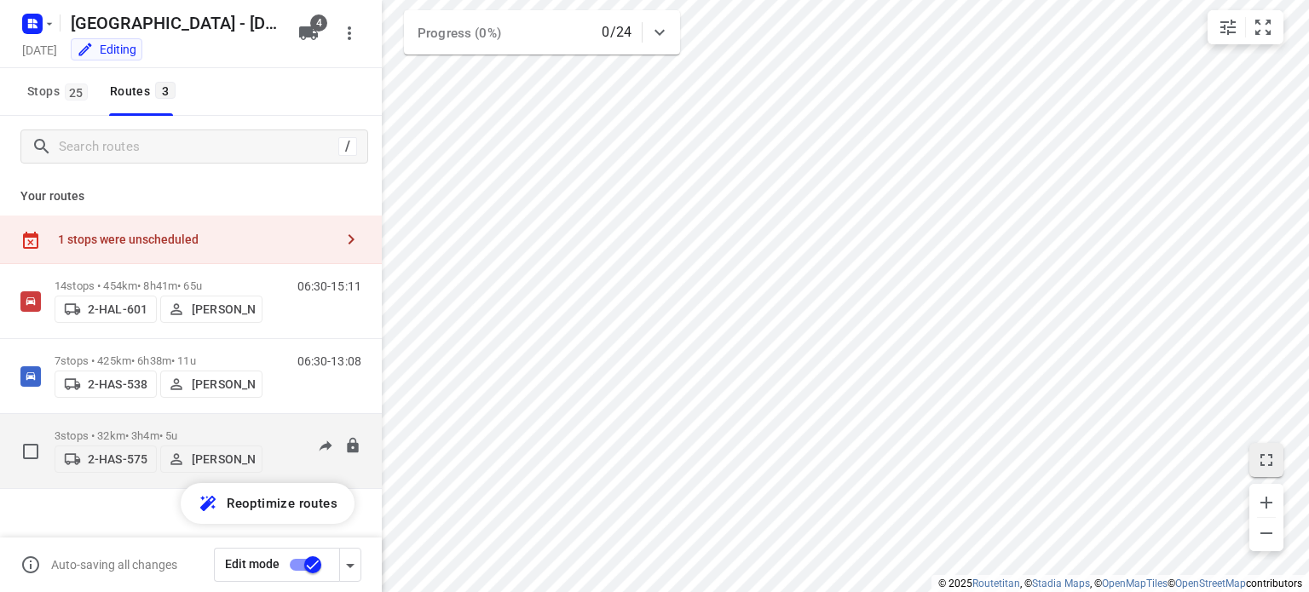
click at [132, 430] on p "3 stops • 32km • 3h4m • 5u" at bounding box center [159, 436] width 208 height 13
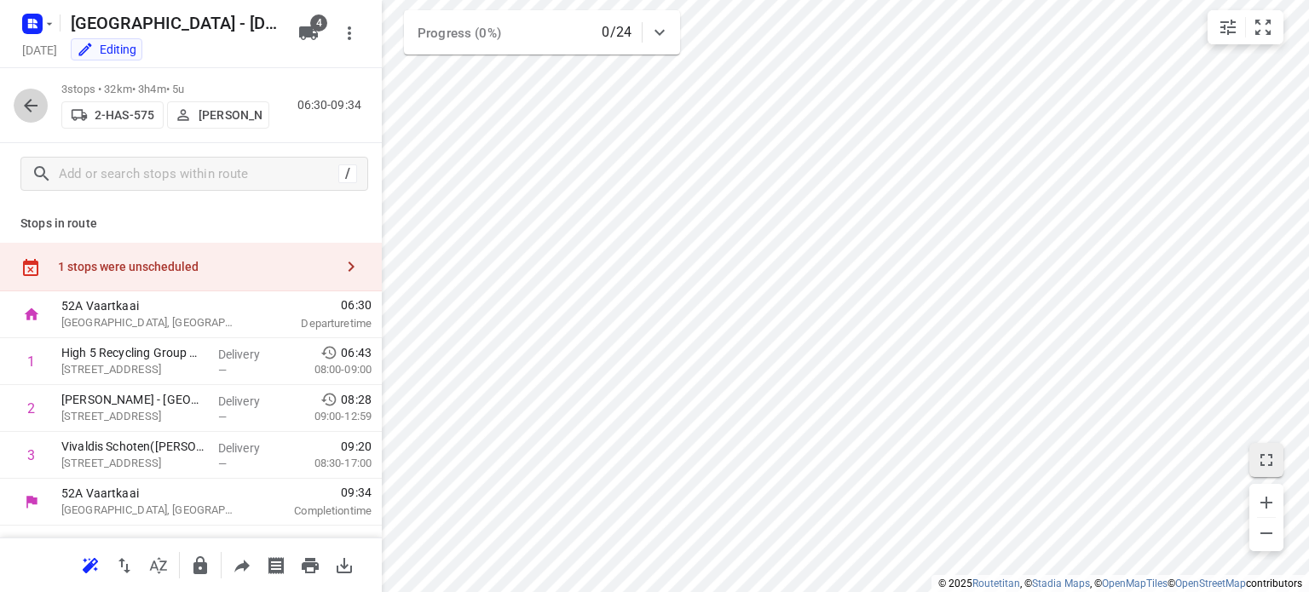
click at [33, 105] on icon "button" at bounding box center [31, 106] width 14 height 14
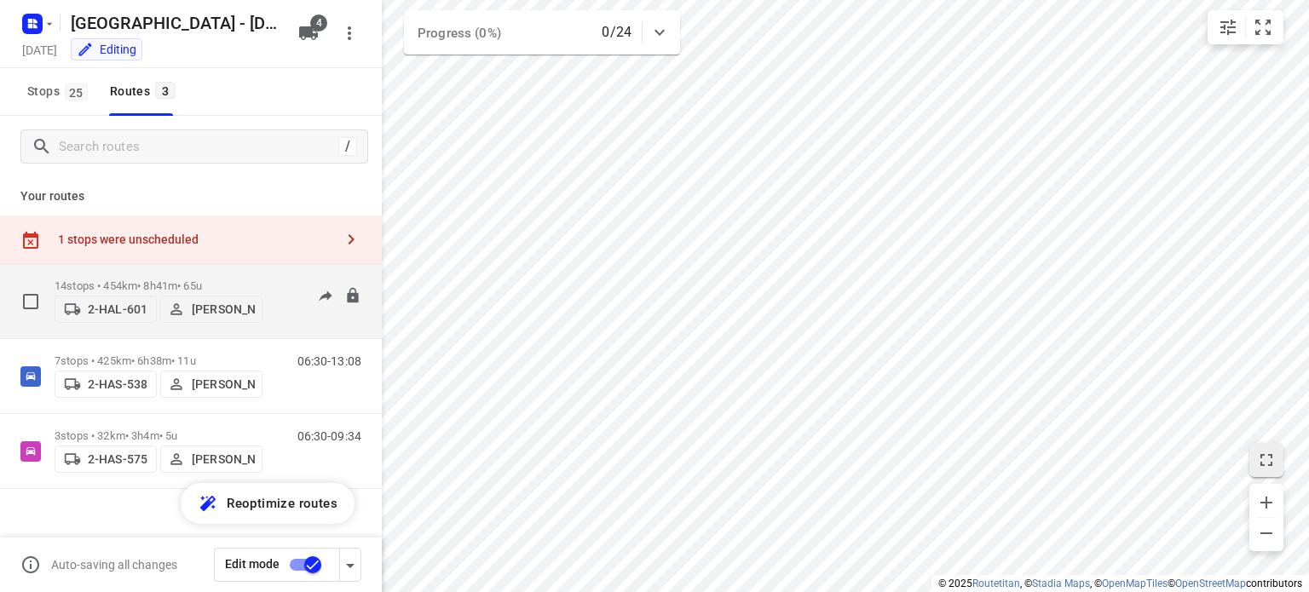
click at [114, 280] on p "14 stops • 454km • 8h41m • 65u" at bounding box center [159, 286] width 208 height 13
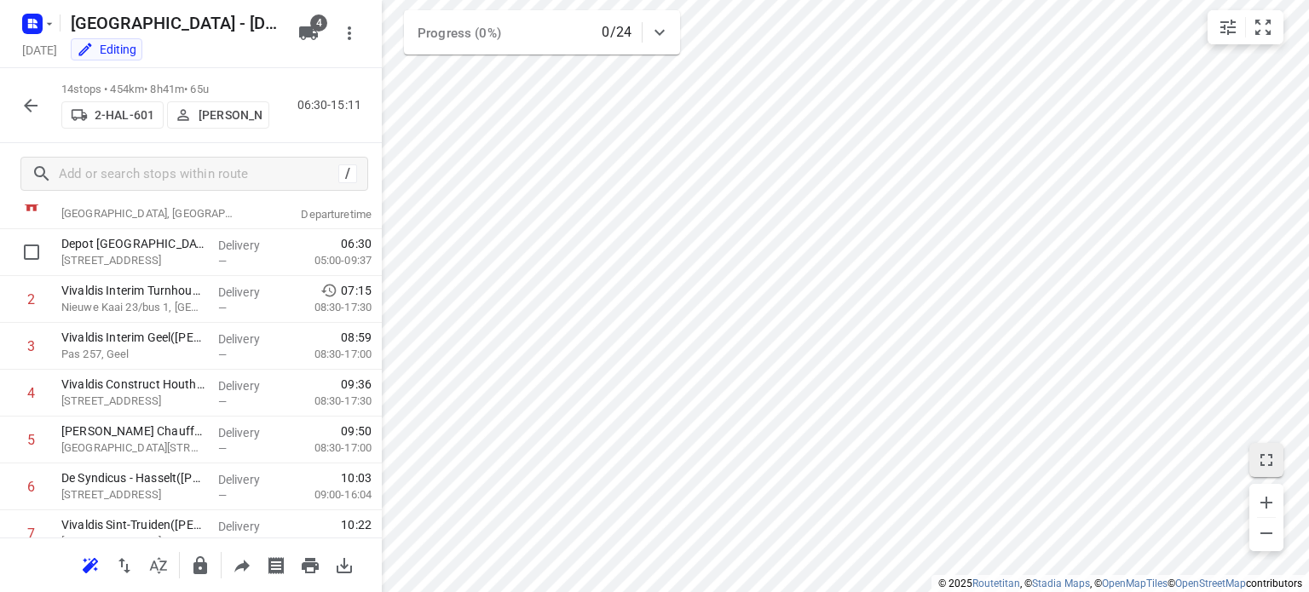
scroll to position [106, 0]
click at [33, 113] on icon "button" at bounding box center [30, 105] width 20 height 20
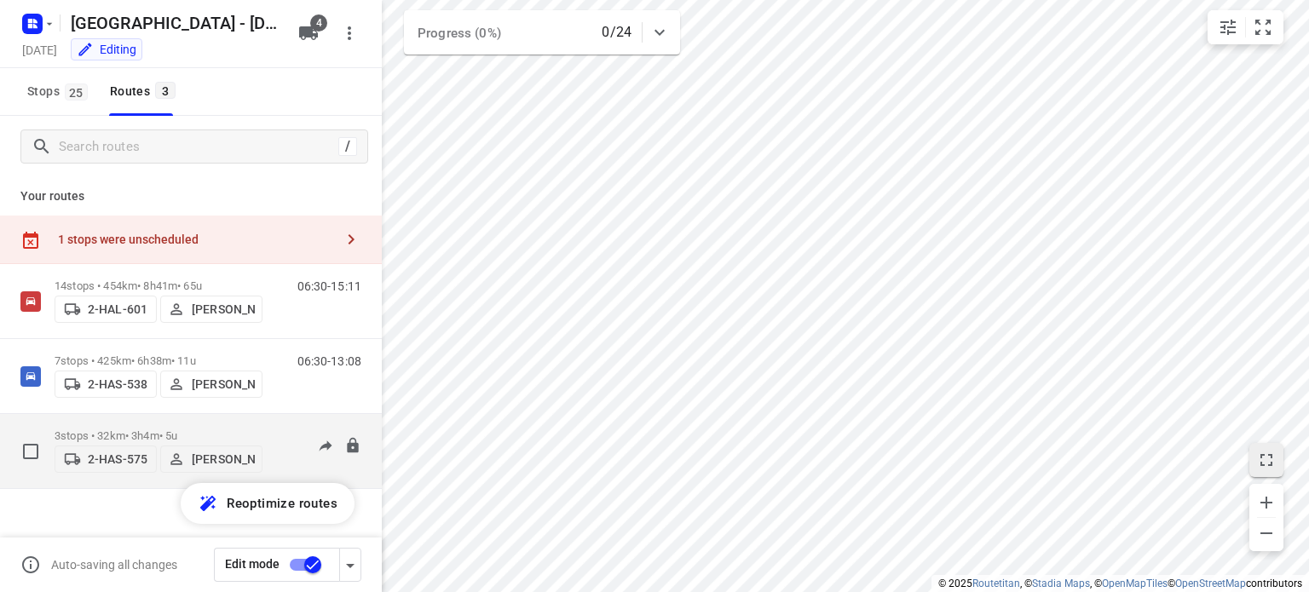
click at [111, 430] on p "3 stops • 32km • 3h4m • 5u" at bounding box center [159, 436] width 208 height 13
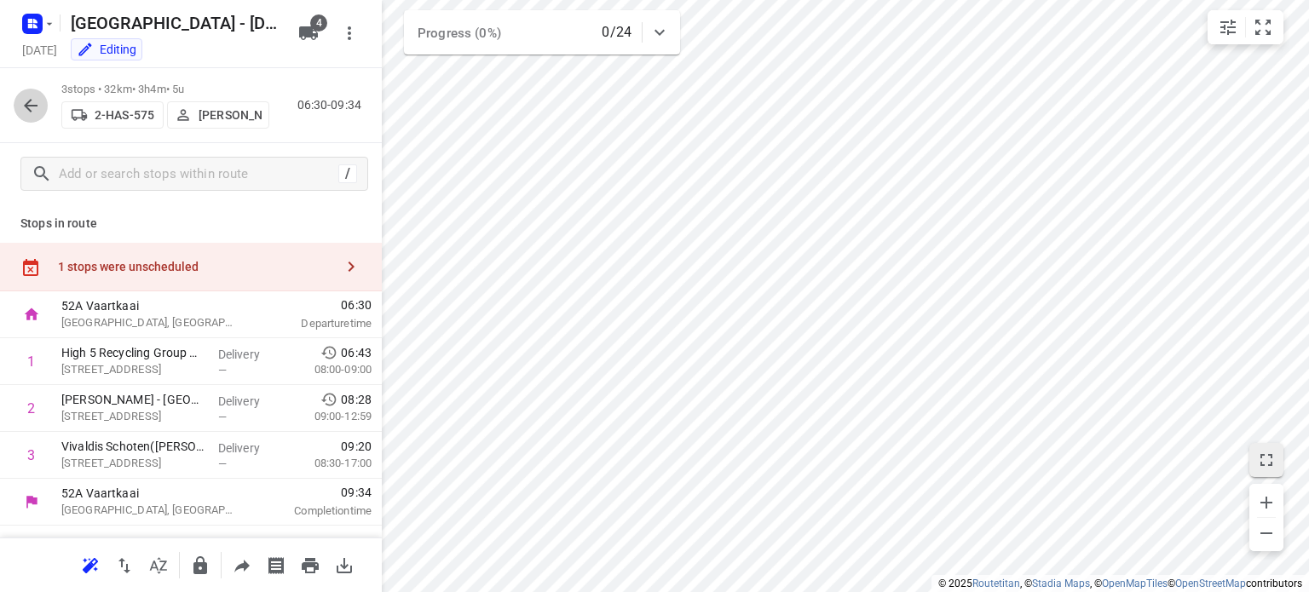
click at [38, 105] on icon "button" at bounding box center [30, 105] width 20 height 20
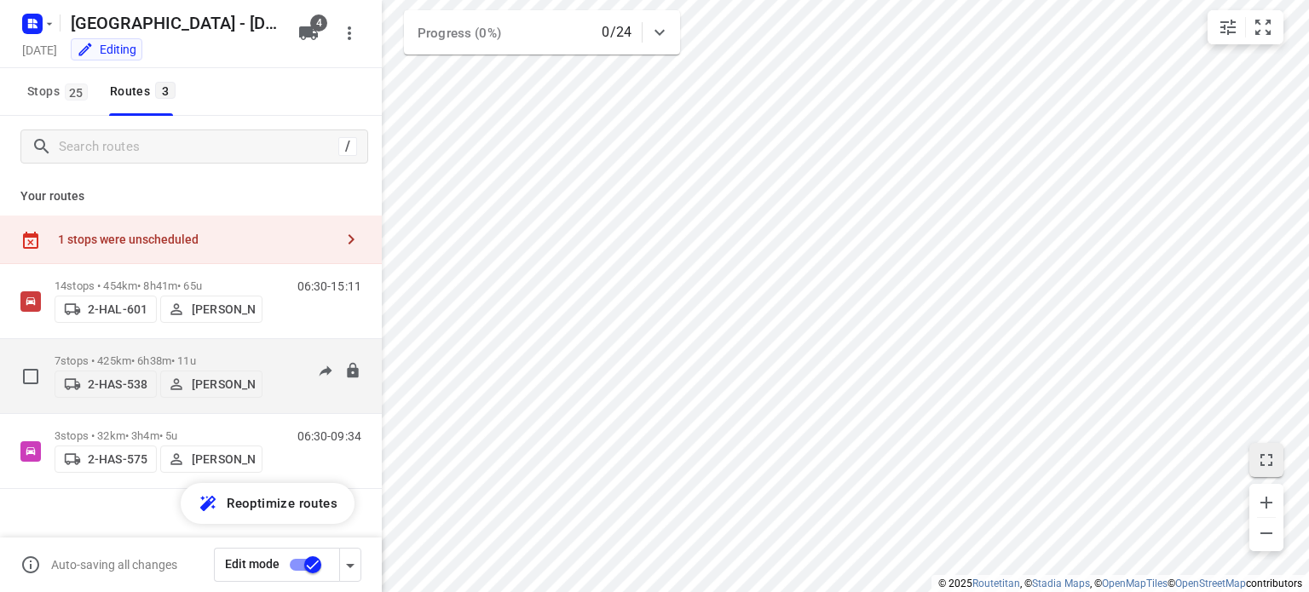
click at [124, 355] on p "7 stops • 425km • 6h38m • 11u" at bounding box center [159, 361] width 208 height 13
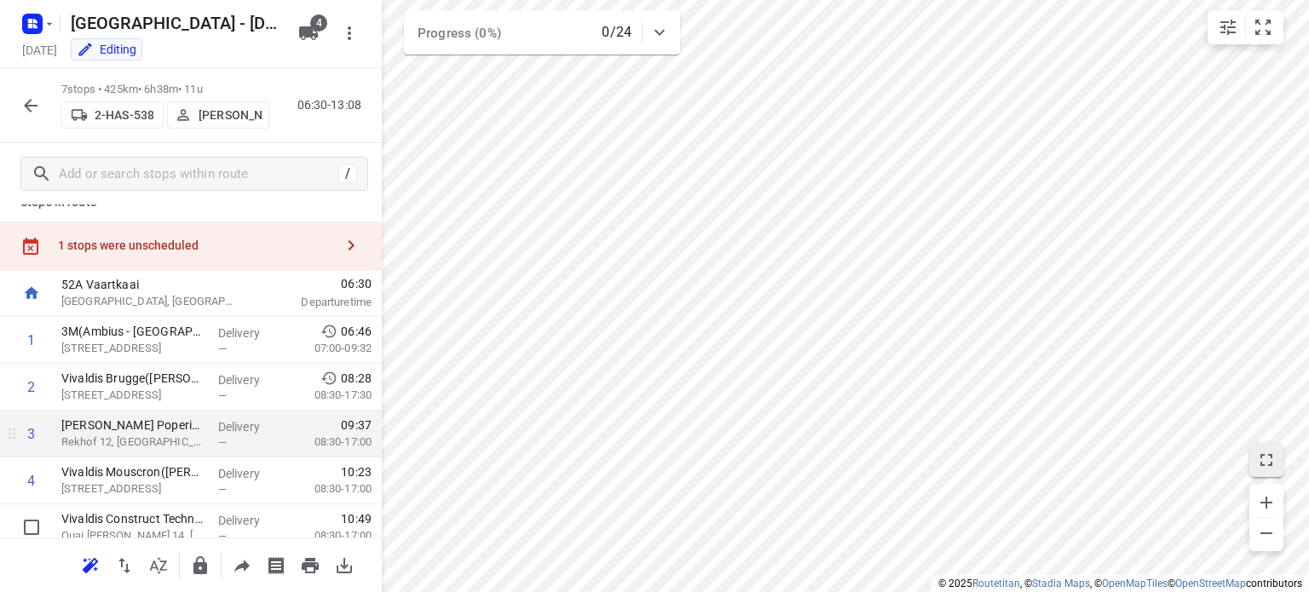
scroll to position [0, 0]
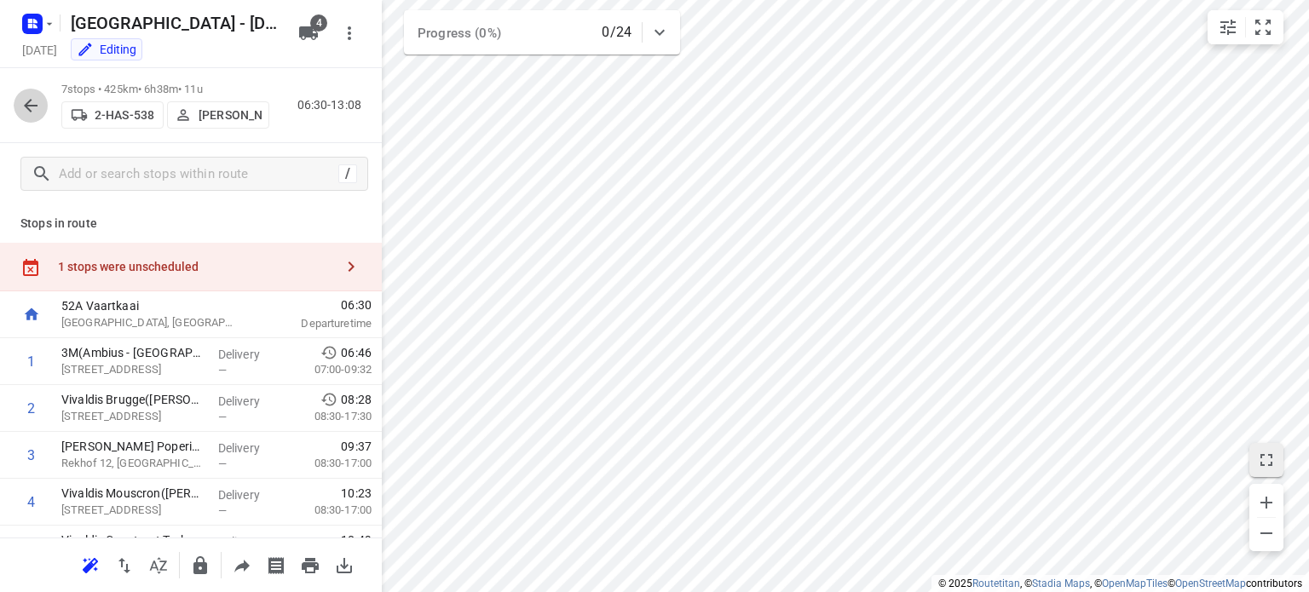
click at [31, 107] on icon "button" at bounding box center [30, 105] width 20 height 20
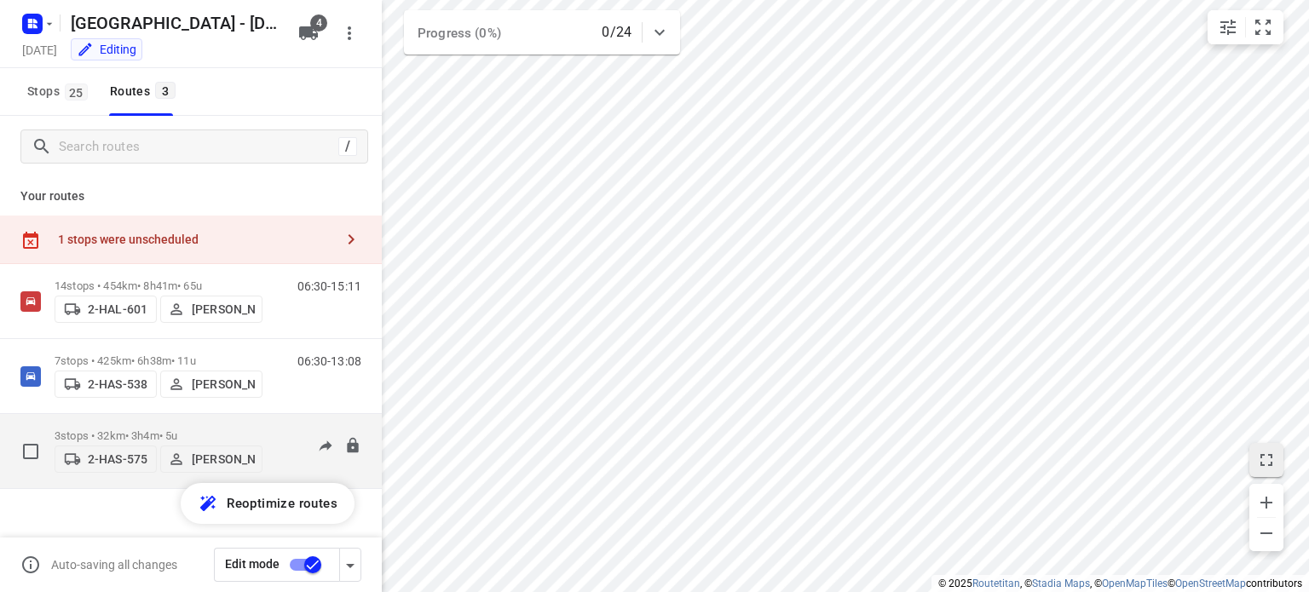
click at [135, 430] on p "3 stops • 32km • 3h4m • 5u" at bounding box center [159, 436] width 208 height 13
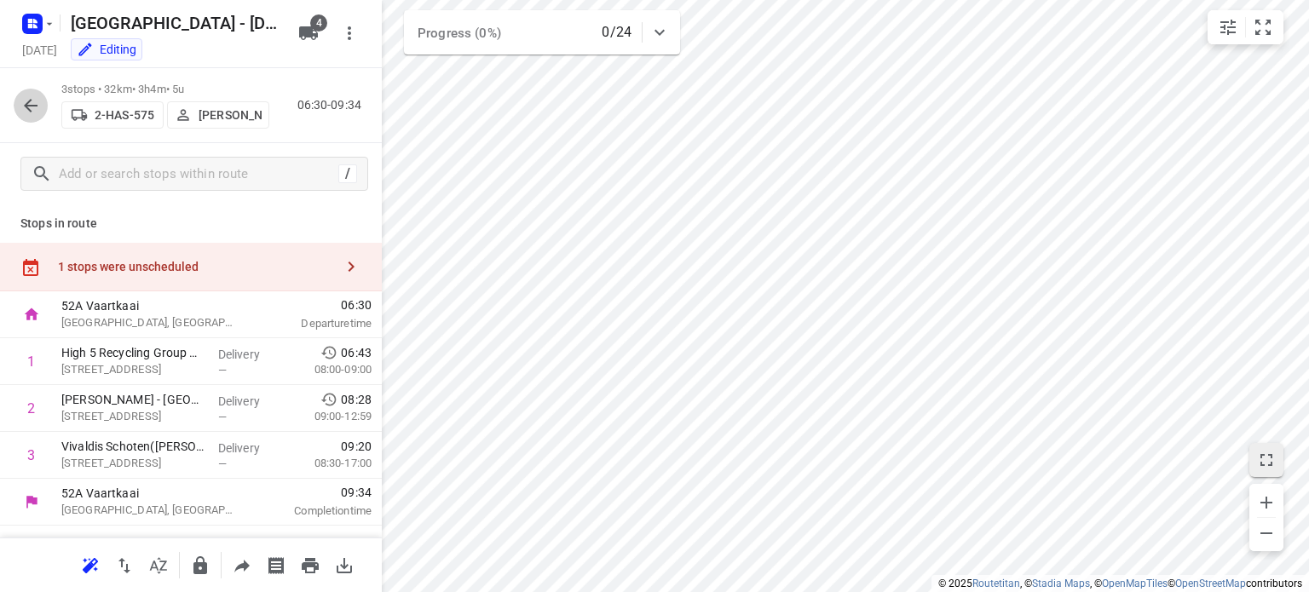
click at [32, 106] on icon "button" at bounding box center [31, 106] width 14 height 14
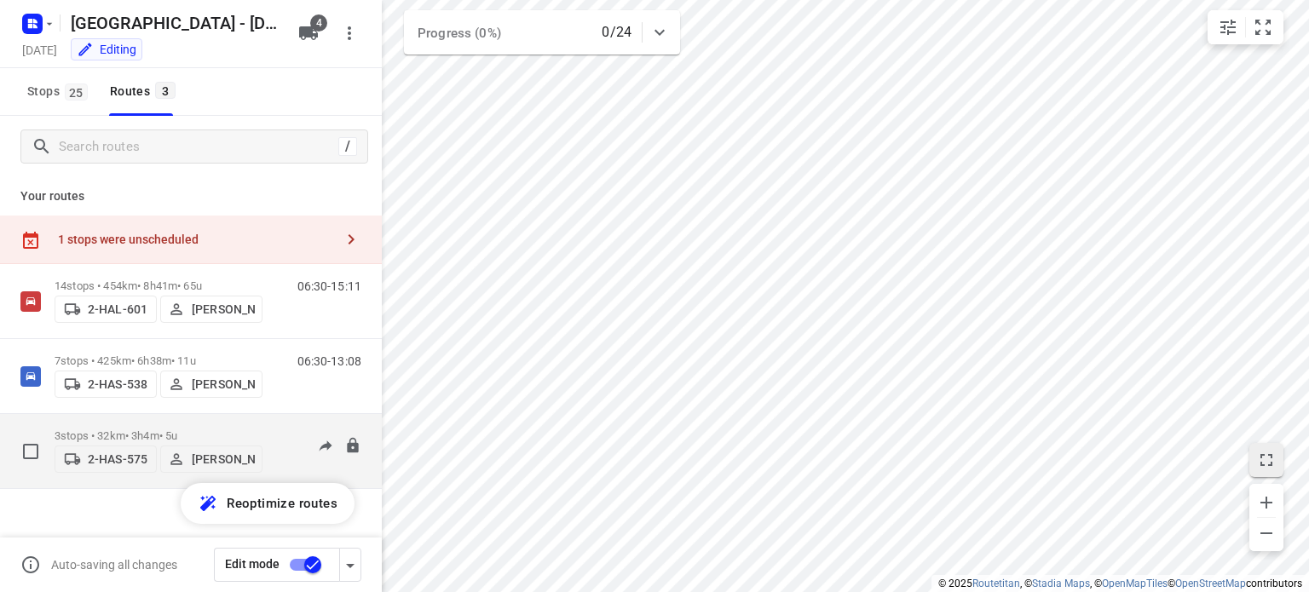
click at [118, 430] on p "3 stops • 32km • 3h4m • 5u" at bounding box center [159, 436] width 208 height 13
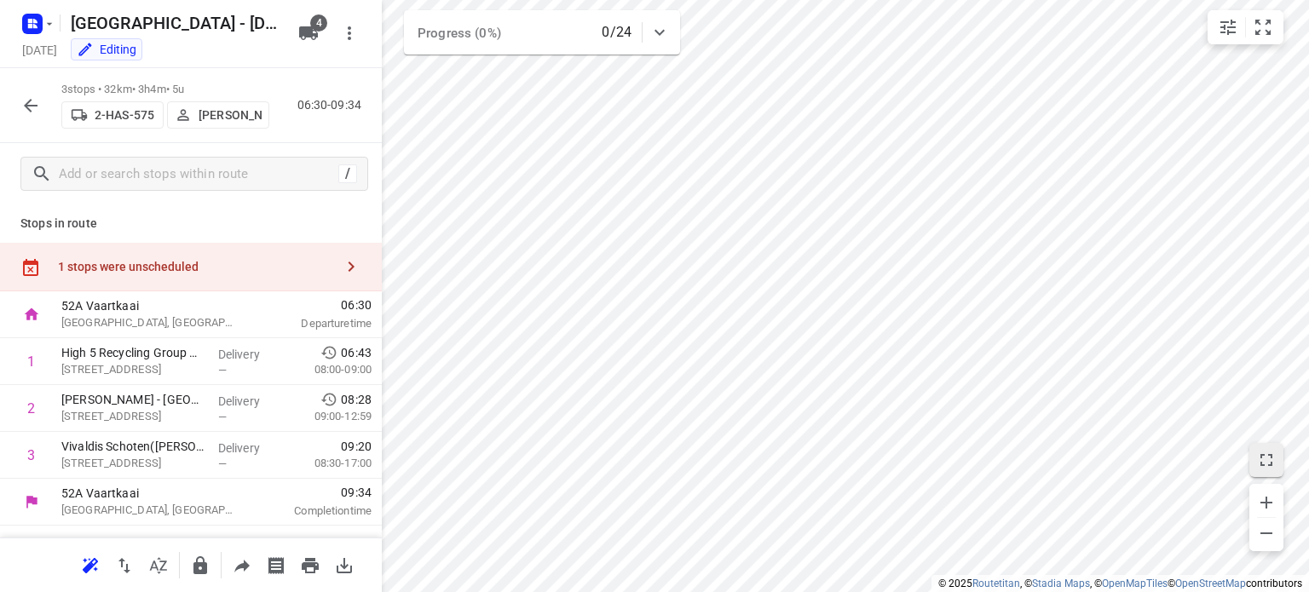
click at [31, 103] on icon "button" at bounding box center [30, 105] width 20 height 20
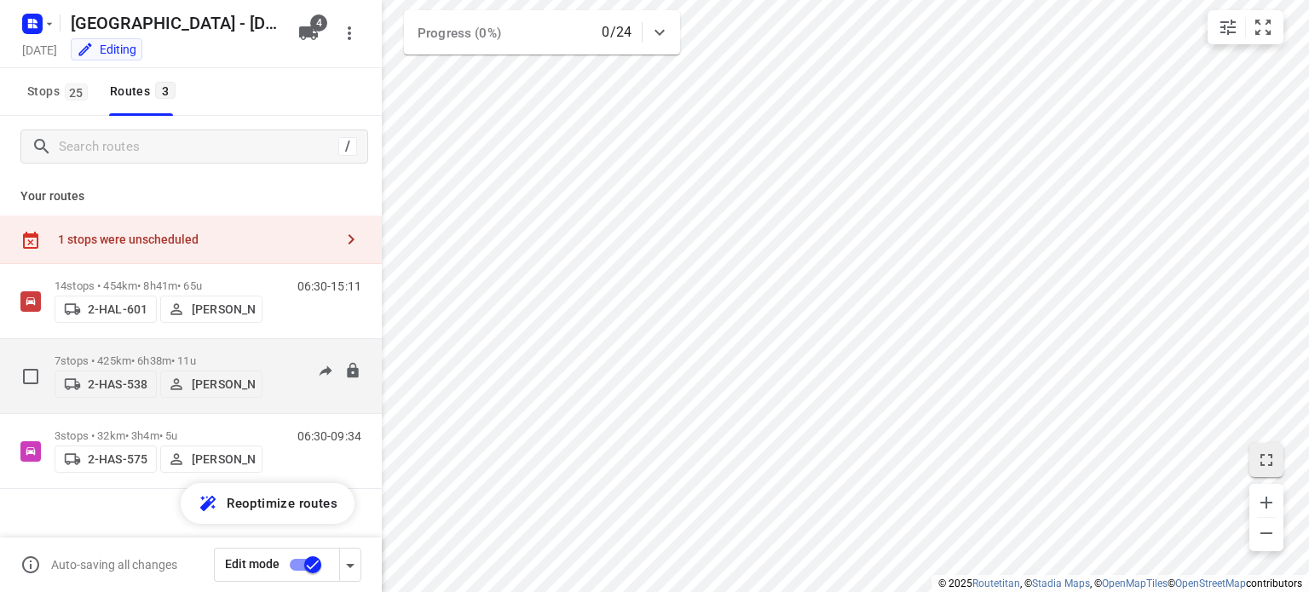
click at [114, 346] on div "7 stops • 425km • 6h38m • 11u 2-HAS-538 [PERSON_NAME]" at bounding box center [159, 376] width 208 height 61
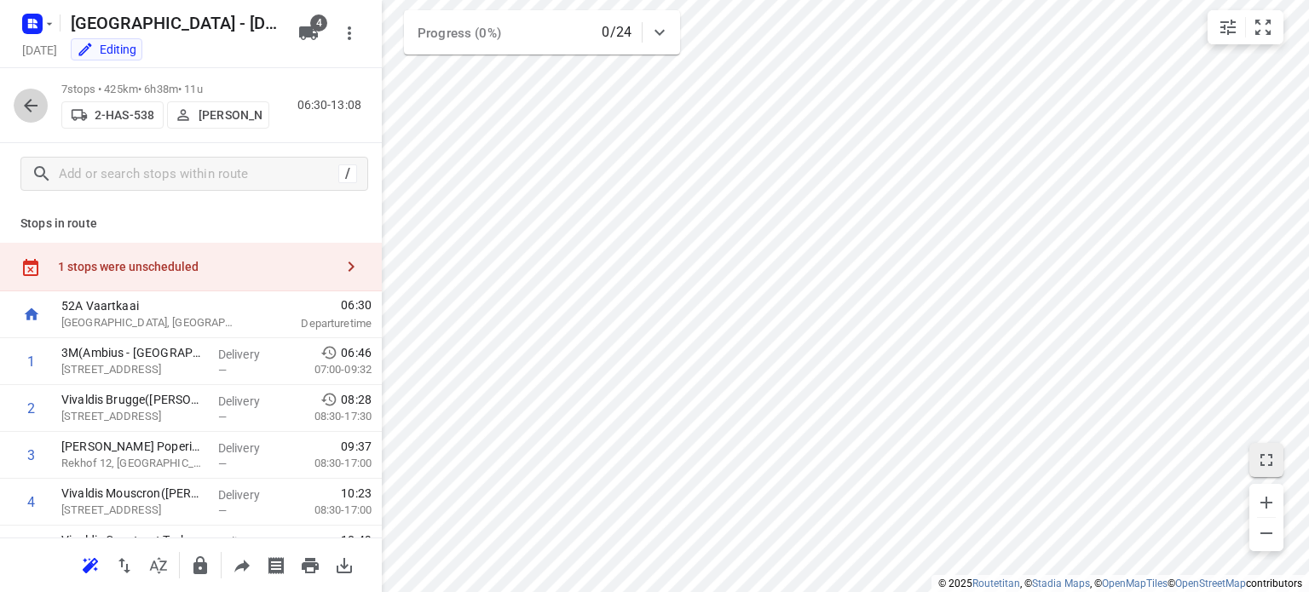
click at [28, 105] on icon "button" at bounding box center [31, 106] width 14 height 14
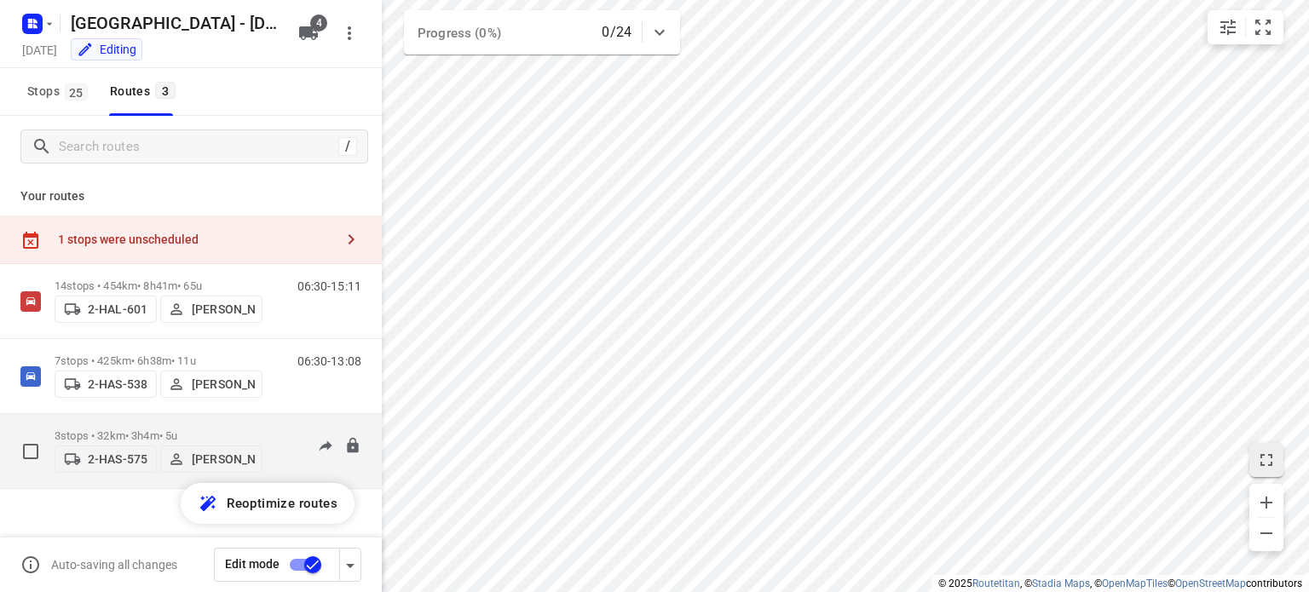
click at [137, 430] on p "3 stops • 32km • 3h4m • 5u" at bounding box center [159, 436] width 208 height 13
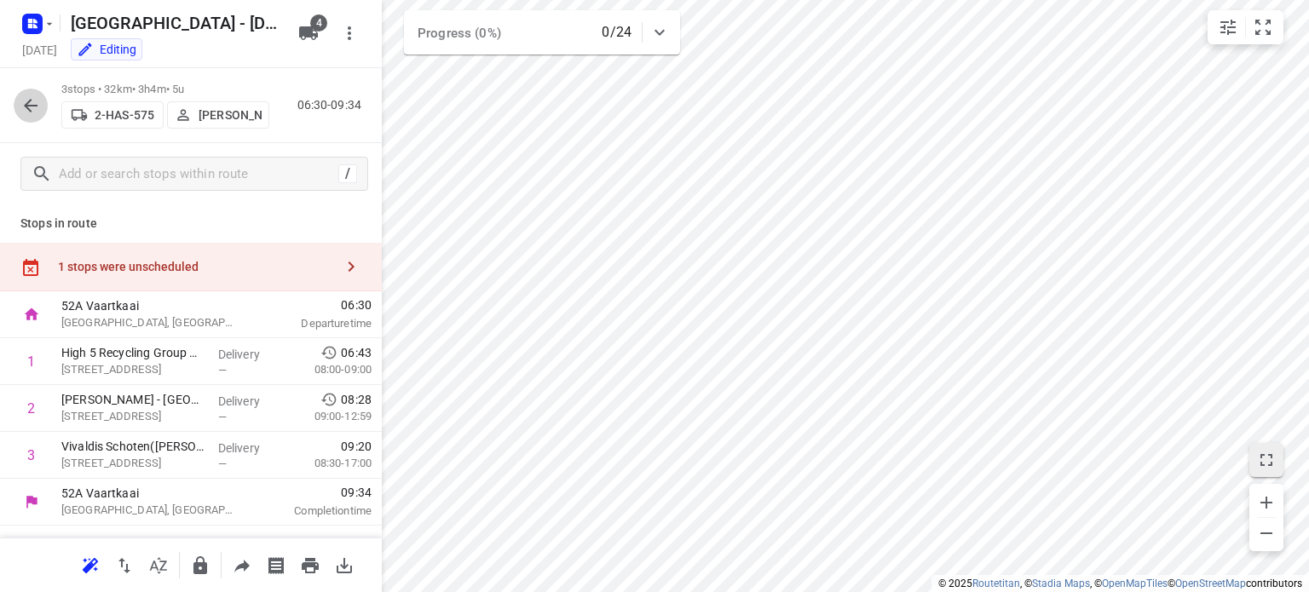
click at [31, 103] on icon "button" at bounding box center [30, 105] width 20 height 20
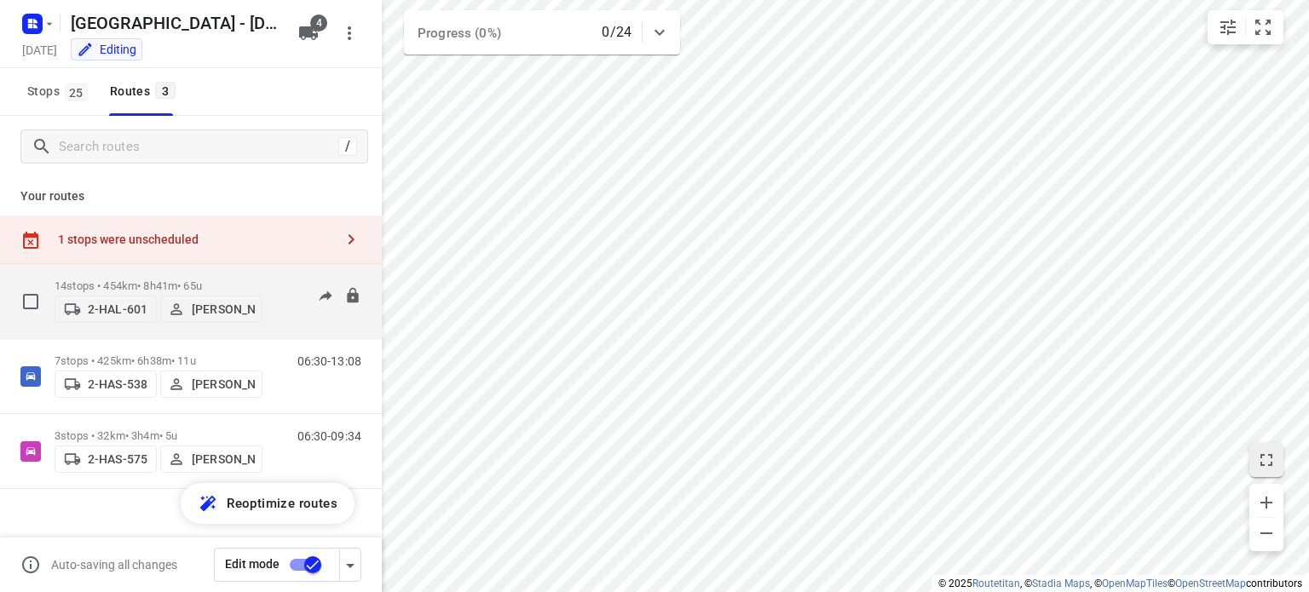
click at [123, 271] on div "14 stops • 454km • 8h41m • 65u 2-HAL-601 [PERSON_NAME]" at bounding box center [159, 301] width 208 height 61
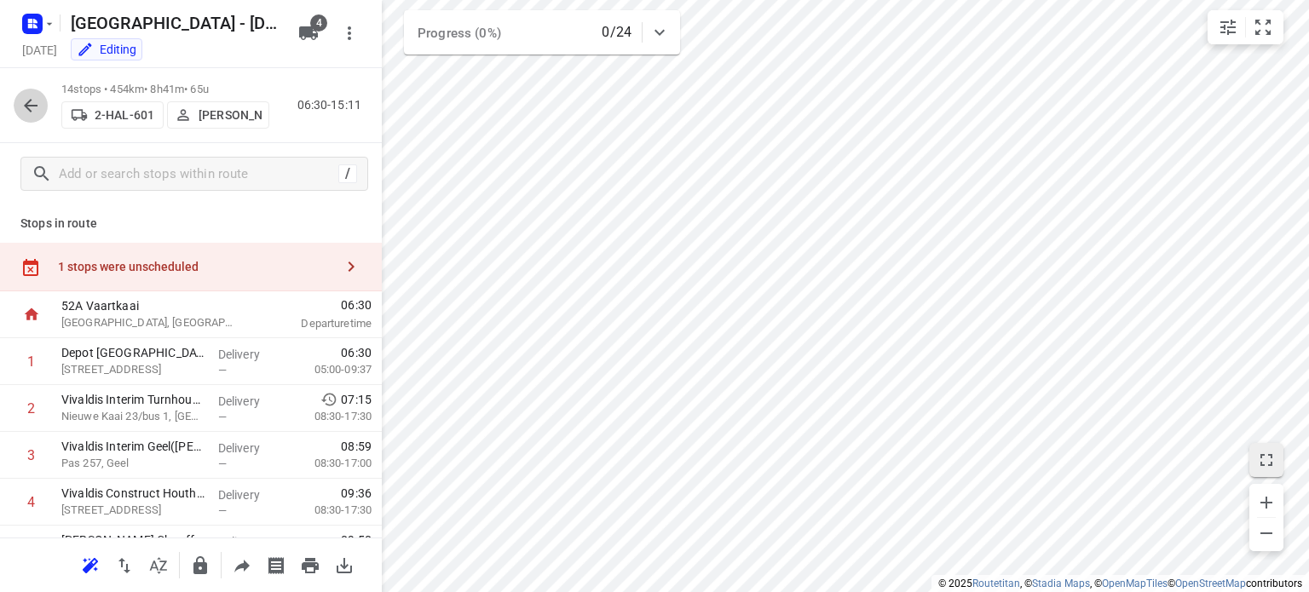
click at [21, 105] on icon "button" at bounding box center [30, 105] width 20 height 20
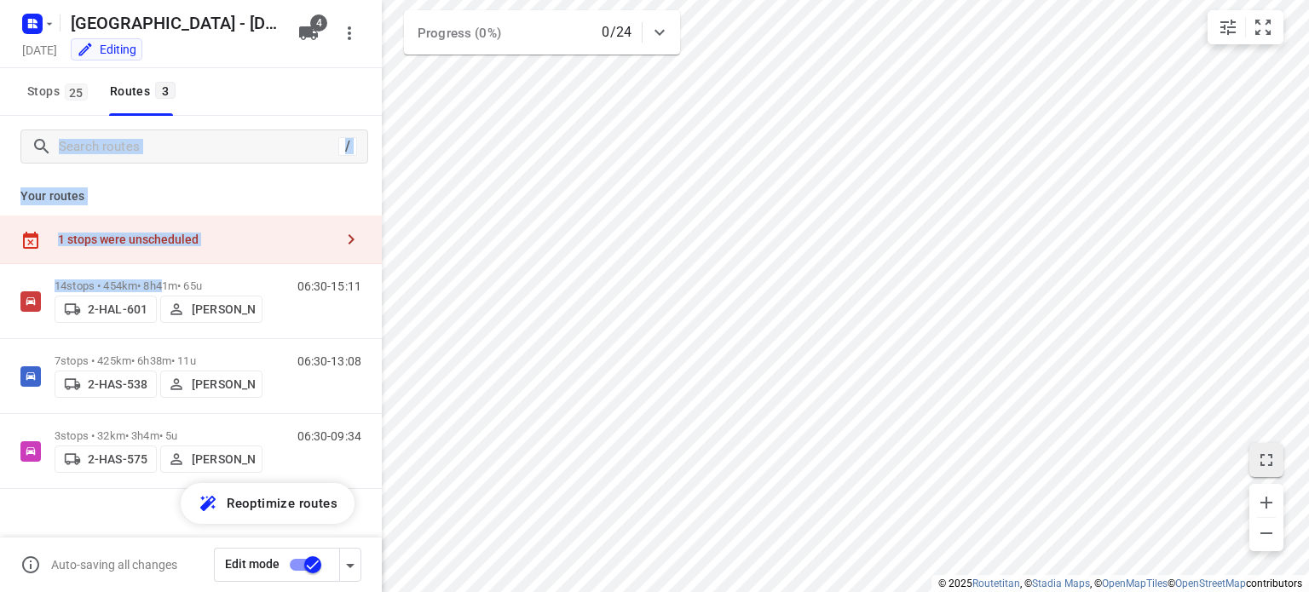
drag, startPoint x: 170, startPoint y: 279, endPoint x: 238, endPoint y: 45, distance: 243.1
click at [238, 45] on div "[GEOGRAPHIC_DATA] - [DATE] [DATE] Editing 4 Stops 25 Routes 3 / Your routes 1 s…" at bounding box center [191, 296] width 382 height 592
click at [314, 563] on input "checkbox" at bounding box center [312, 565] width 97 height 32
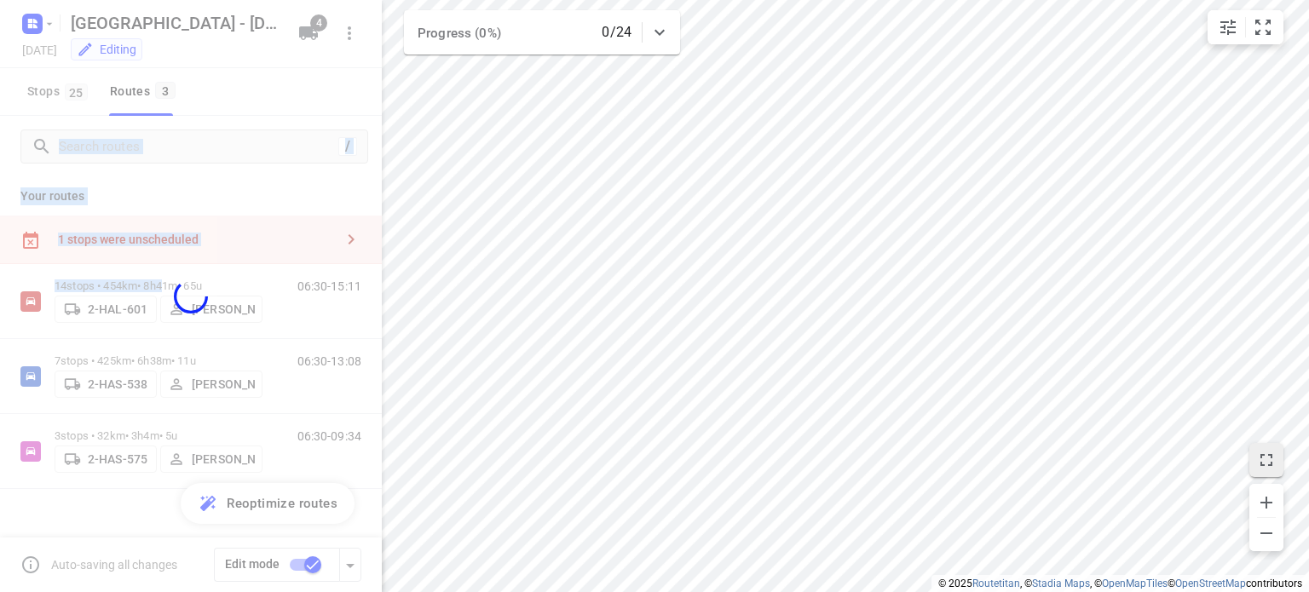
checkbox input "false"
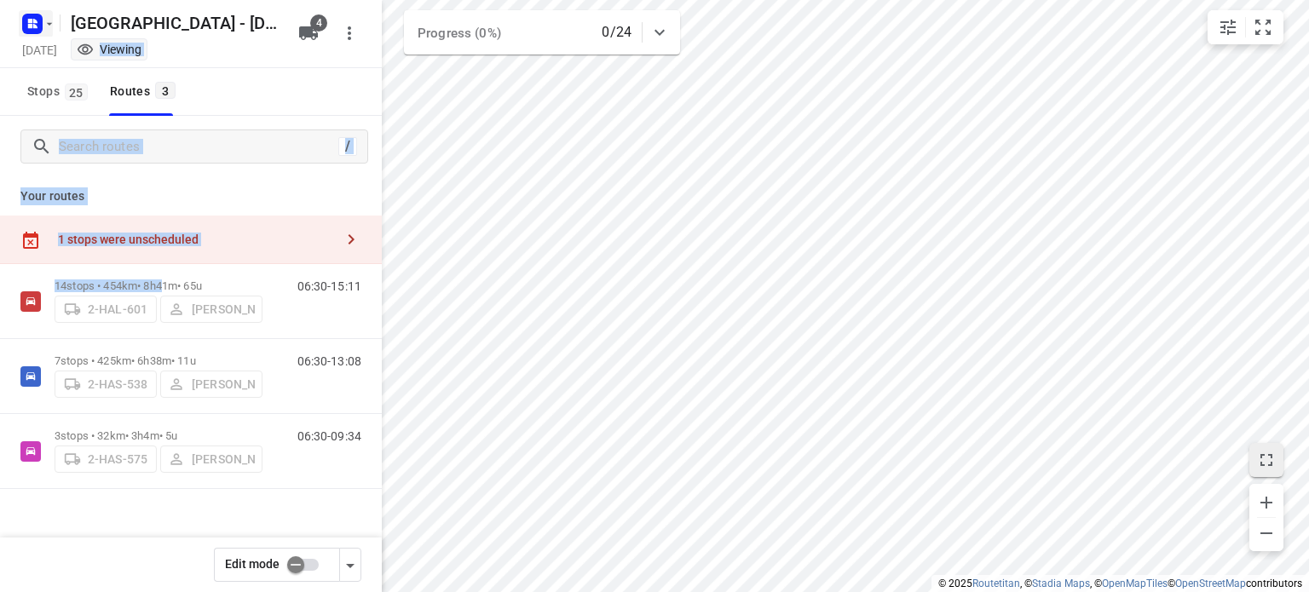
click at [44, 21] on icon "button" at bounding box center [50, 24] width 14 height 14
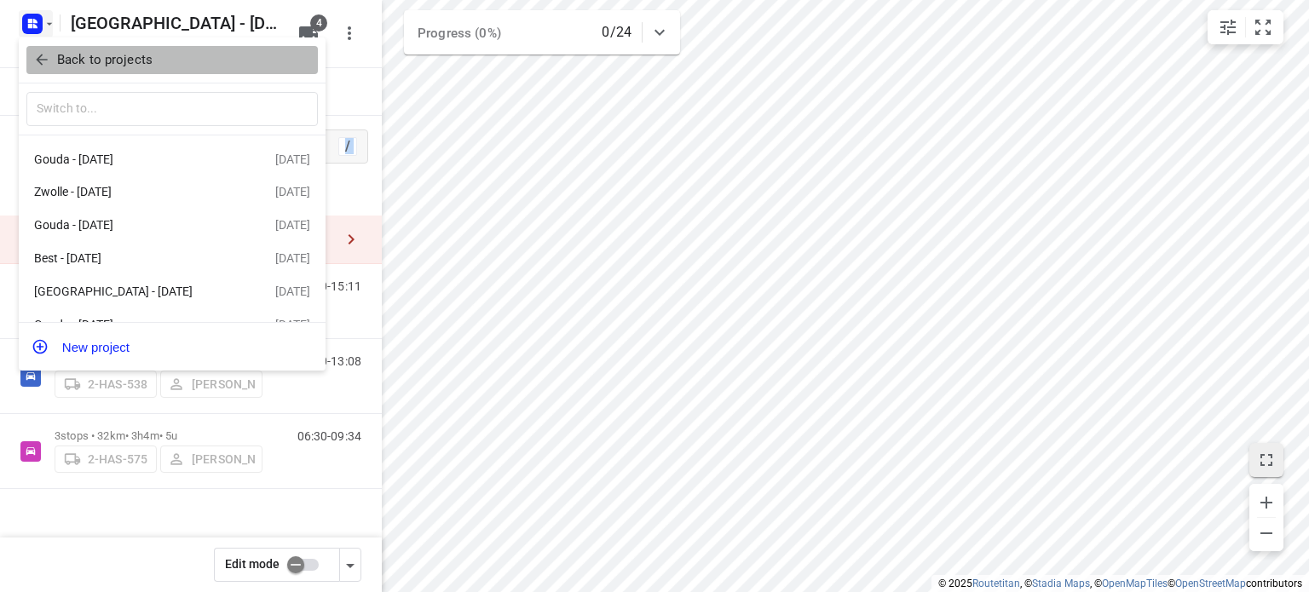
click at [82, 64] on p "Back to projects" at bounding box center [104, 60] width 95 height 20
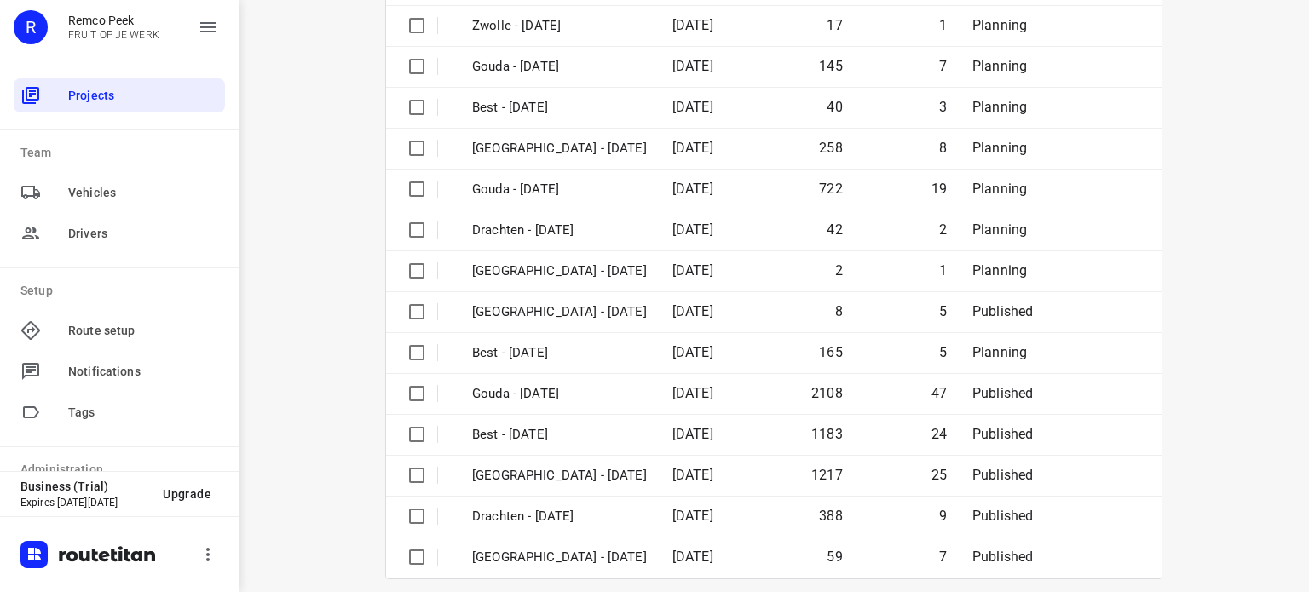
scroll to position [268, 0]
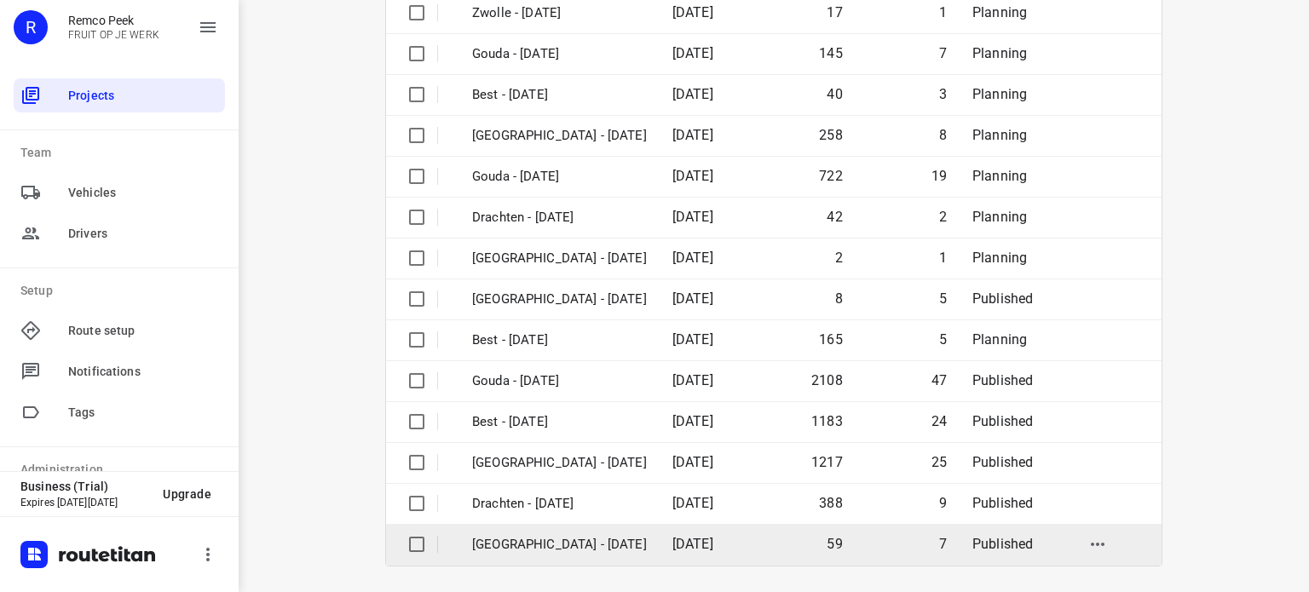
click at [509, 546] on p "[GEOGRAPHIC_DATA] - [DATE]" at bounding box center [559, 545] width 175 height 20
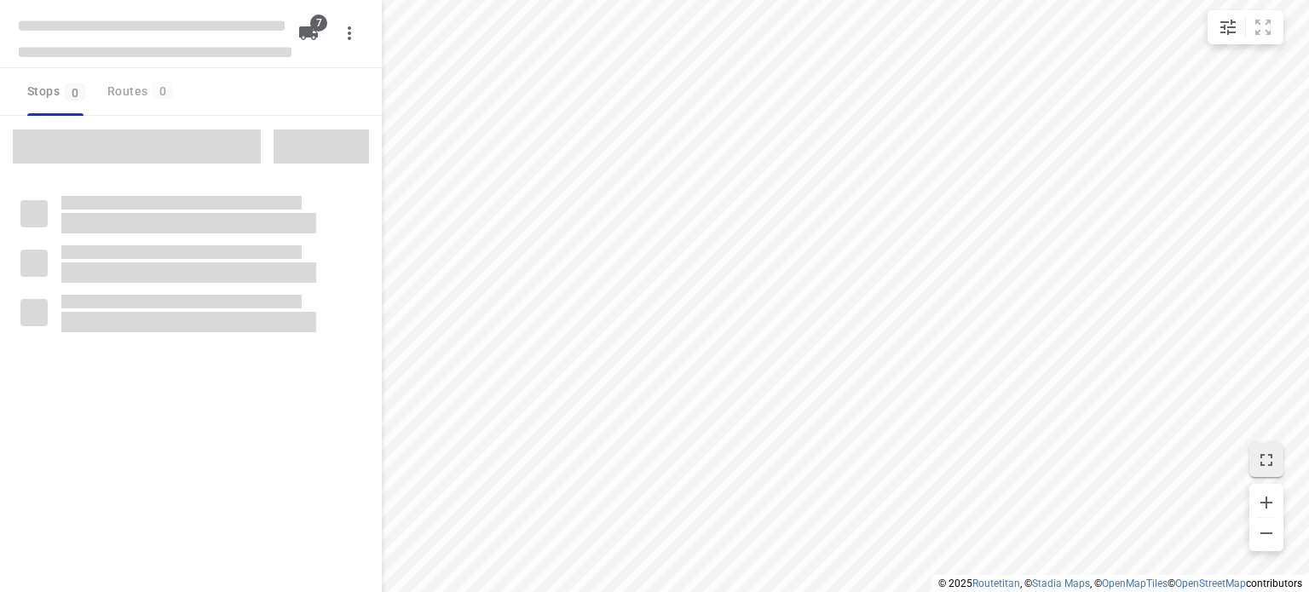
checkbox input "true"
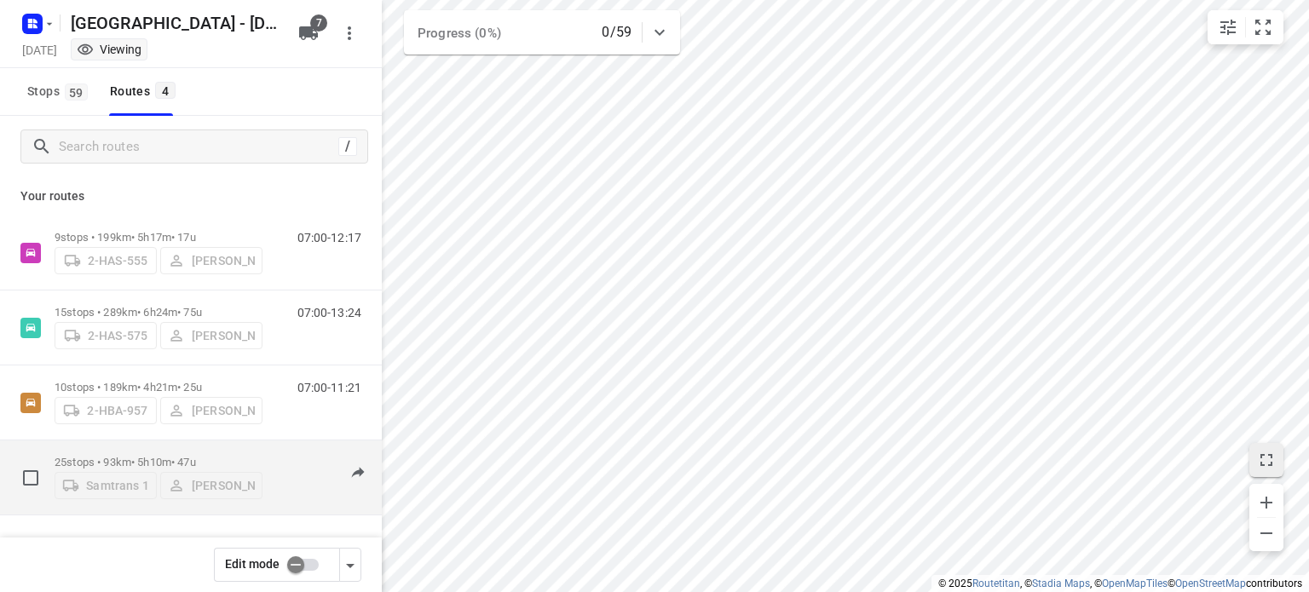
click at [217, 480] on div "Samtrans 1 [PERSON_NAME]" at bounding box center [159, 484] width 208 height 31
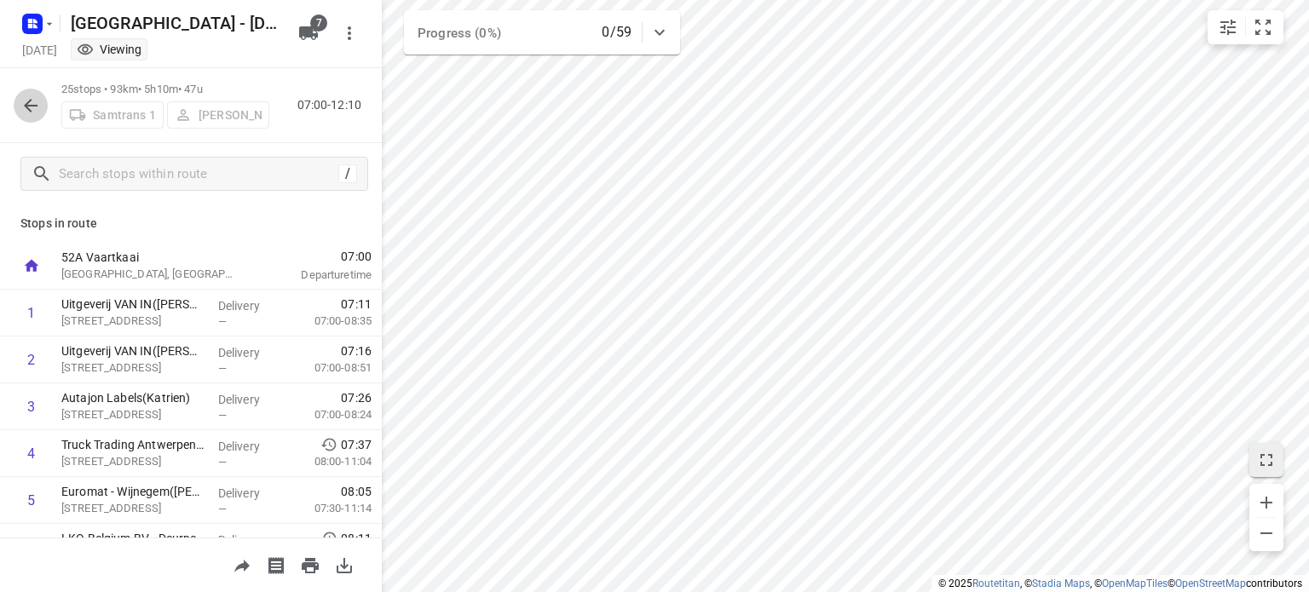
click at [26, 108] on icon "button" at bounding box center [30, 105] width 20 height 20
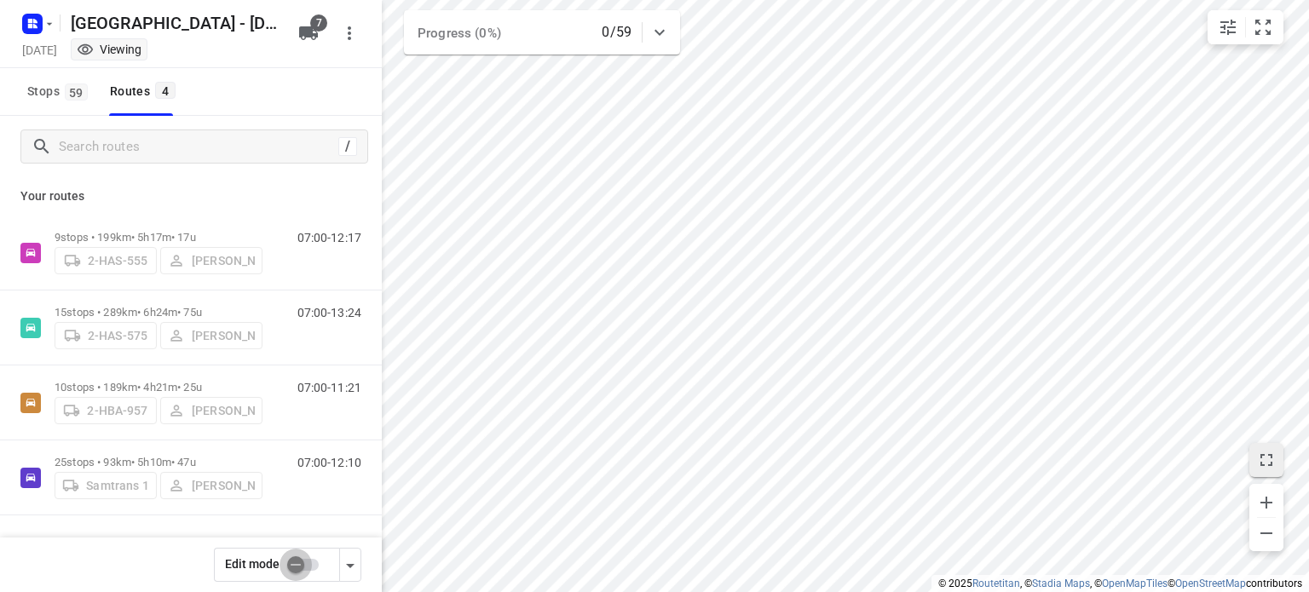
click at [298, 565] on input "checkbox" at bounding box center [295, 565] width 97 height 32
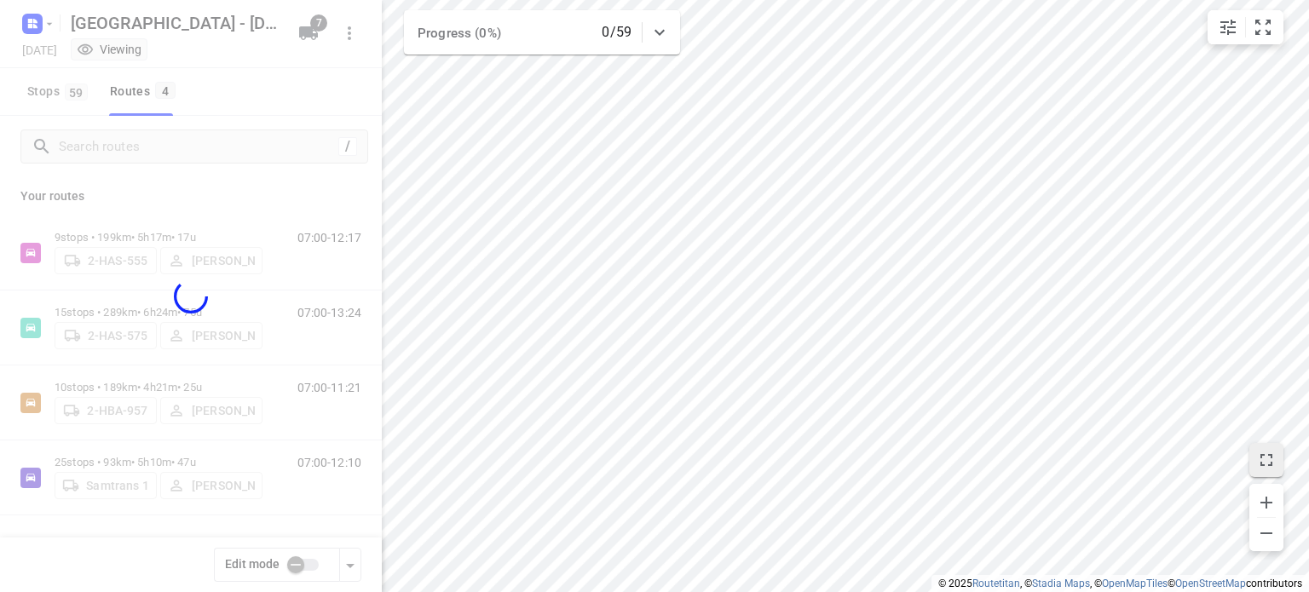
checkbox input "true"
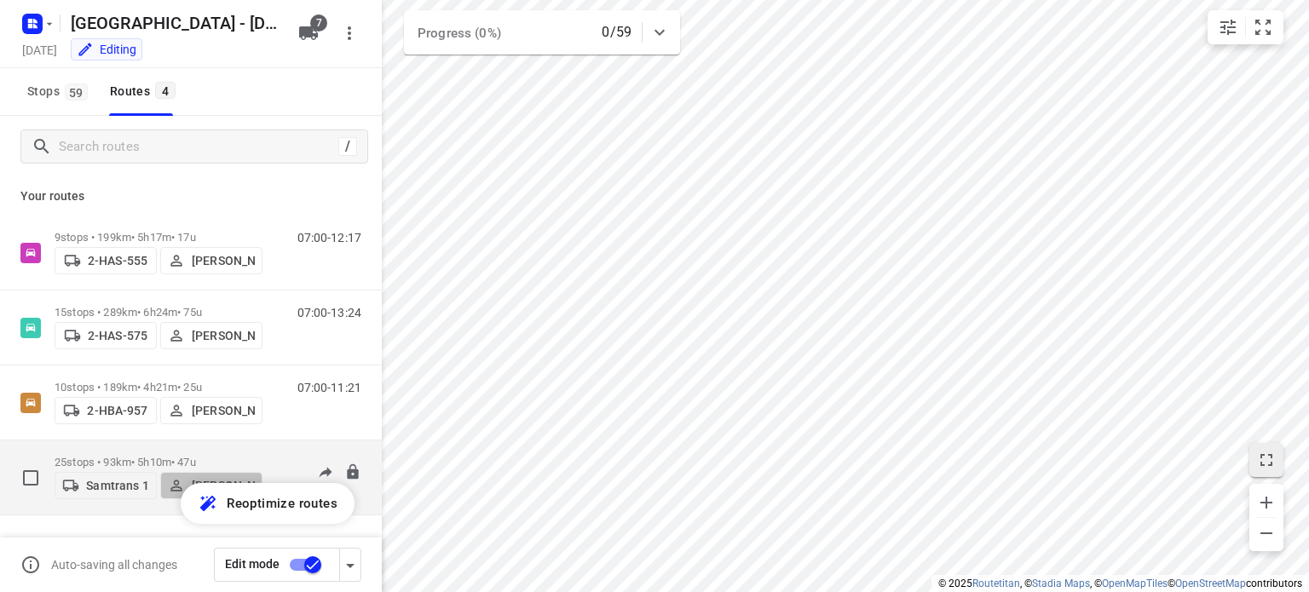
click at [174, 477] on span "[PERSON_NAME]" at bounding box center [211, 485] width 87 height 17
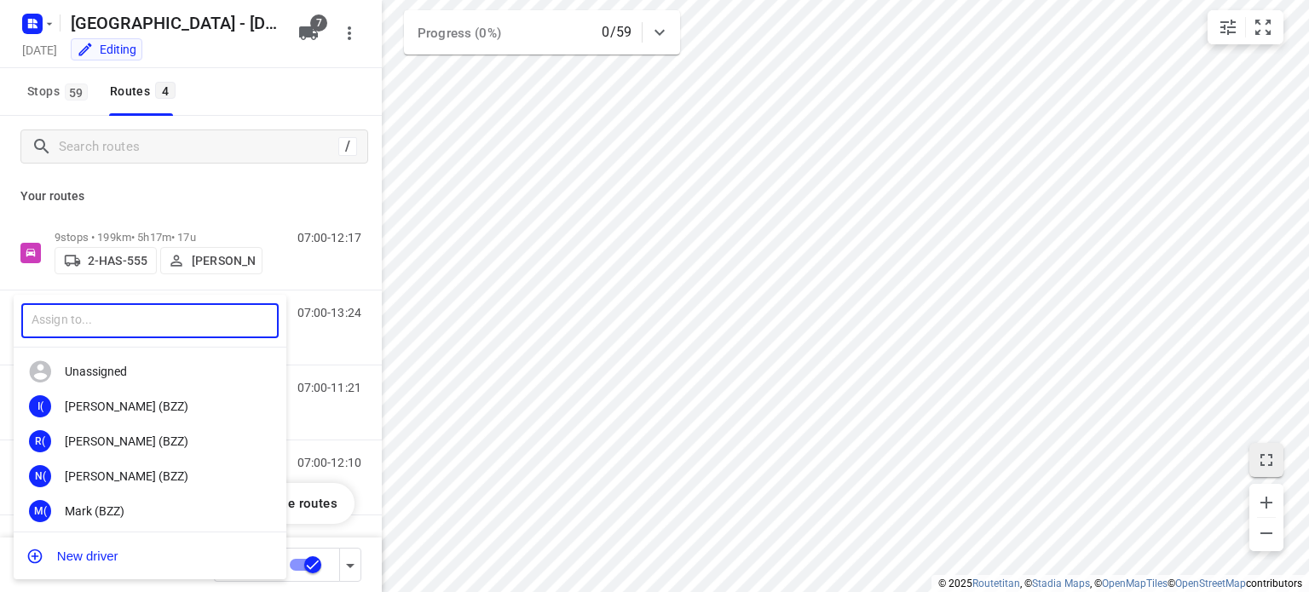
click at [137, 322] on input "text" at bounding box center [149, 320] width 257 height 35
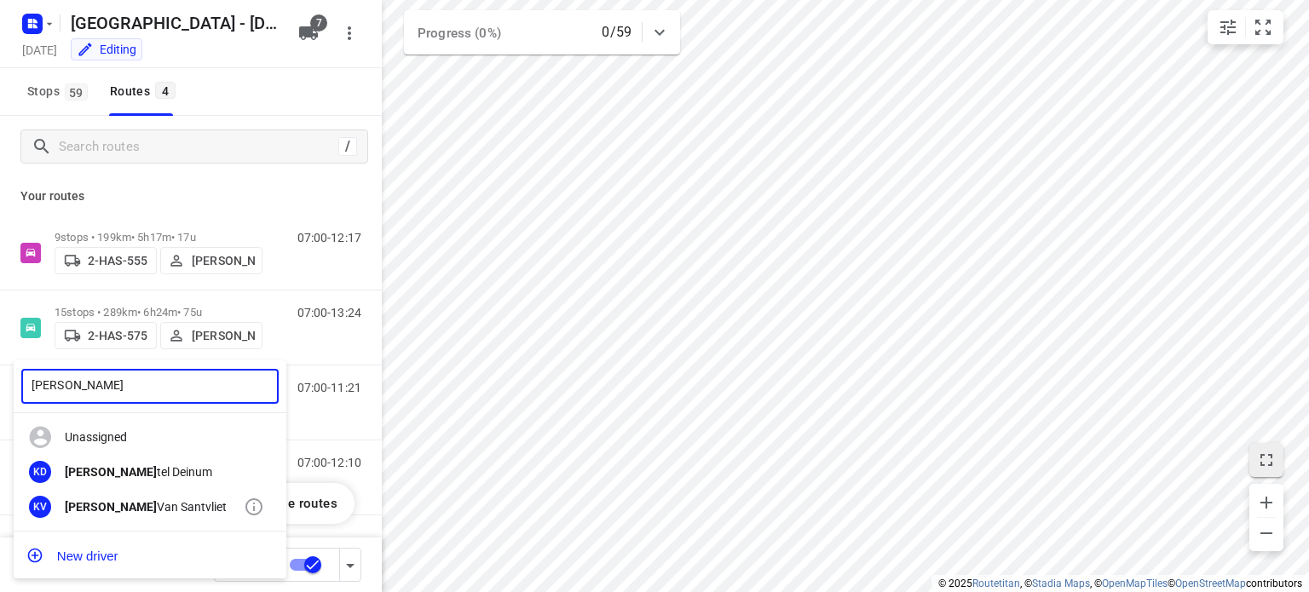
type input "[PERSON_NAME]"
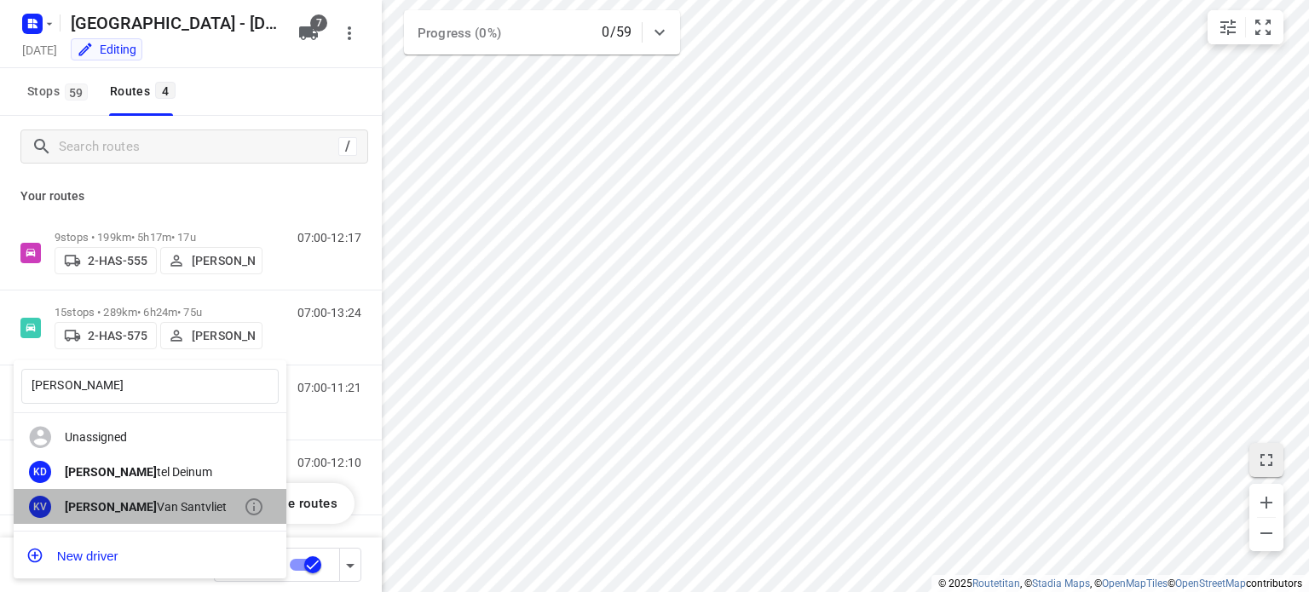
click at [126, 507] on div "[PERSON_NAME]" at bounding box center [154, 507] width 179 height 14
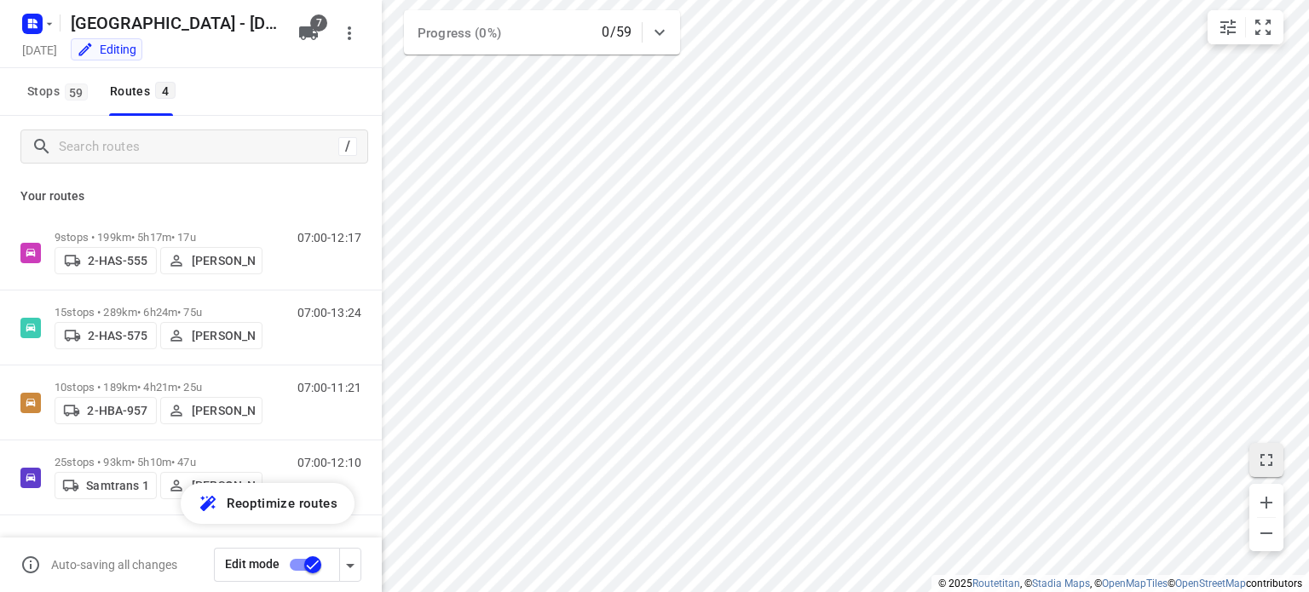
click at [157, 182] on div "Your routes 9 stops • 199km • 5h17m • 17u 2-HAS-555 [PERSON_NAME] 07:00-12:17 1…" at bounding box center [191, 406] width 382 height 458
click at [186, 190] on p "Your routes" at bounding box center [190, 197] width 341 height 18
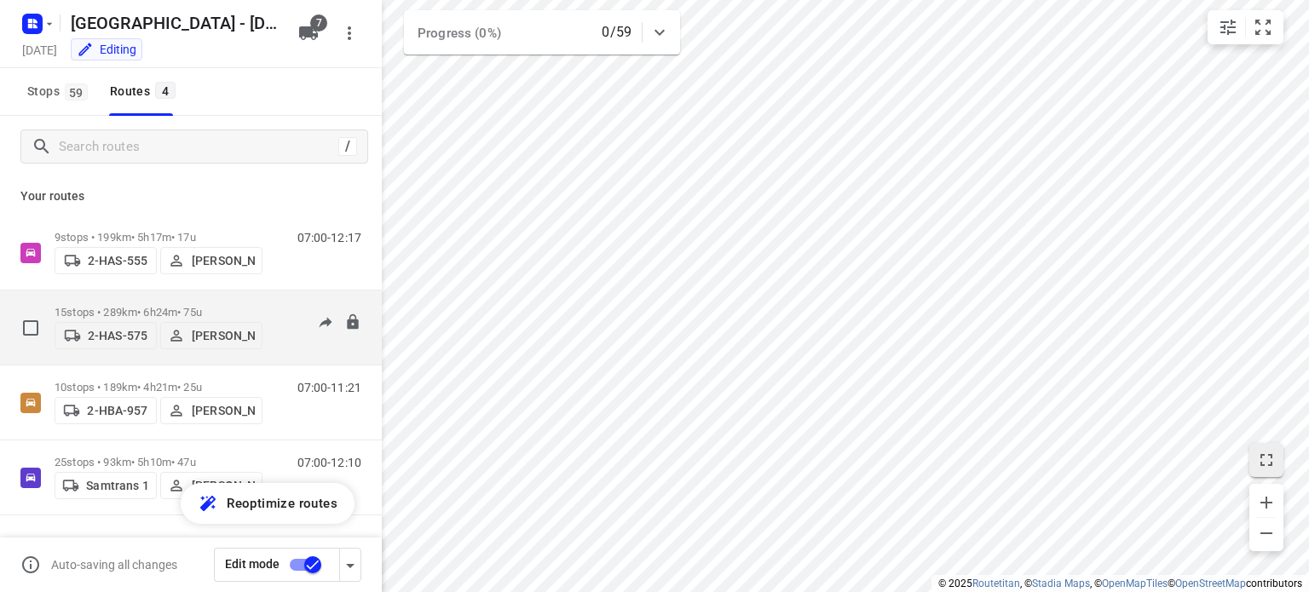
click at [142, 306] on p "15 stops • 289km • 6h24m • 75u" at bounding box center [159, 312] width 208 height 13
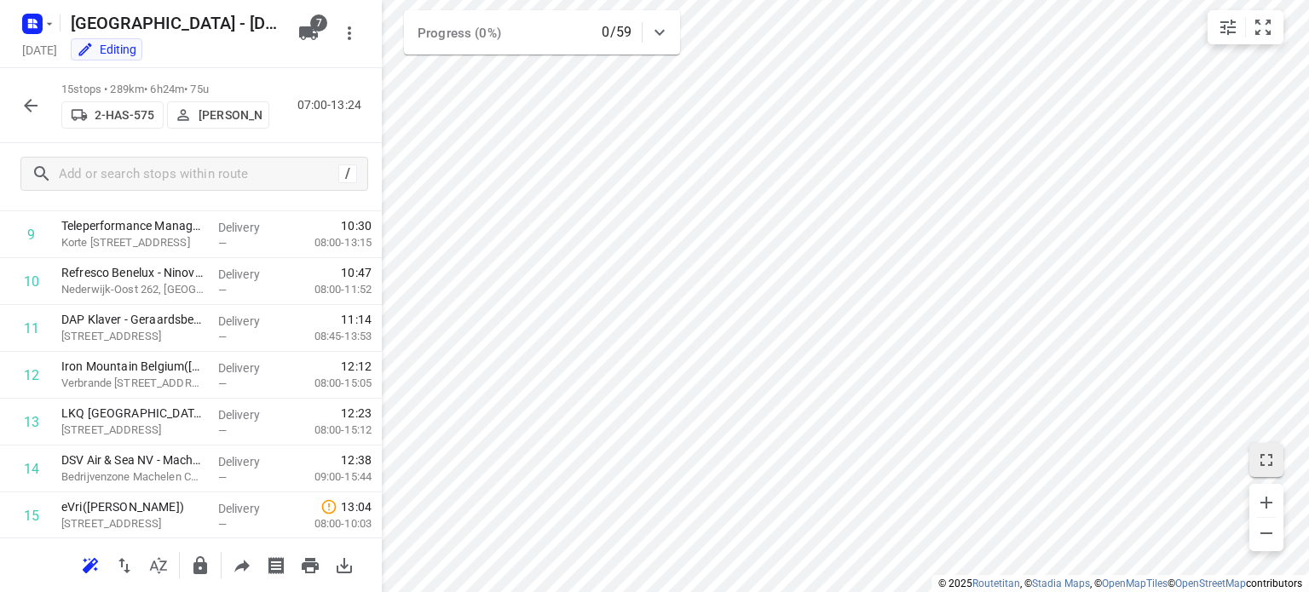
scroll to position [501, 0]
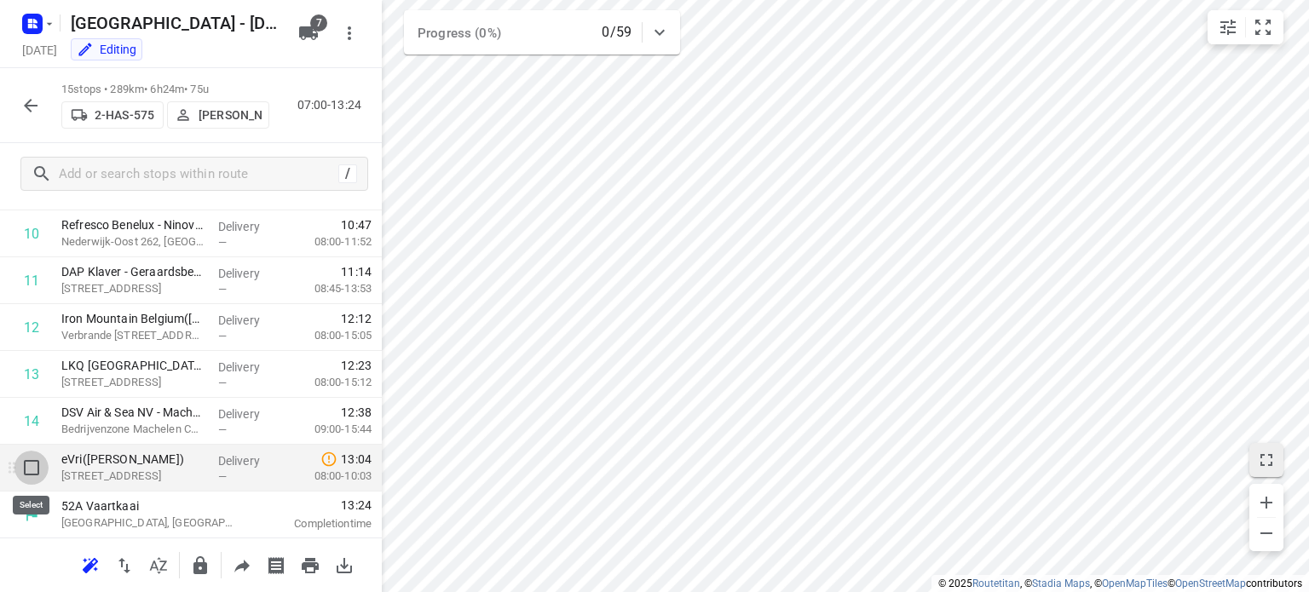
click at [32, 467] on input "checkbox" at bounding box center [31, 468] width 34 height 34
checkbox input "true"
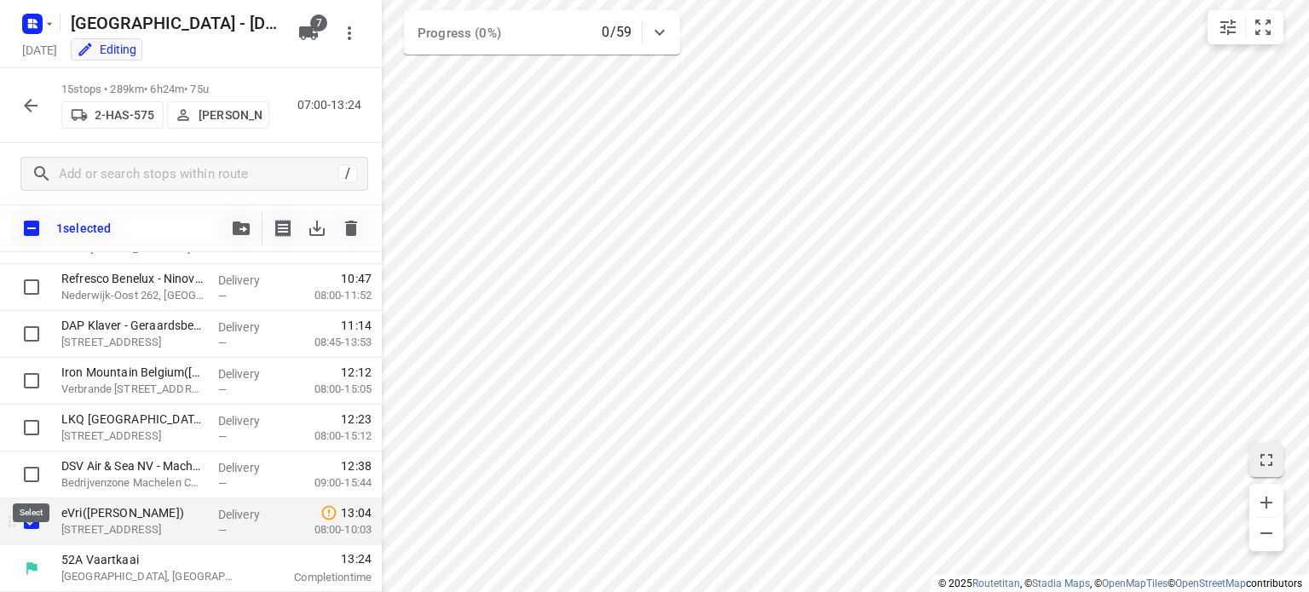
scroll to position [494, 0]
click at [32, 516] on input "checkbox" at bounding box center [31, 523] width 34 height 34
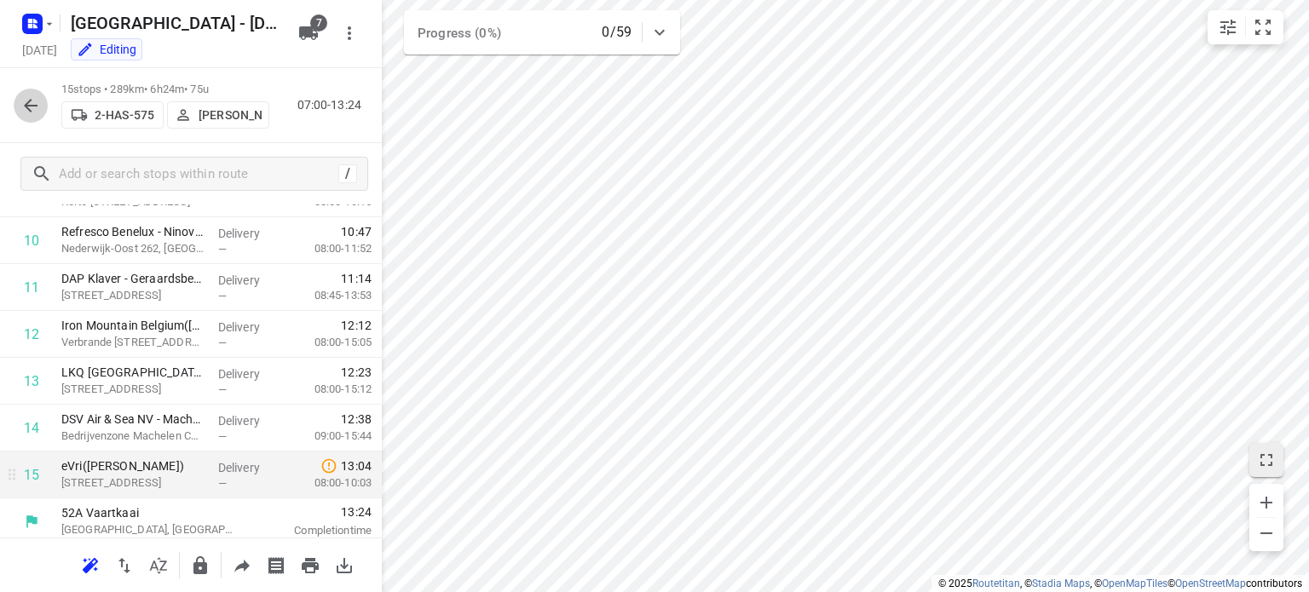
click at [26, 112] on icon "button" at bounding box center [30, 105] width 20 height 20
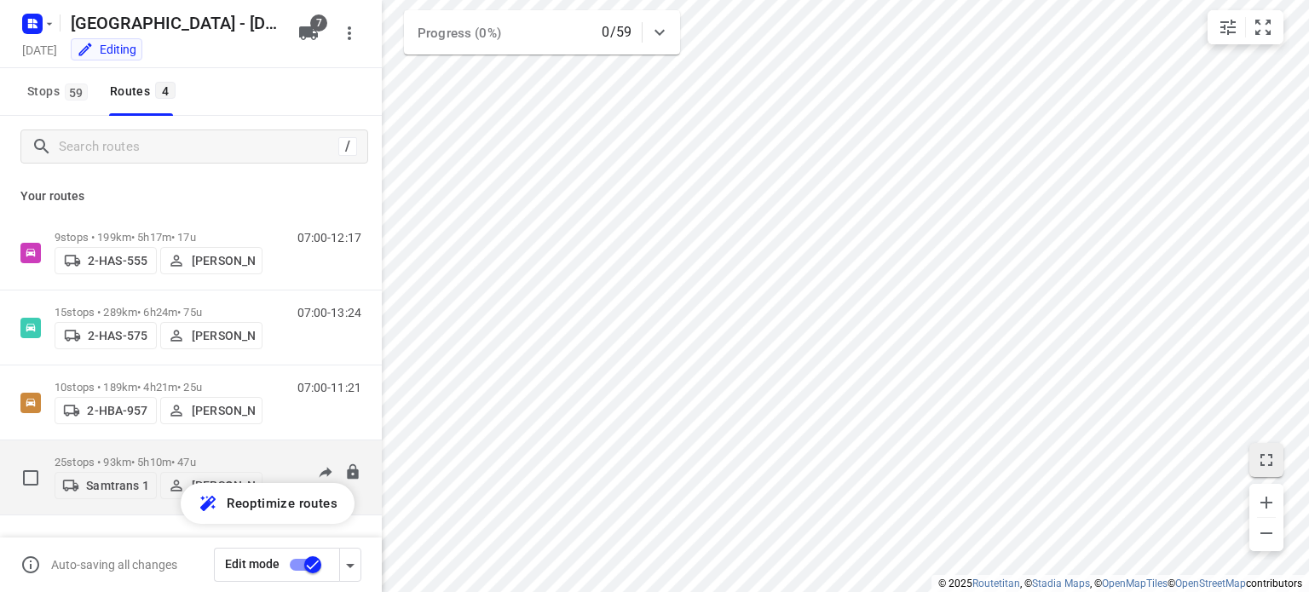
click at [119, 458] on p "25 stops • 93km • 5h10m • 47u" at bounding box center [159, 462] width 208 height 13
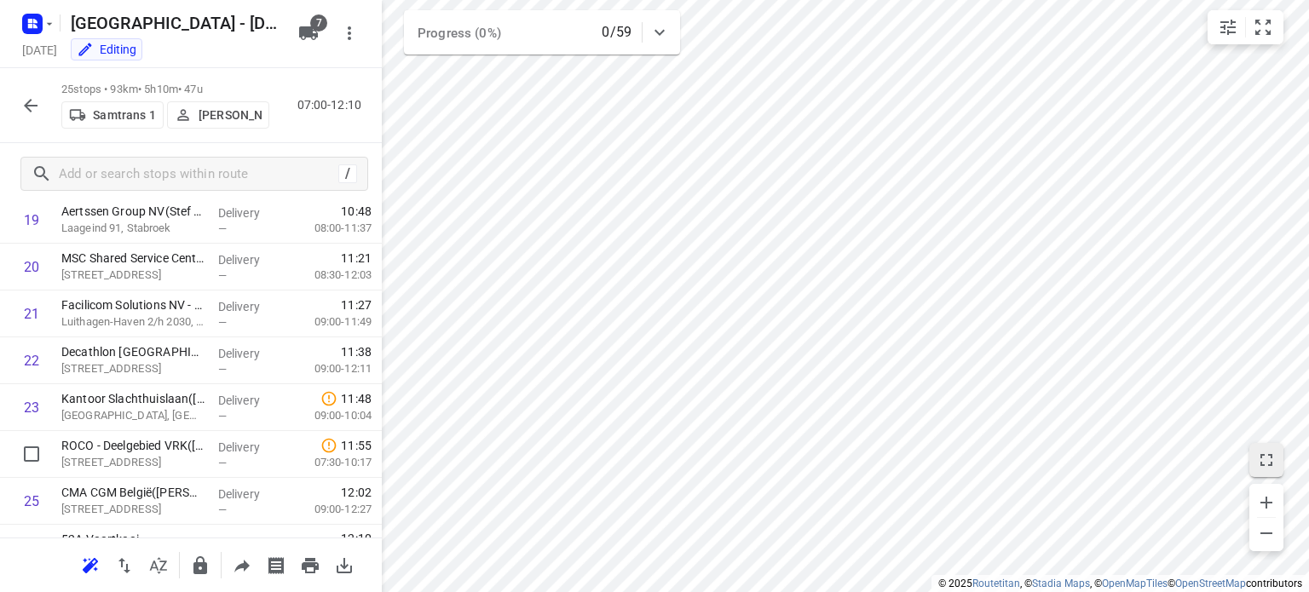
scroll to position [971, 0]
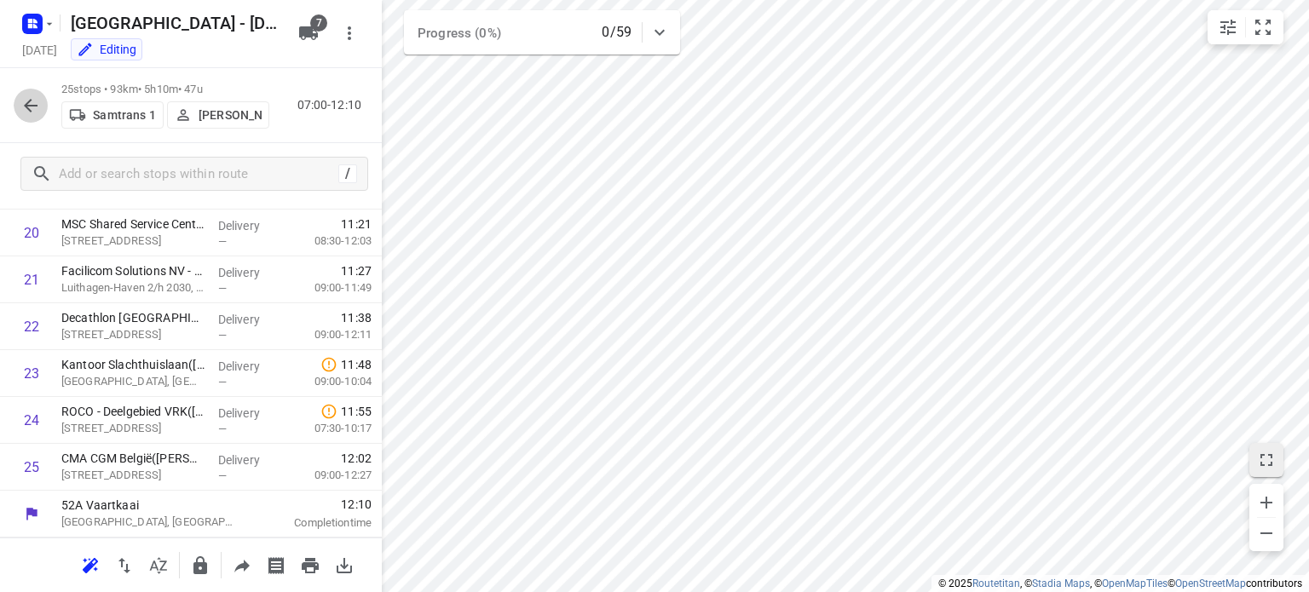
click at [33, 101] on icon "button" at bounding box center [30, 105] width 20 height 20
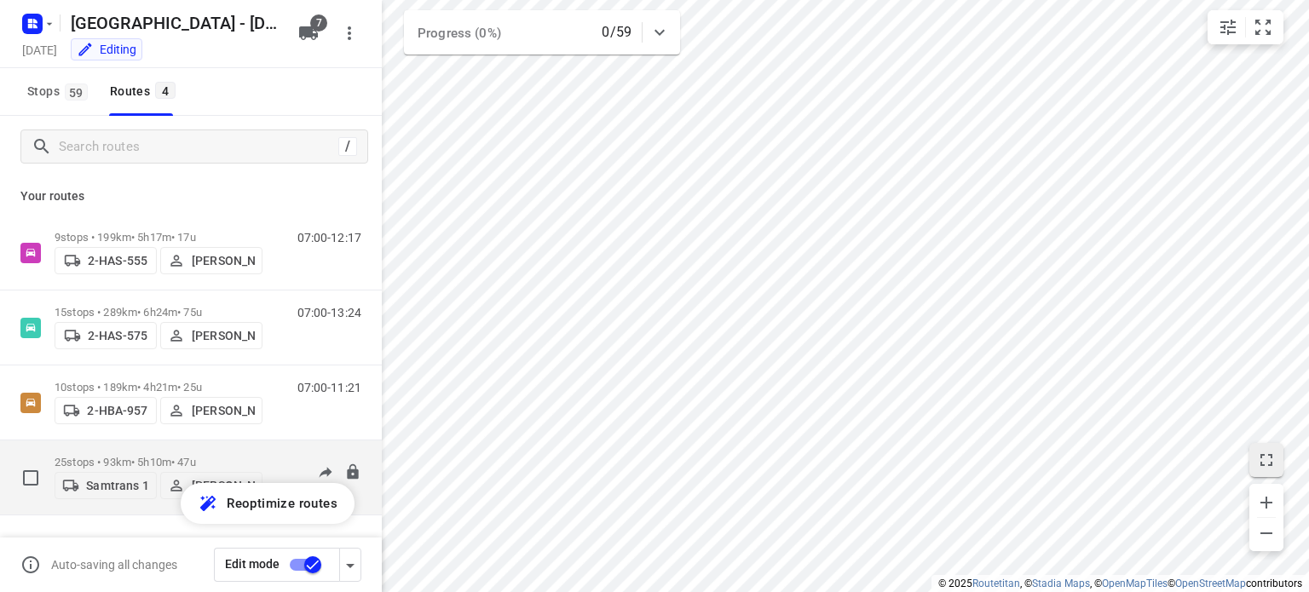
click at [130, 456] on p "25 stops • 93km • 5h10m • 47u" at bounding box center [159, 462] width 208 height 13
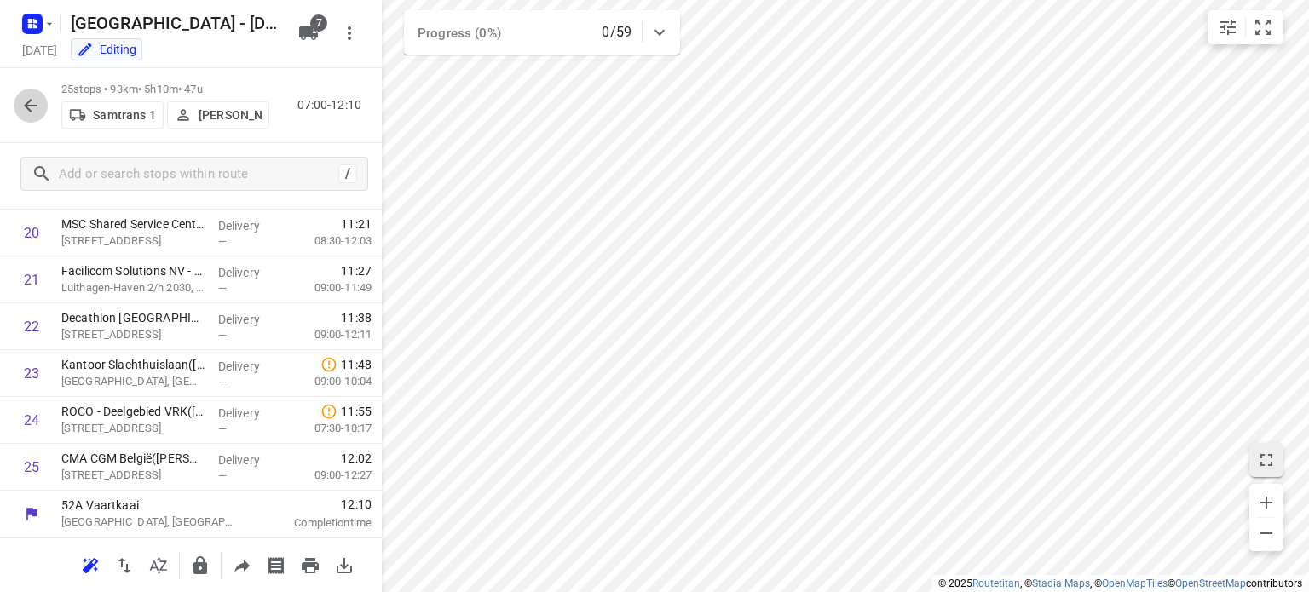
click at [38, 109] on icon "button" at bounding box center [30, 105] width 20 height 20
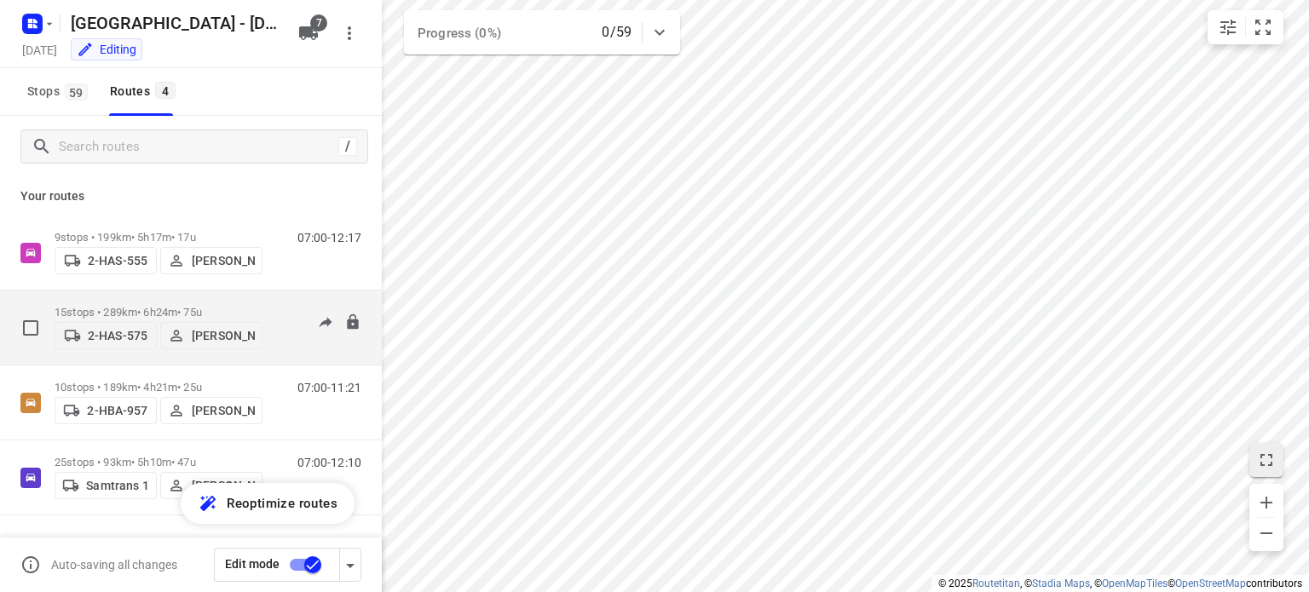
click at [119, 298] on div "15 stops • 289km • 6h24m • 75u 2-HAS-575 [PERSON_NAME]" at bounding box center [159, 328] width 208 height 61
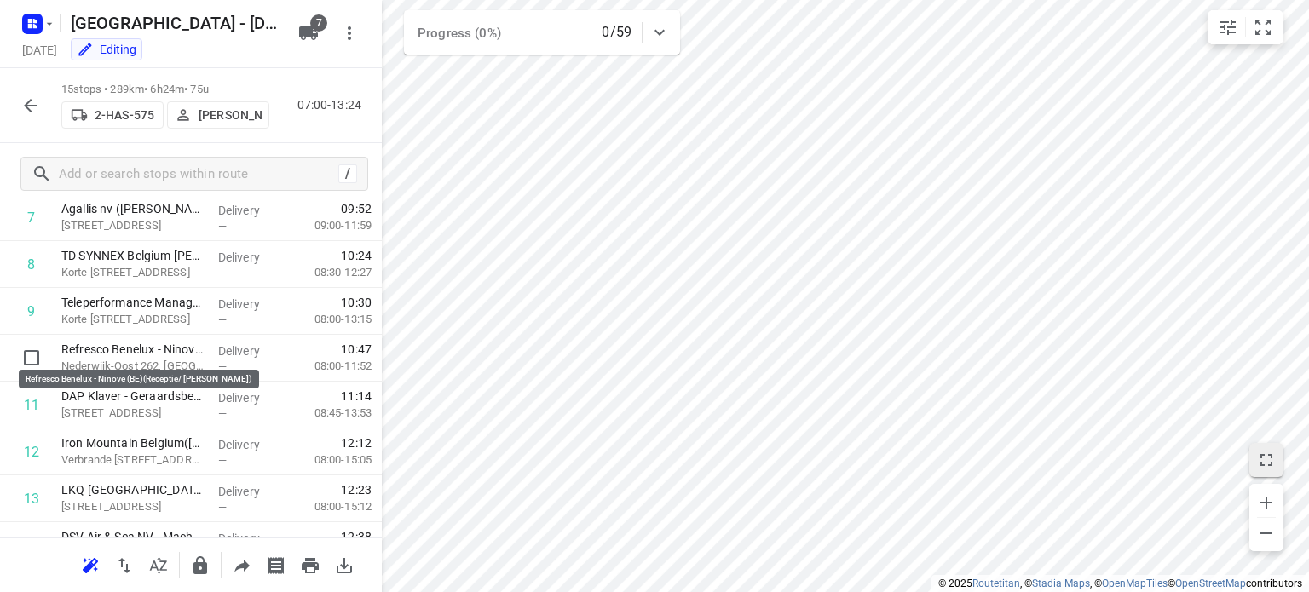
scroll to position [501, 0]
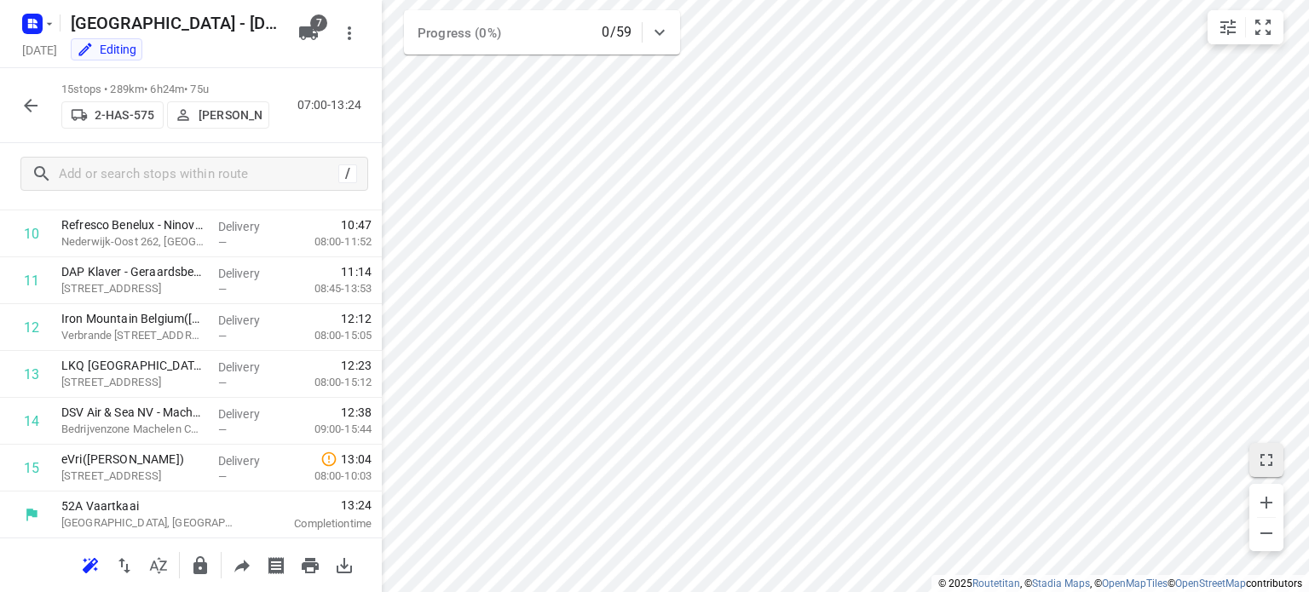
click at [23, 111] on icon "button" at bounding box center [30, 105] width 20 height 20
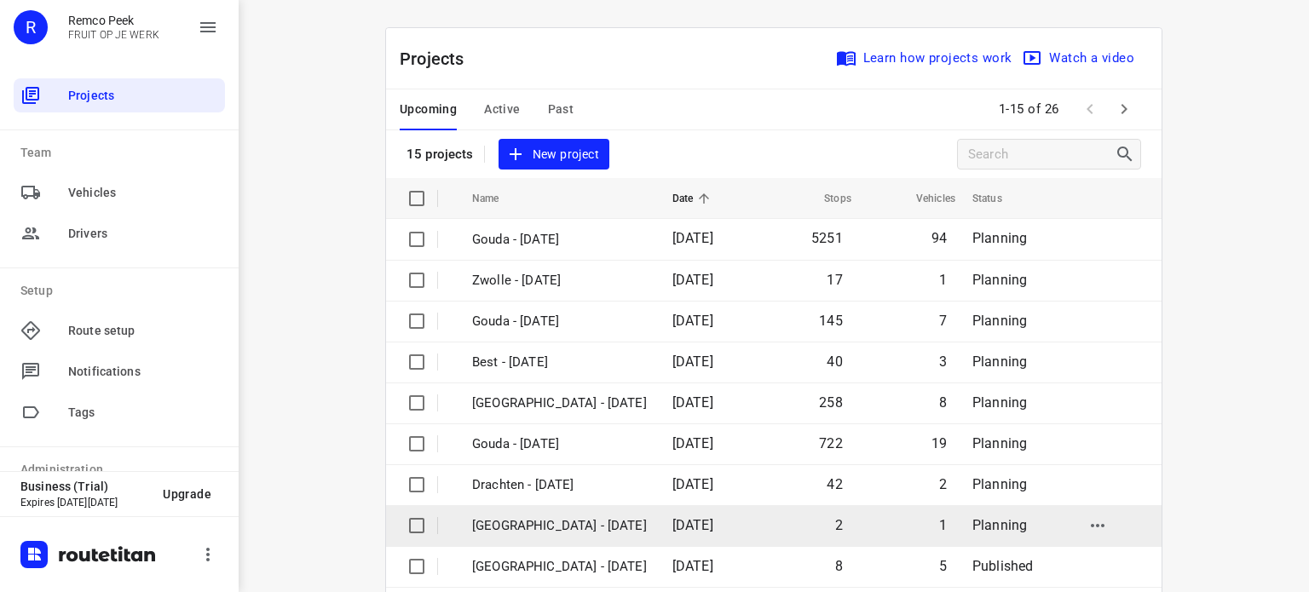
click at [531, 514] on td "[GEOGRAPHIC_DATA] - [DATE]" at bounding box center [557, 526] width 204 height 41
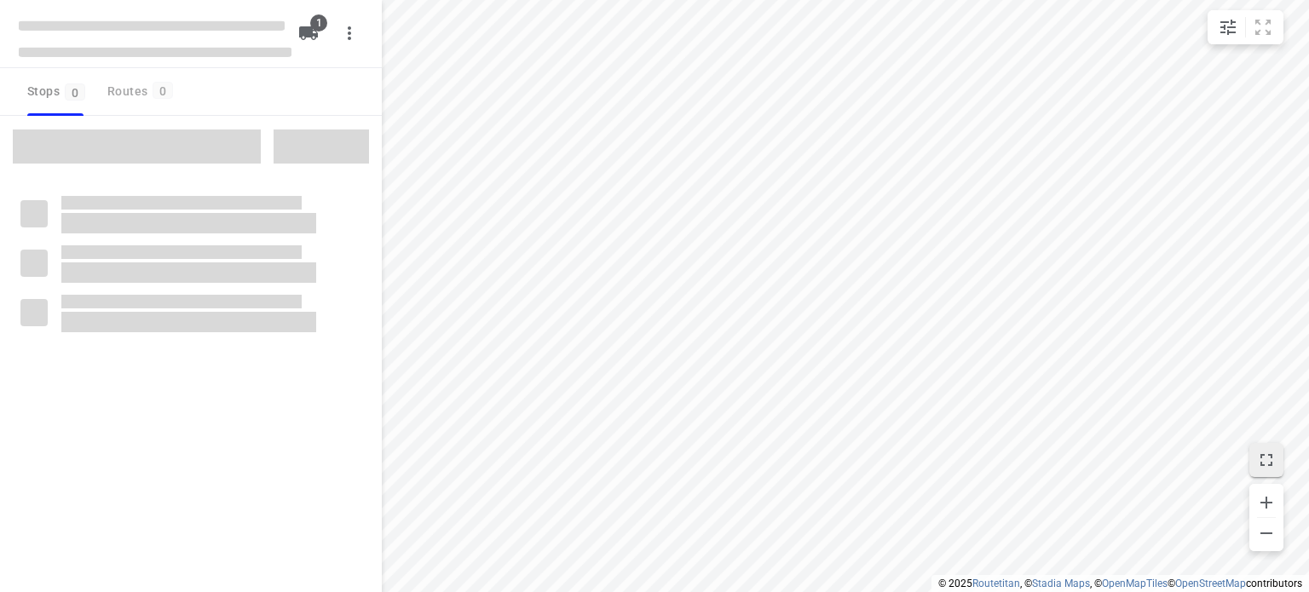
checkbox input "true"
